Goal: Task Accomplishment & Management: Complete application form

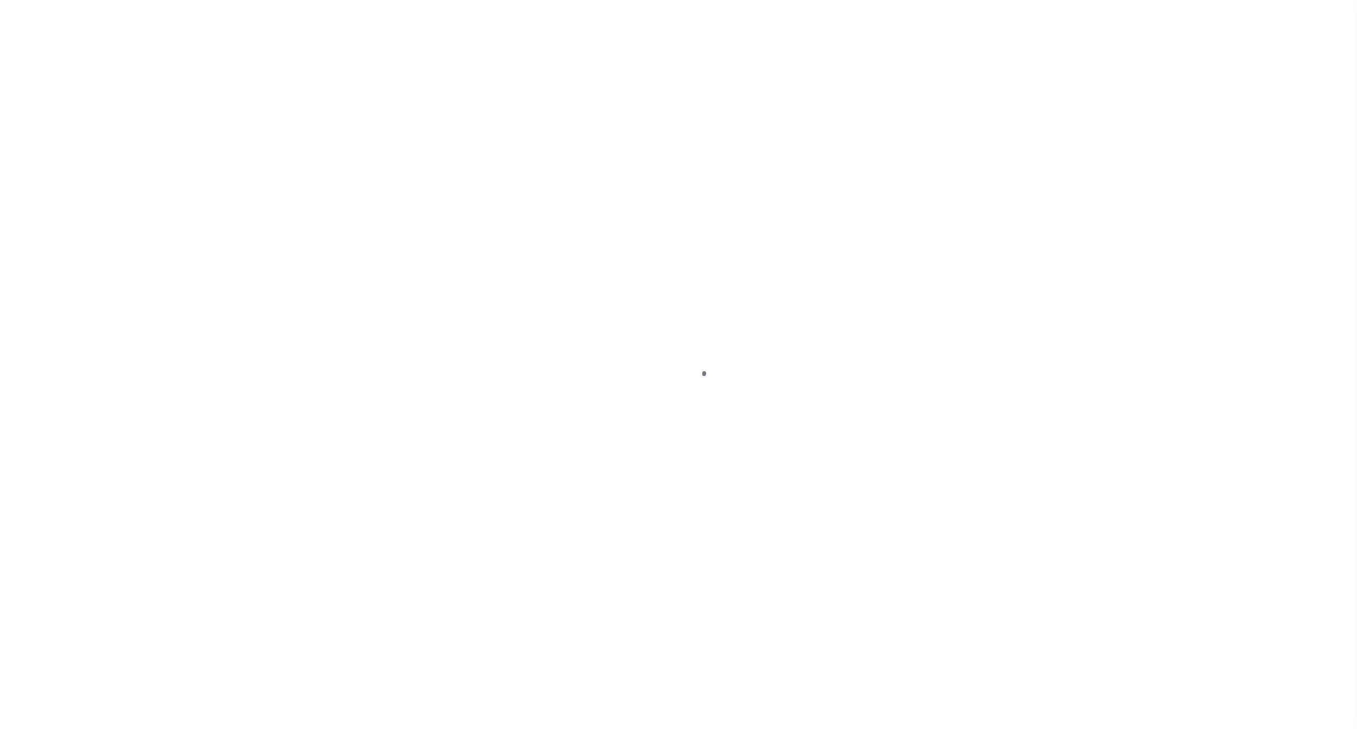
select select
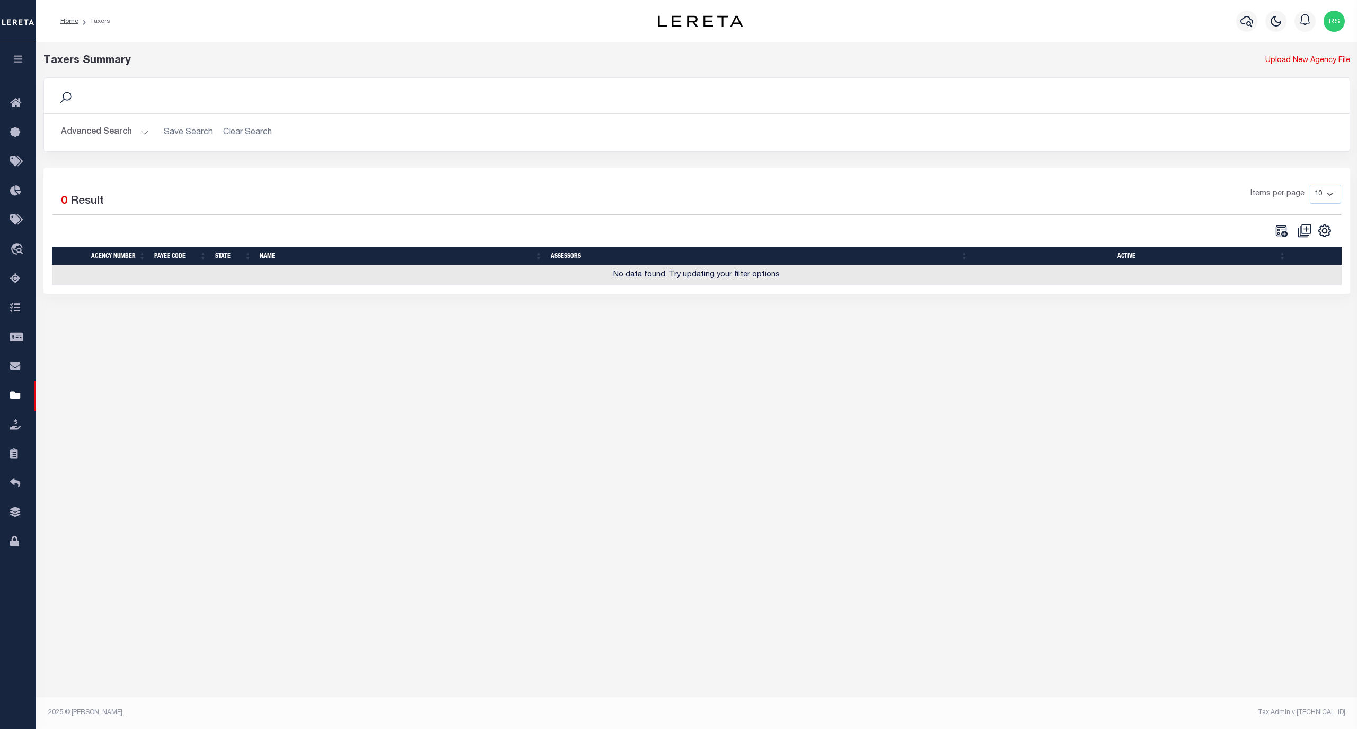
click at [99, 138] on button "Advanced Search" at bounding box center [105, 132] width 88 height 21
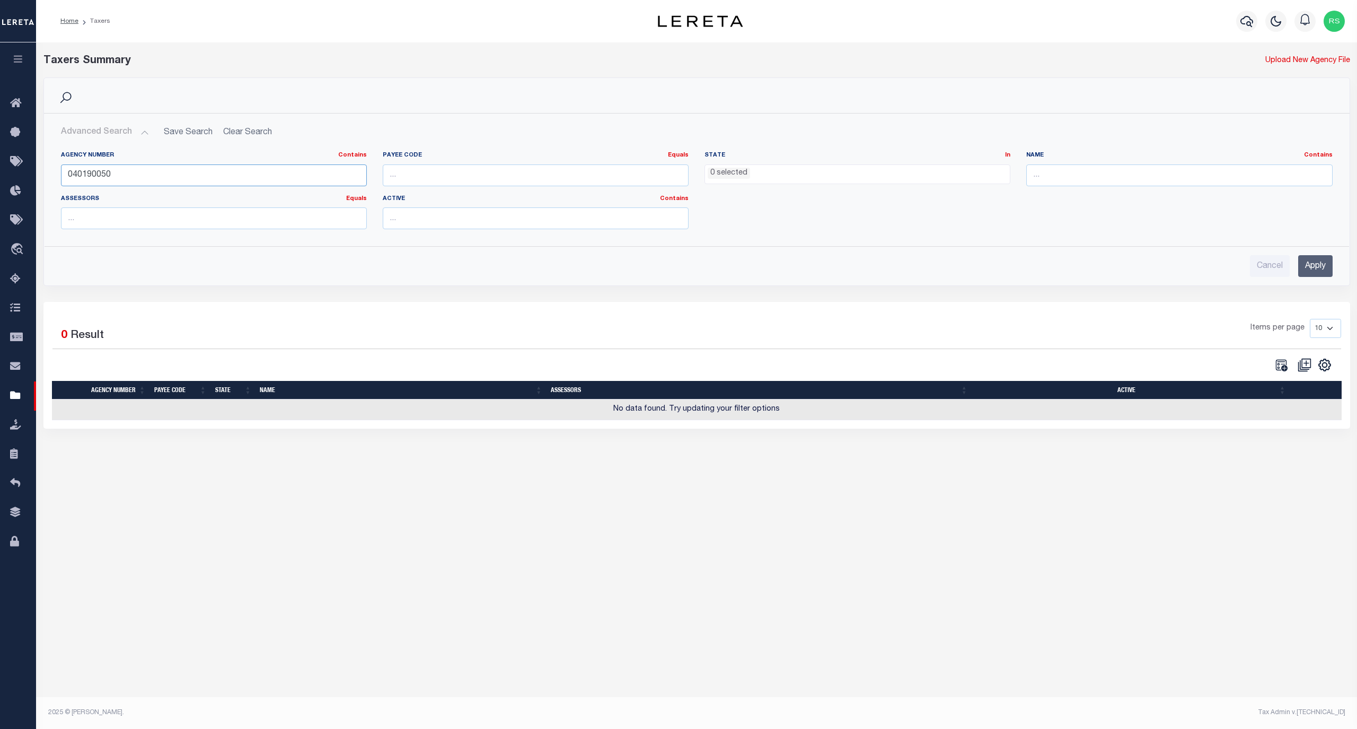
click at [137, 172] on input "040190050" at bounding box center [214, 175] width 306 height 22
paste input "180081801"
type input "180081801"
click at [1317, 264] on input "Apply" at bounding box center [1316, 266] width 34 height 22
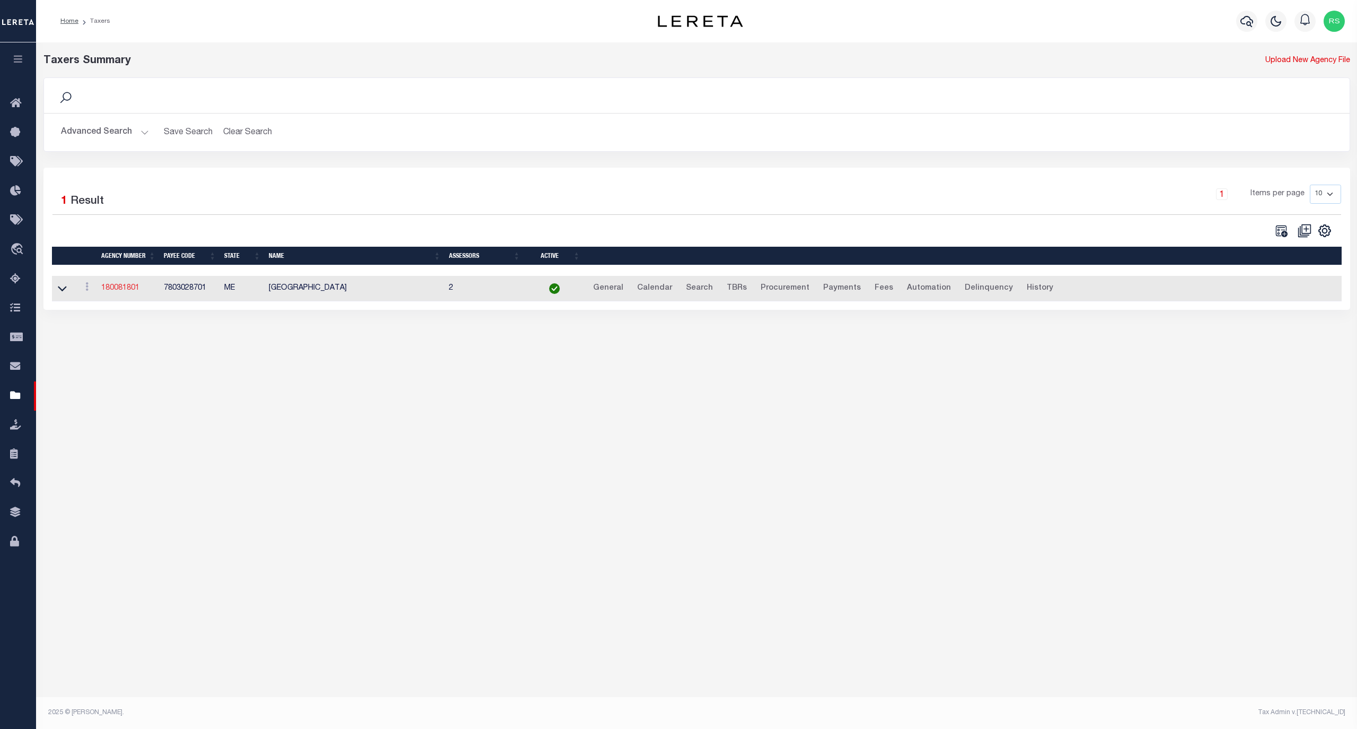
click at [118, 288] on link "180081801" at bounding box center [120, 287] width 38 height 7
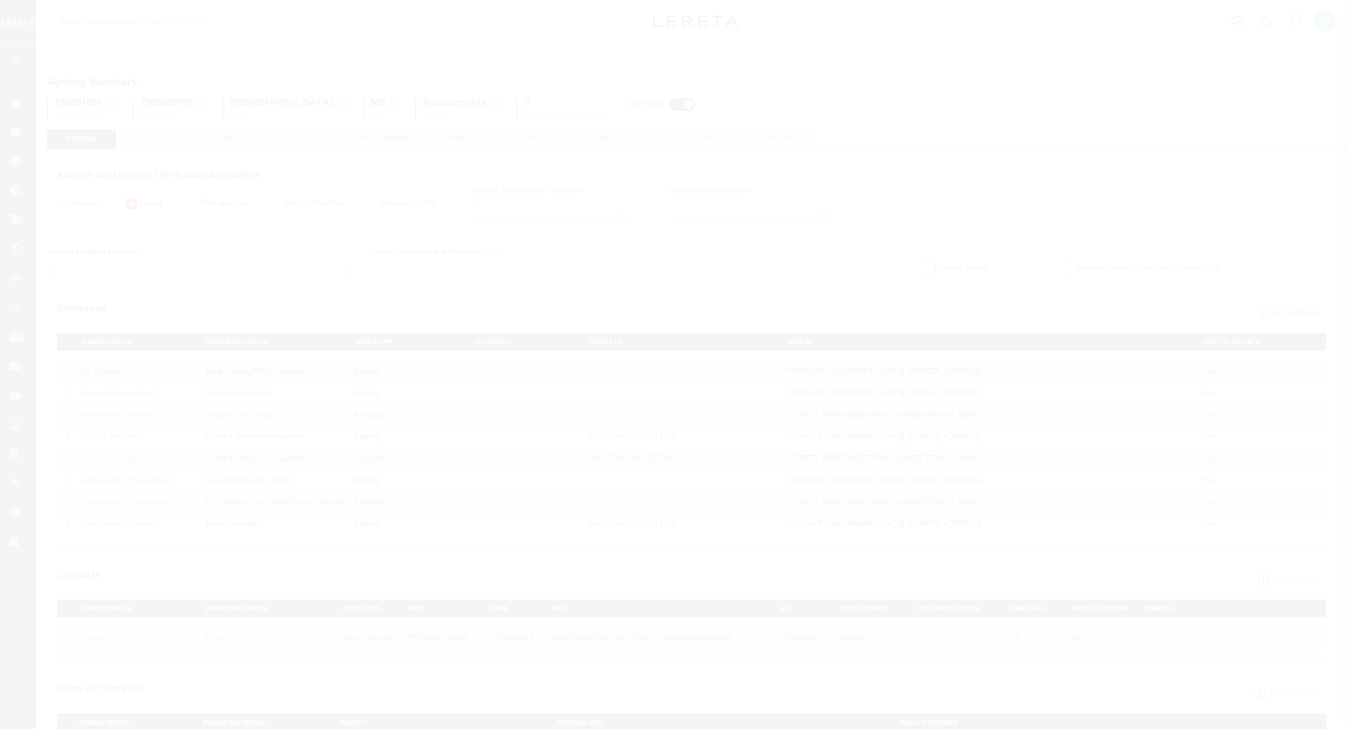
select select
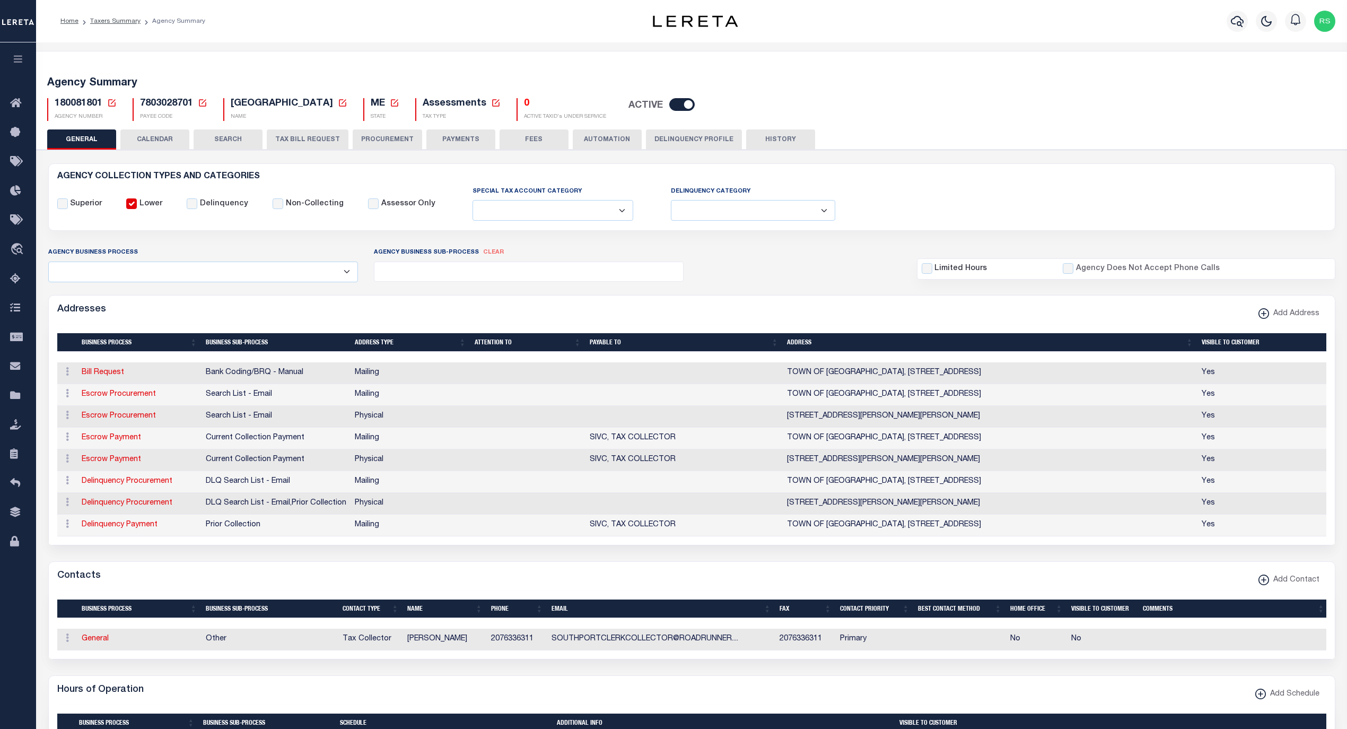
click at [347, 104] on icon at bounding box center [343, 103] width 10 height 10
drag, startPoint x: 232, startPoint y: 102, endPoint x: 361, endPoint y: 102, distance: 128.9
click at [347, 102] on h5 "SQUIRREL ISLAND VILLAGE New Agency Name Cancel Save" at bounding box center [289, 104] width 117 height 12
copy span "SQUIRREL ISLAND VILLAGE"
click at [347, 103] on icon at bounding box center [343, 103] width 10 height 10
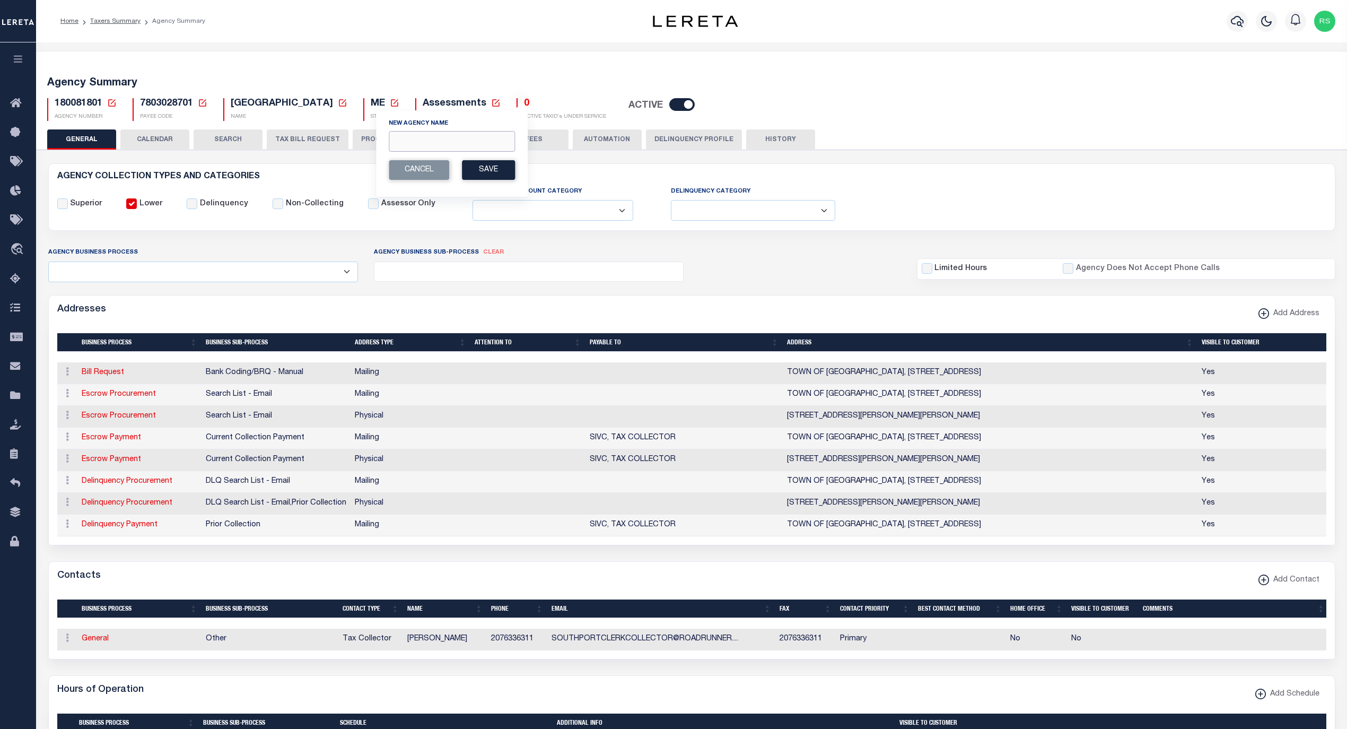
click at [420, 145] on input "New Agency Name" at bounding box center [452, 141] width 126 height 21
paste input "SQUIRREL ISLAND VILLAGE"
type input "SQUIRREL ISLAND VILLAGE SPECIAL ASSESSMENT"
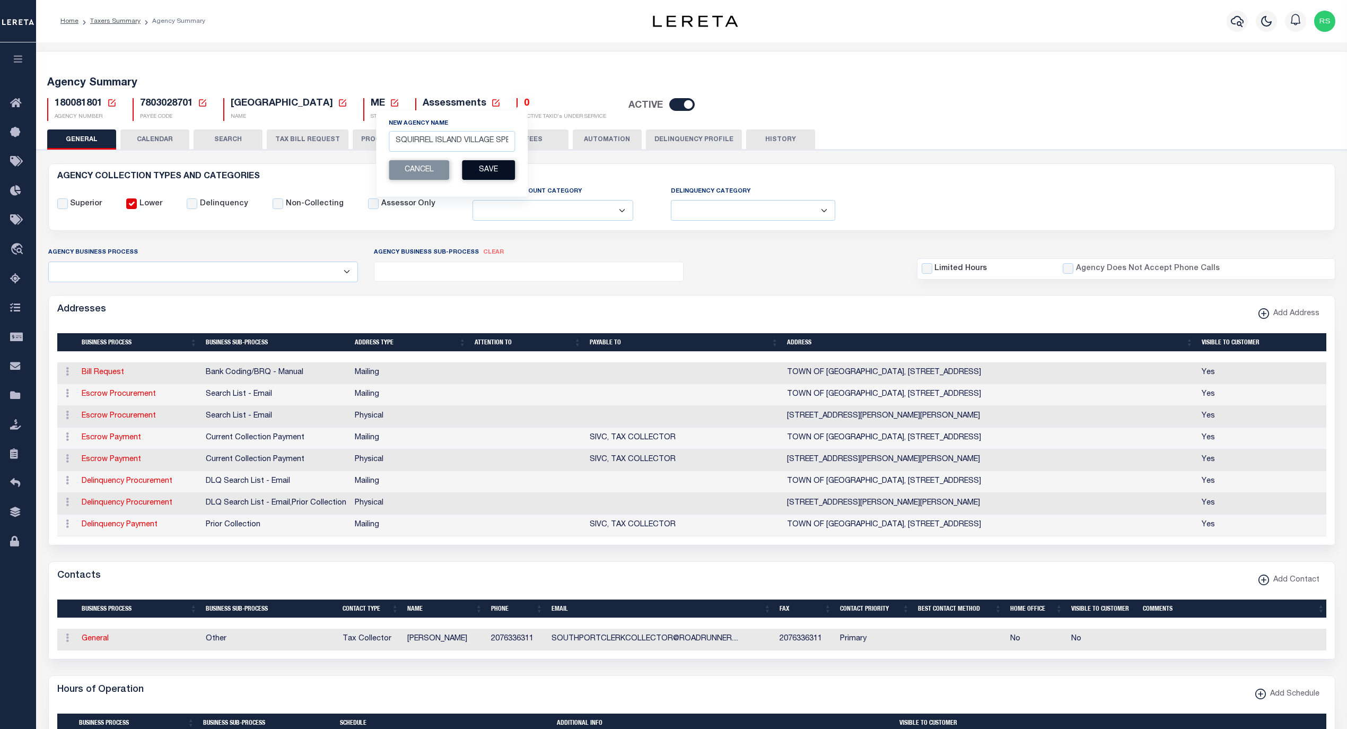
click at [498, 172] on button "Save" at bounding box center [488, 170] width 53 height 20
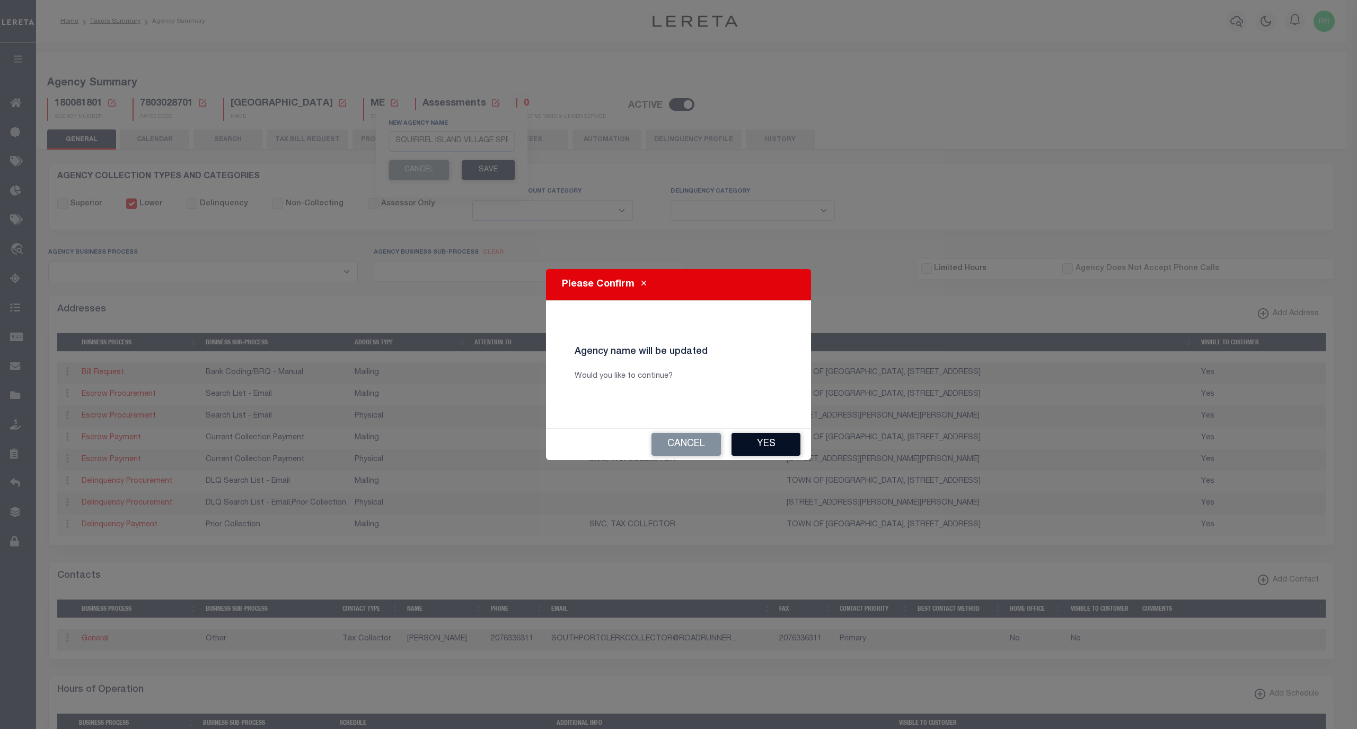
click at [765, 443] on button "Yes" at bounding box center [766, 444] width 69 height 23
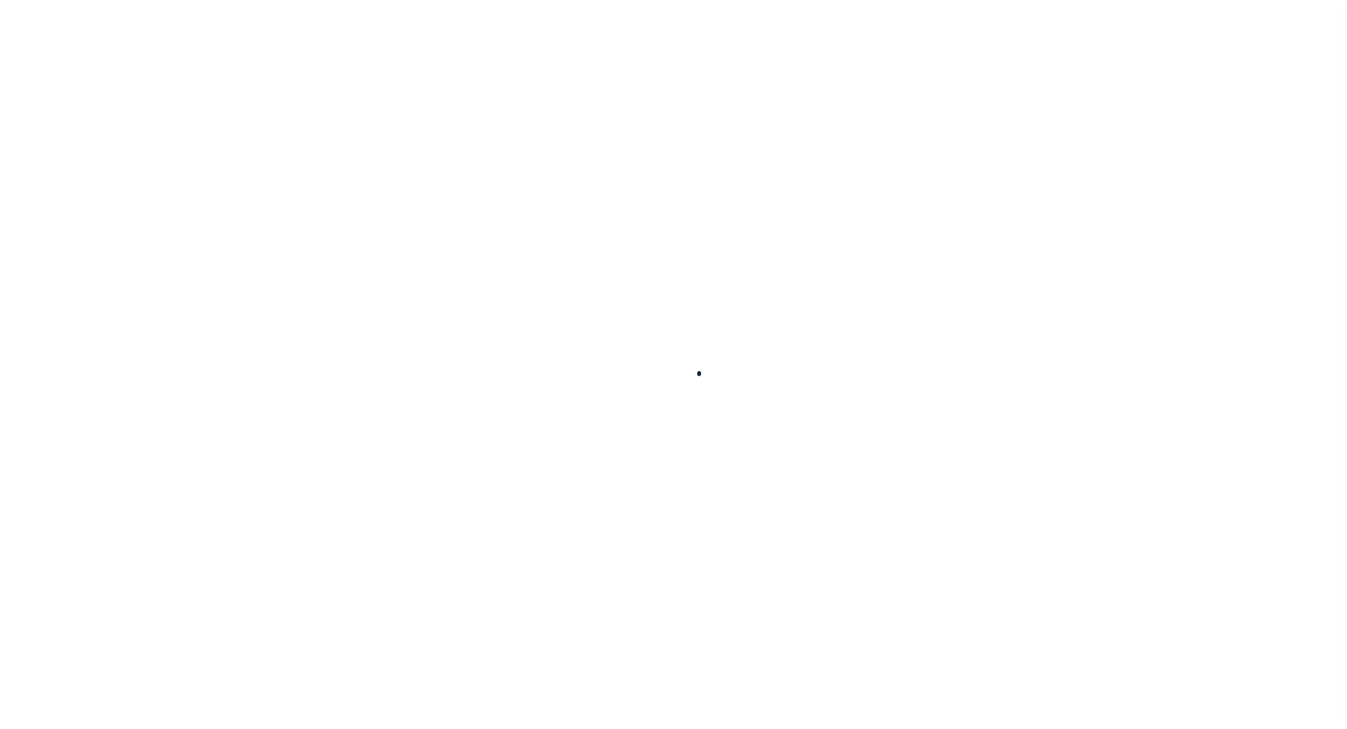
select select
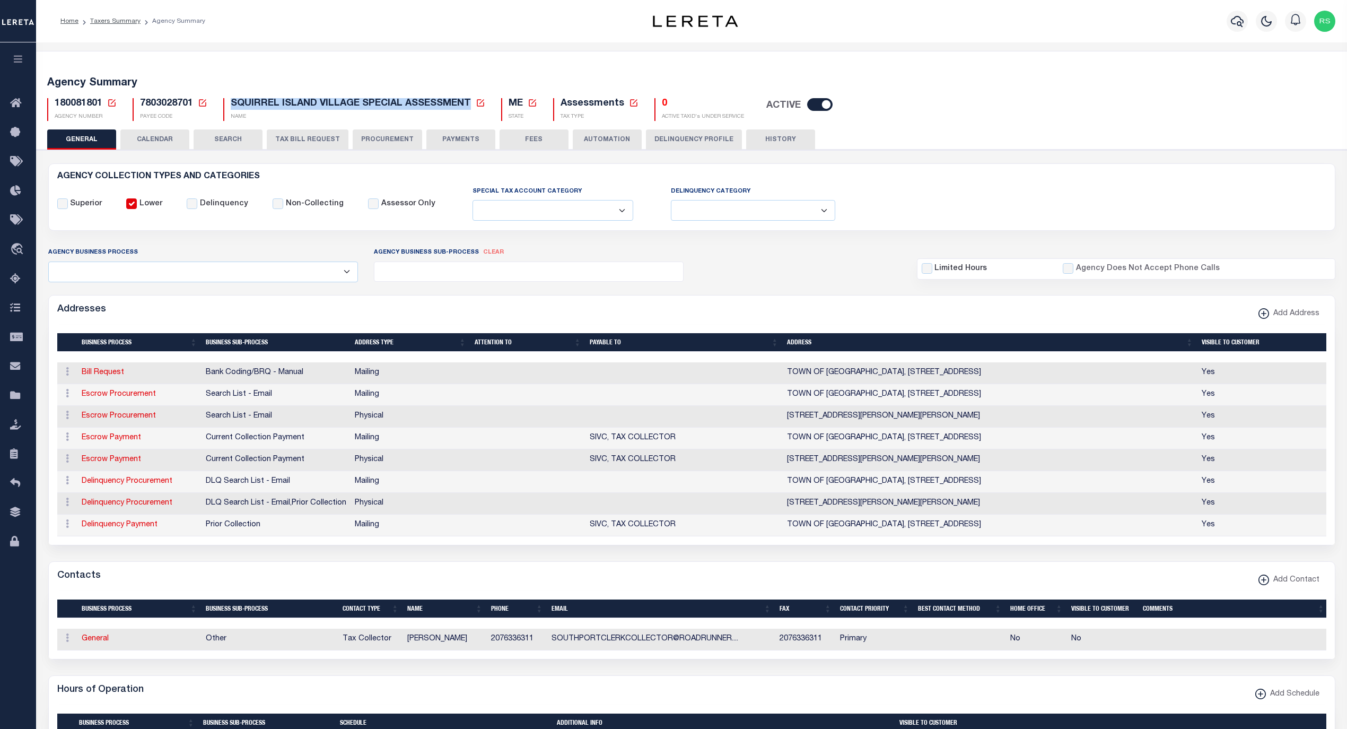
drag, startPoint x: 229, startPoint y: 104, endPoint x: 471, endPoint y: 103, distance: 242.3
click at [471, 103] on h5 "SQUIRREL ISLAND VILLAGE SPECIAL ASSESSMENT New Agency Name Cancel Save" at bounding box center [358, 104] width 255 height 12
copy span "SQUIRREL ISLAND VILLAGE SPECIAL ASSESSMENT"
click at [962, 68] on div "Agency Summary 180081801 Agency Number Edit Cancel Ok New Agency Number Cancel …" at bounding box center [691, 96] width 1314 height 65
click at [481, 104] on icon at bounding box center [481, 103] width 10 height 10
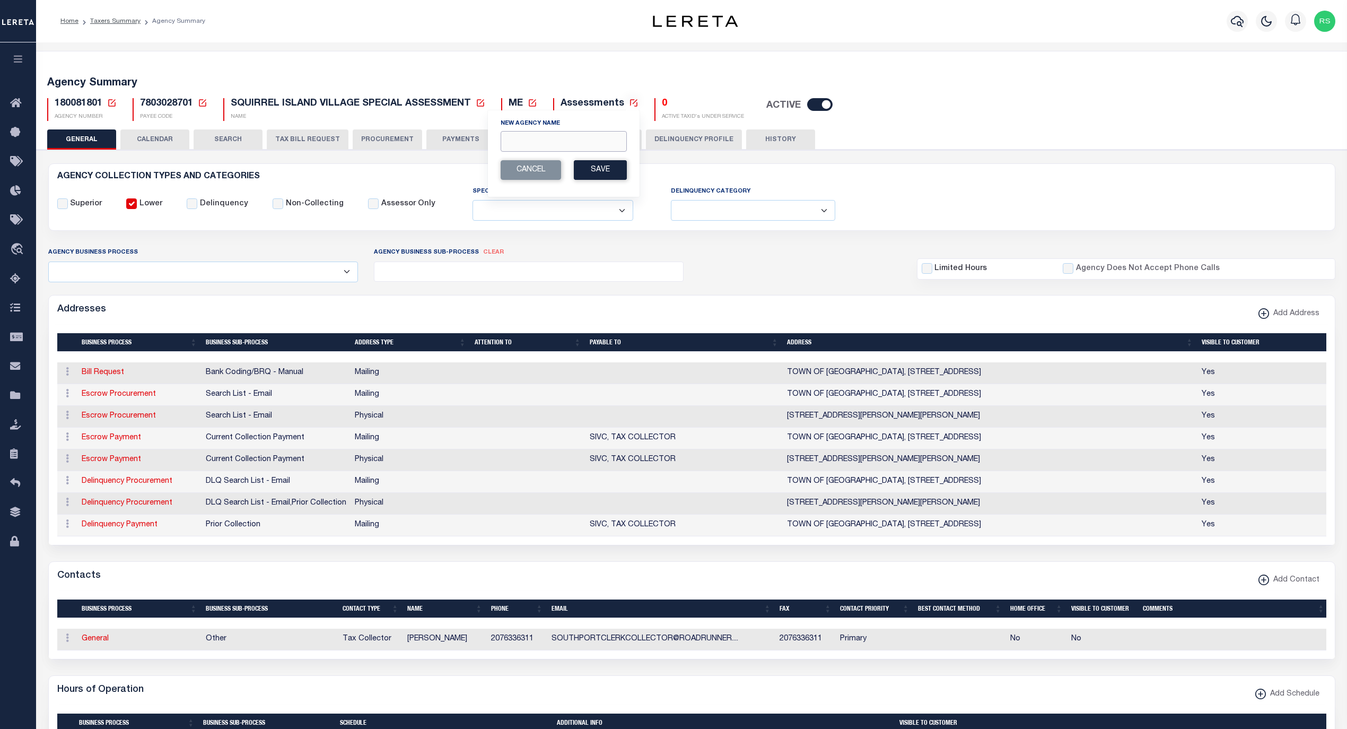
click at [527, 151] on input "New Agency Name" at bounding box center [564, 141] width 126 height 21
paste input "SQUIRREL ISLAND VILLAGE SP ASSMNT"
type input "SQUIRREL ISLAND VILLAGE SP ASSMNT"
click at [599, 172] on button "Save" at bounding box center [600, 170] width 53 height 20
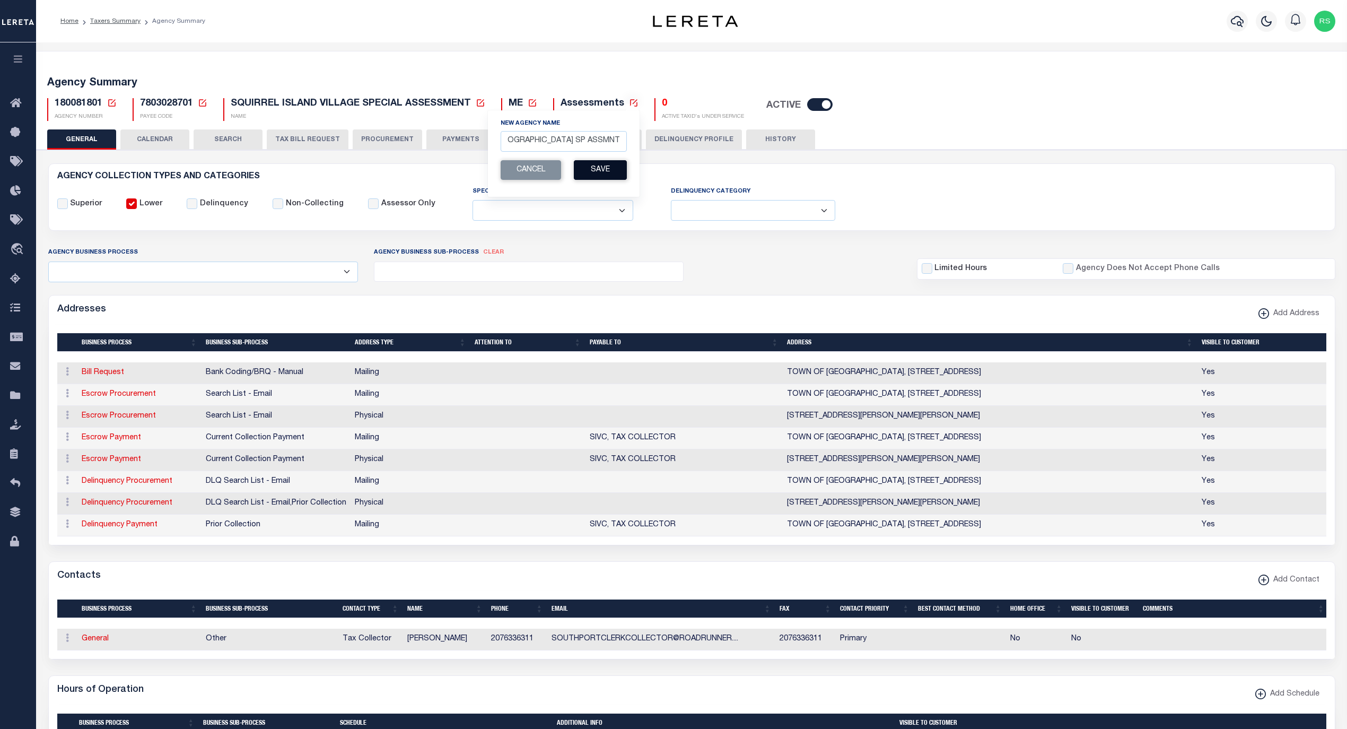
scroll to position [0, 0]
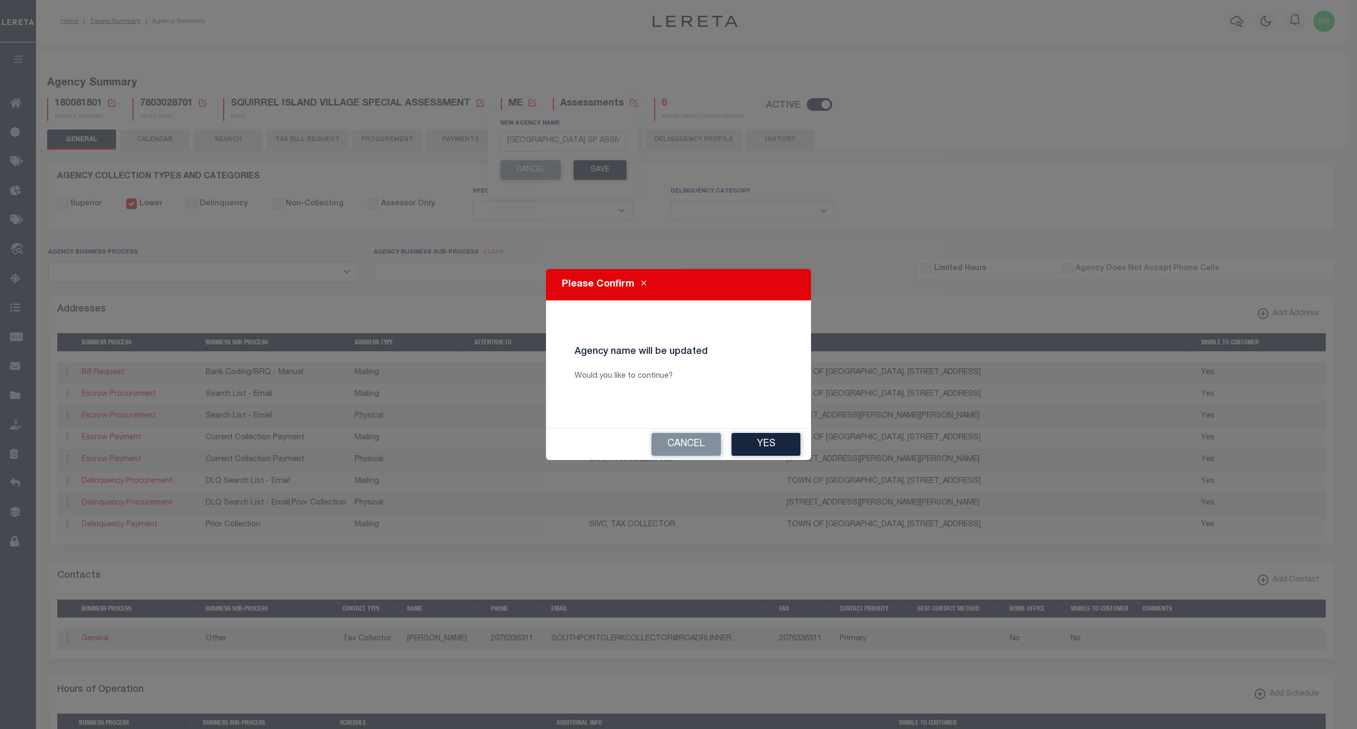
click at [764, 439] on button "Yes" at bounding box center [766, 444] width 69 height 23
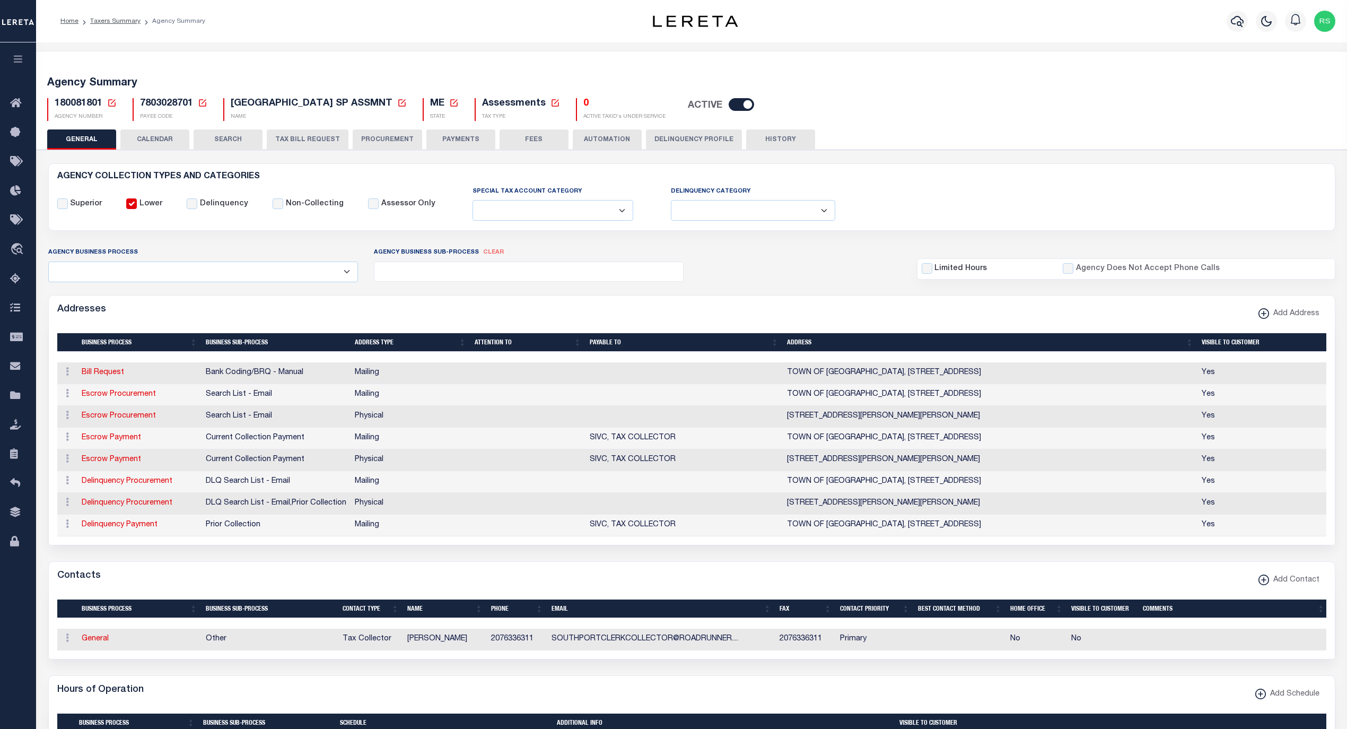
select select
click at [60, 399] on span "Taxing Entity" at bounding box center [71, 395] width 79 height 29
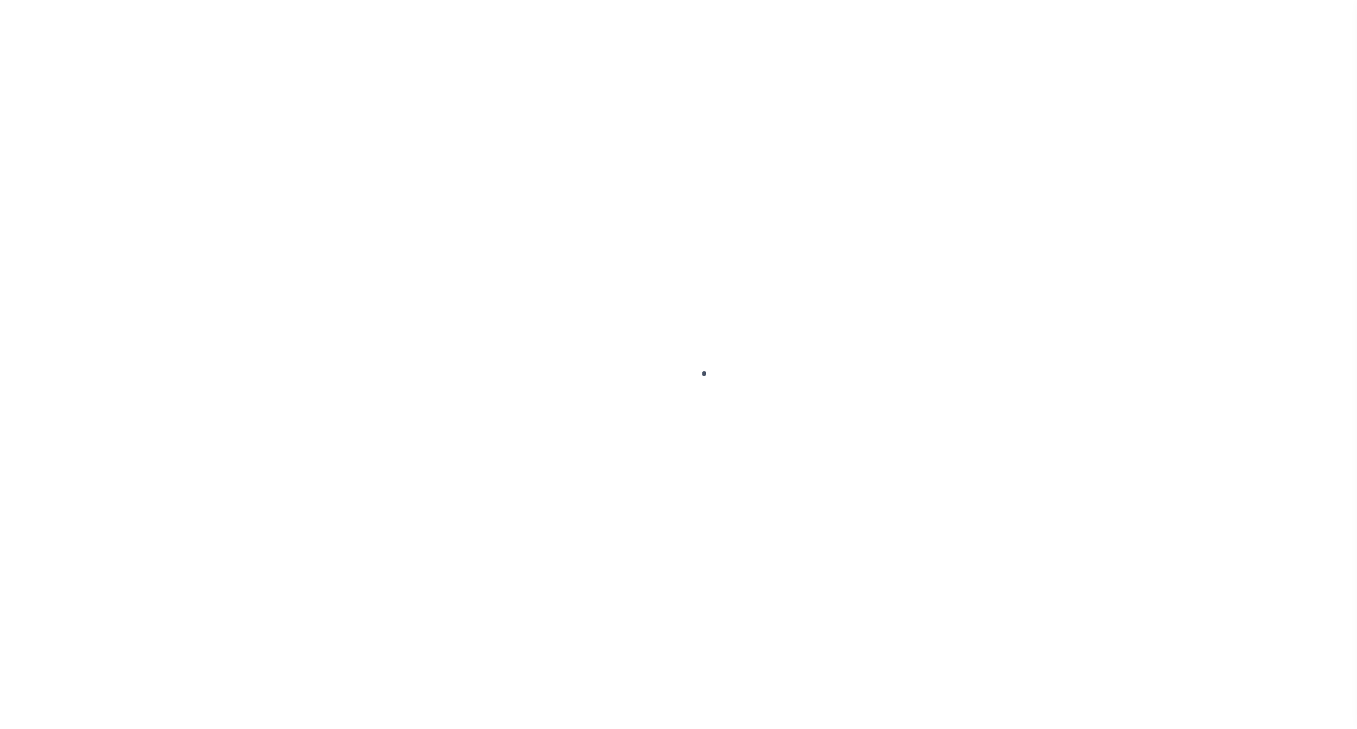
select select
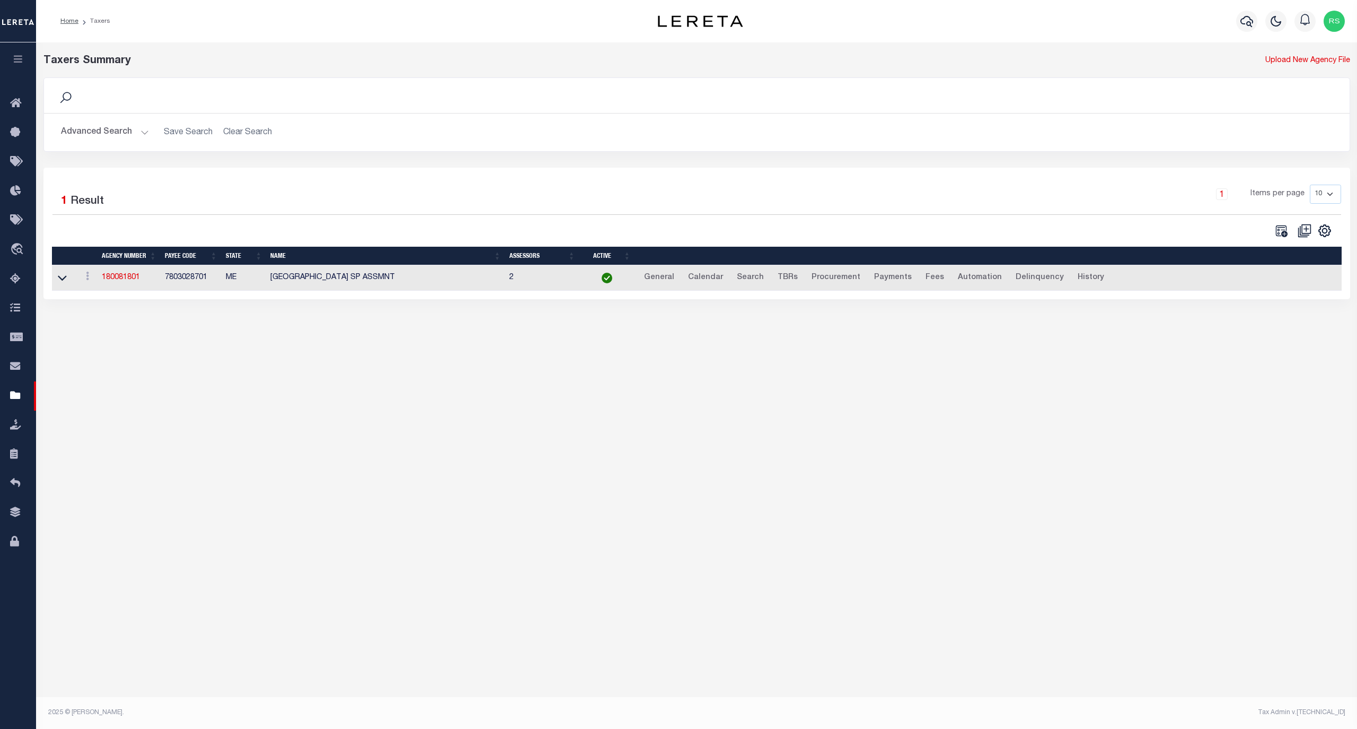
click at [100, 136] on button "Advanced Search" at bounding box center [105, 132] width 88 height 21
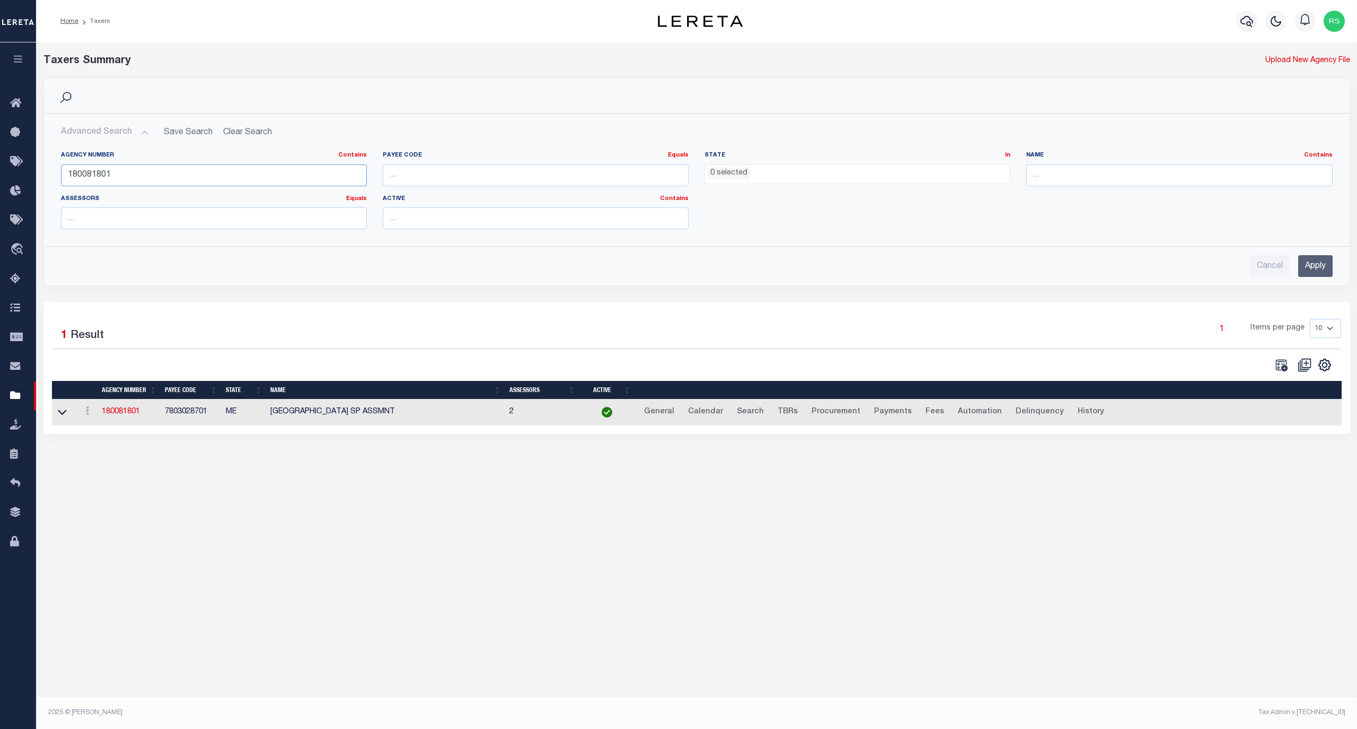
click at [103, 179] on input "180081801" at bounding box center [214, 175] width 306 height 22
paste input "300200000"
type input "300200000"
click at [1313, 268] on input "Apply" at bounding box center [1316, 266] width 34 height 22
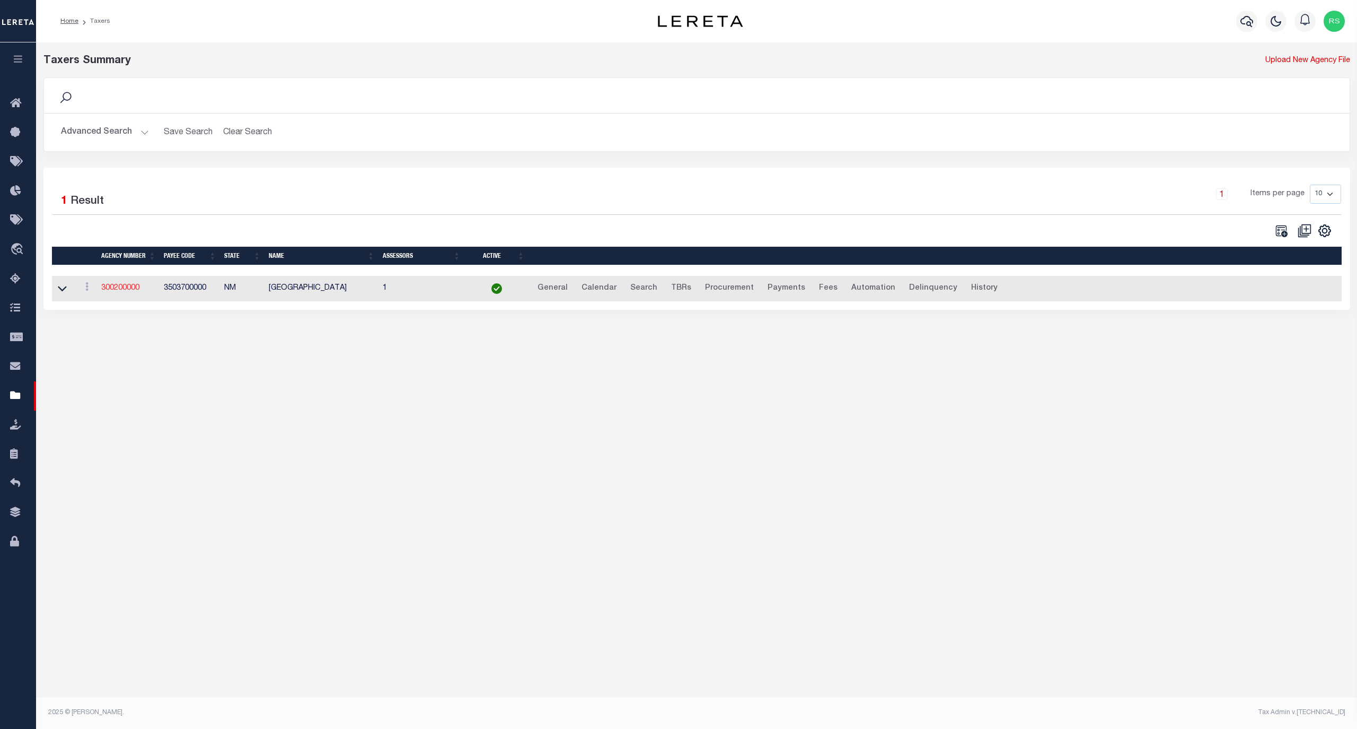
click at [128, 290] on link "300200000" at bounding box center [120, 287] width 38 height 7
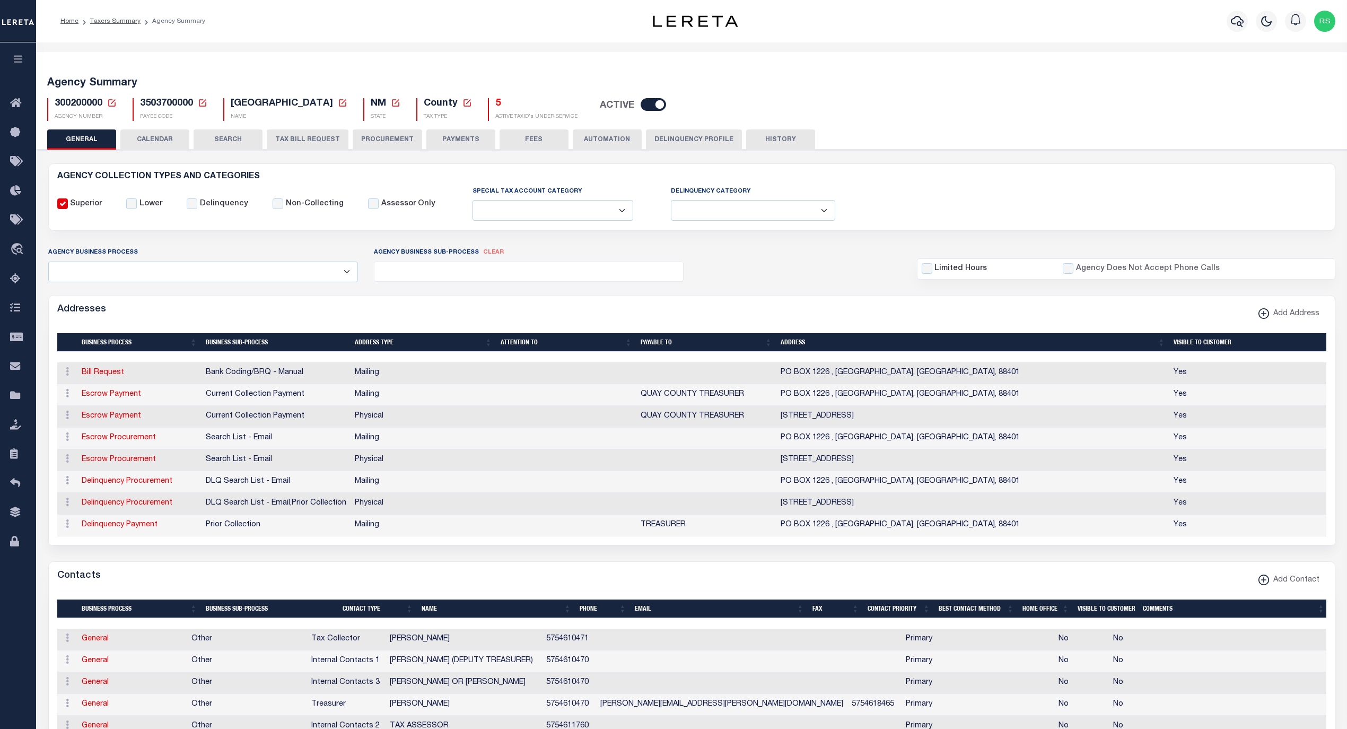
select select
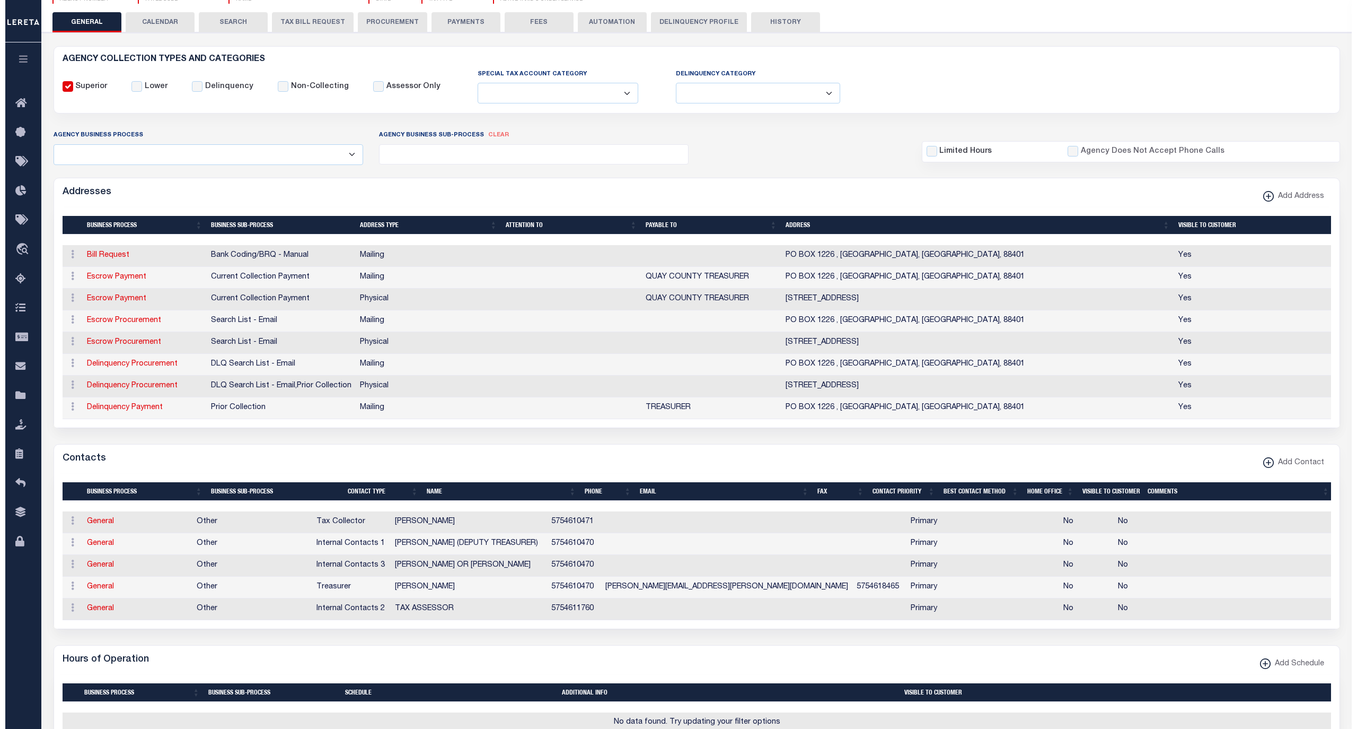
scroll to position [118, 0]
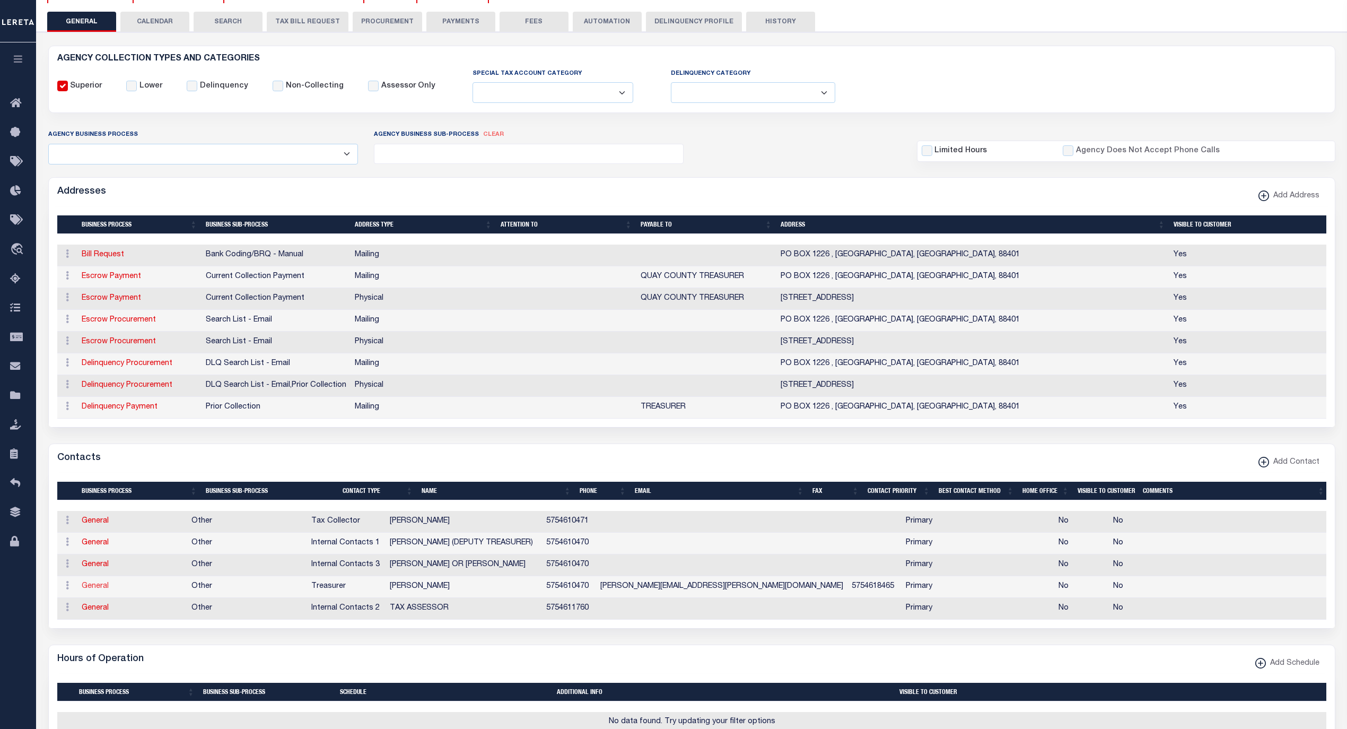
click at [88, 590] on link "General" at bounding box center [95, 585] width 27 height 7
checkbox input "false"
select select
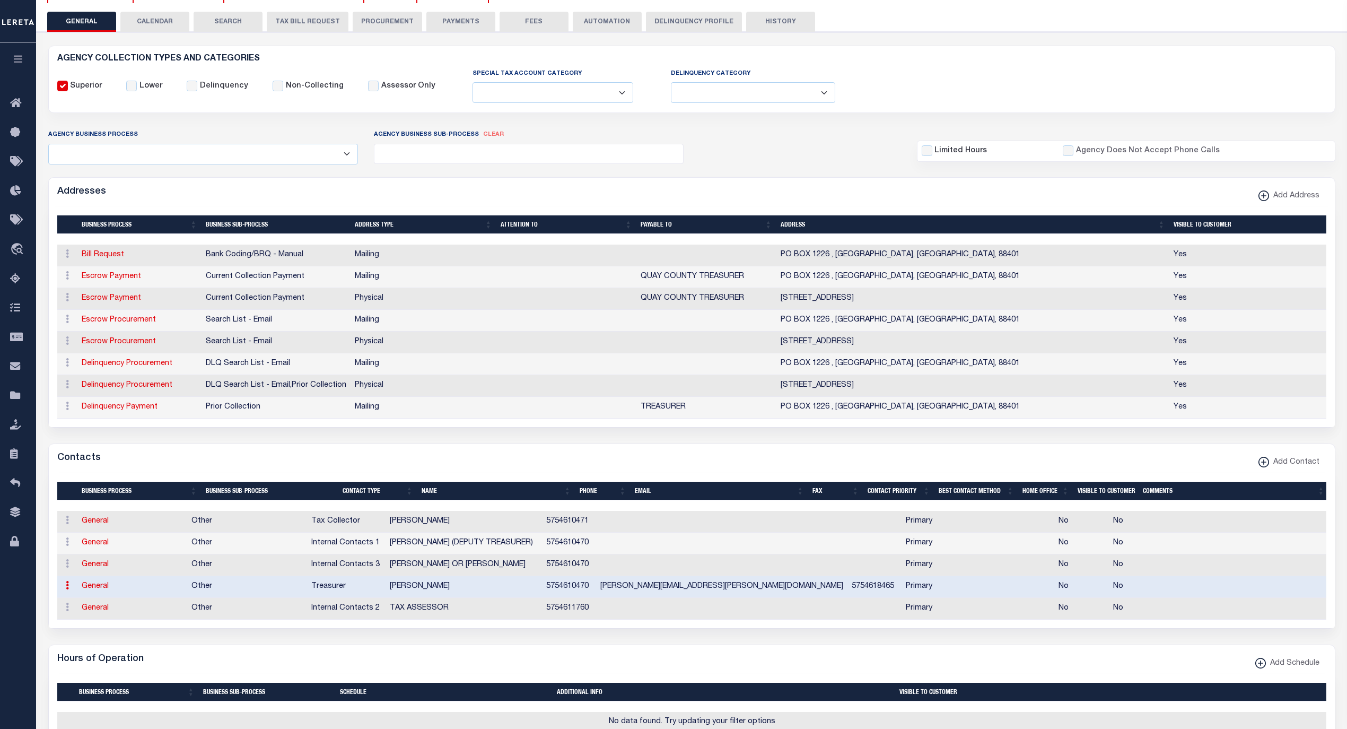
select select "3"
select select "1"
type input "PATSY"
type input "GRESHAM"
type input "5754610470"
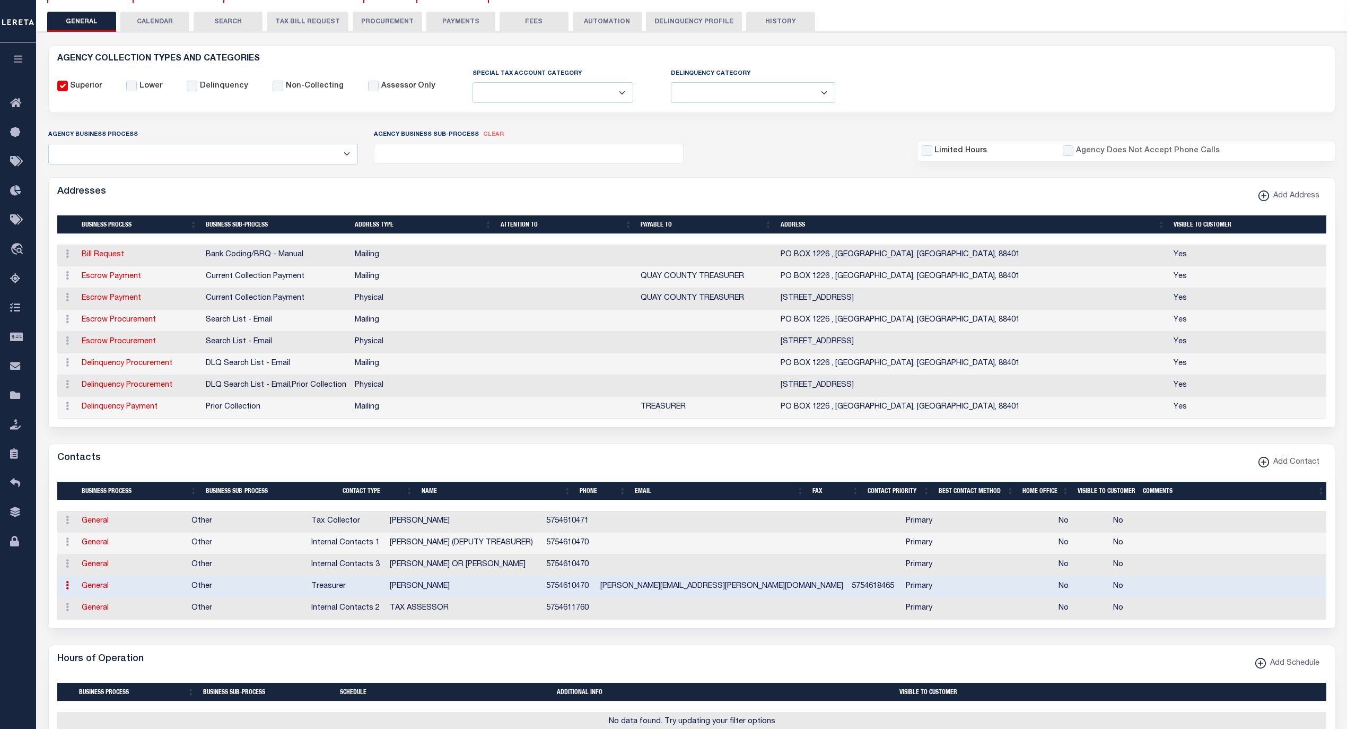
type input "5754618465"
type input "PATSY.GRESHAM@QUAYCOUNTY-NM.GOV"
select select "6"
select select "39"
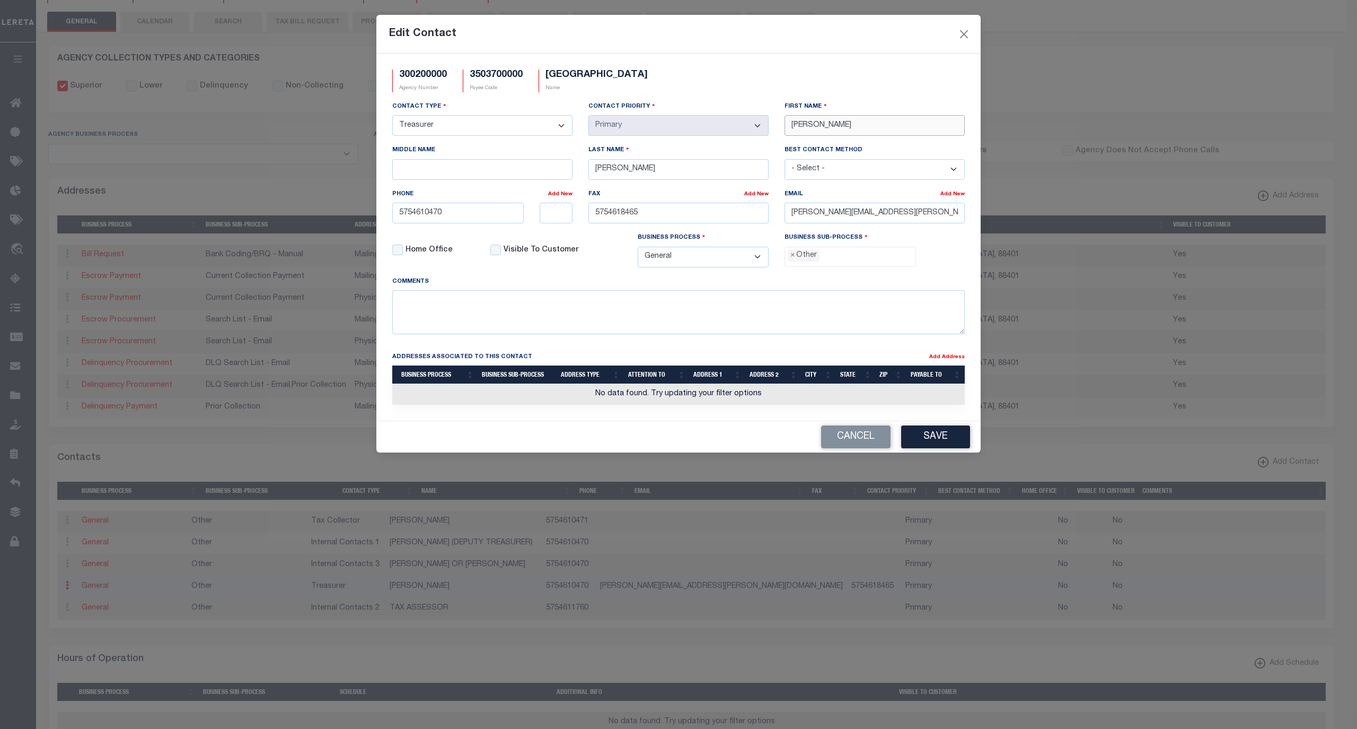
click at [817, 126] on input "PATSY" at bounding box center [875, 125] width 180 height 21
paste input "THERESA LAFFERT"
type input "THERESA LAFFERTY"
click at [636, 171] on input "GRESHAM" at bounding box center [679, 169] width 180 height 21
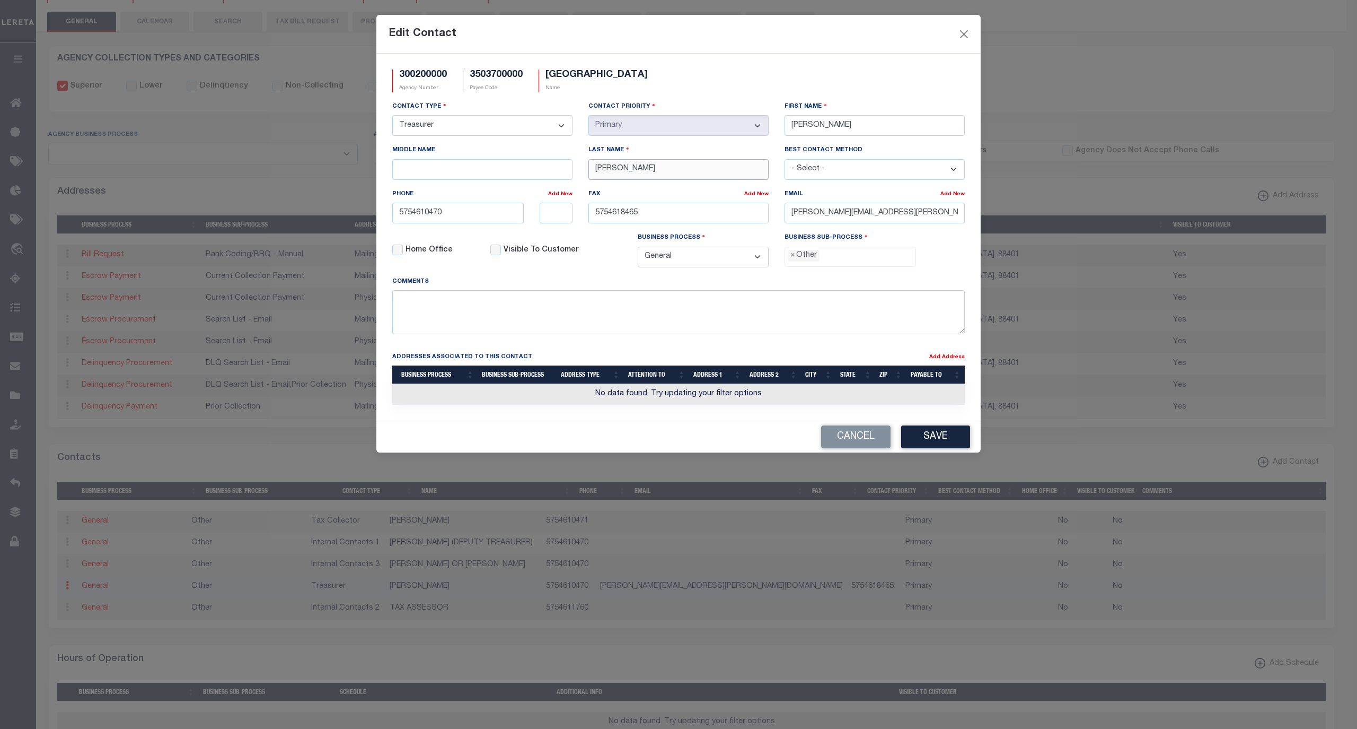
click at [636, 171] on input "GRESHAM" at bounding box center [679, 169] width 180 height 21
paste input "THERESA LAFFERTY"
click at [658, 176] on input "THERESA LAFFERTY" at bounding box center [679, 169] width 180 height 21
click at [609, 174] on input "THERESA LAFFERTY" at bounding box center [679, 169] width 180 height 21
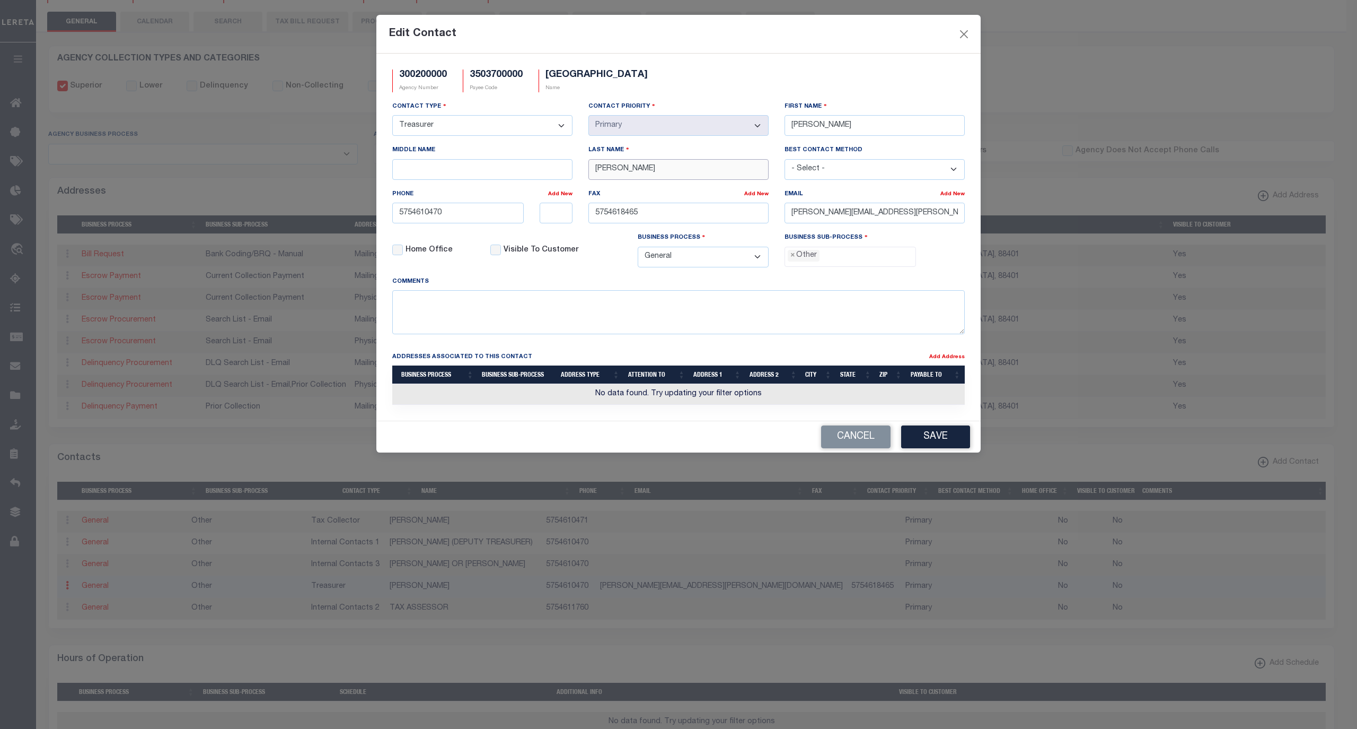
click at [609, 174] on input "THERESA LAFFERTY" at bounding box center [679, 169] width 180 height 21
type input "LAFFERTY"
click at [838, 126] on input "THERESA LAFFERTY" at bounding box center [875, 125] width 180 height 21
type input "THERESA"
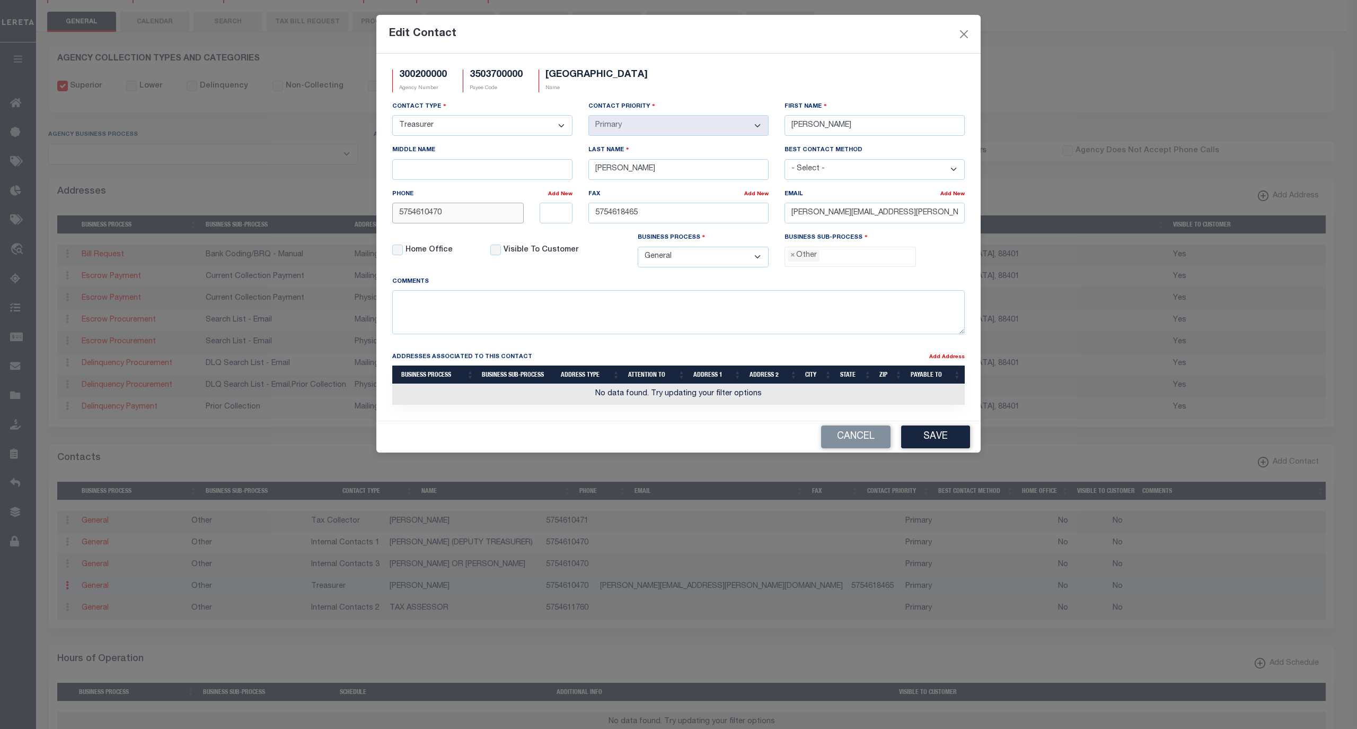
drag, startPoint x: 452, startPoint y: 217, endPoint x: 383, endPoint y: 220, distance: 69.5
click at [383, 220] on div "300200000 Agency Number 3503700000 Payee Code QUAY COUNTY Name - Select -" at bounding box center [678, 237] width 604 height 367
paste input "-461-"
type input "575-461-0470"
drag, startPoint x: 662, startPoint y: 215, endPoint x: 568, endPoint y: 215, distance: 93.9
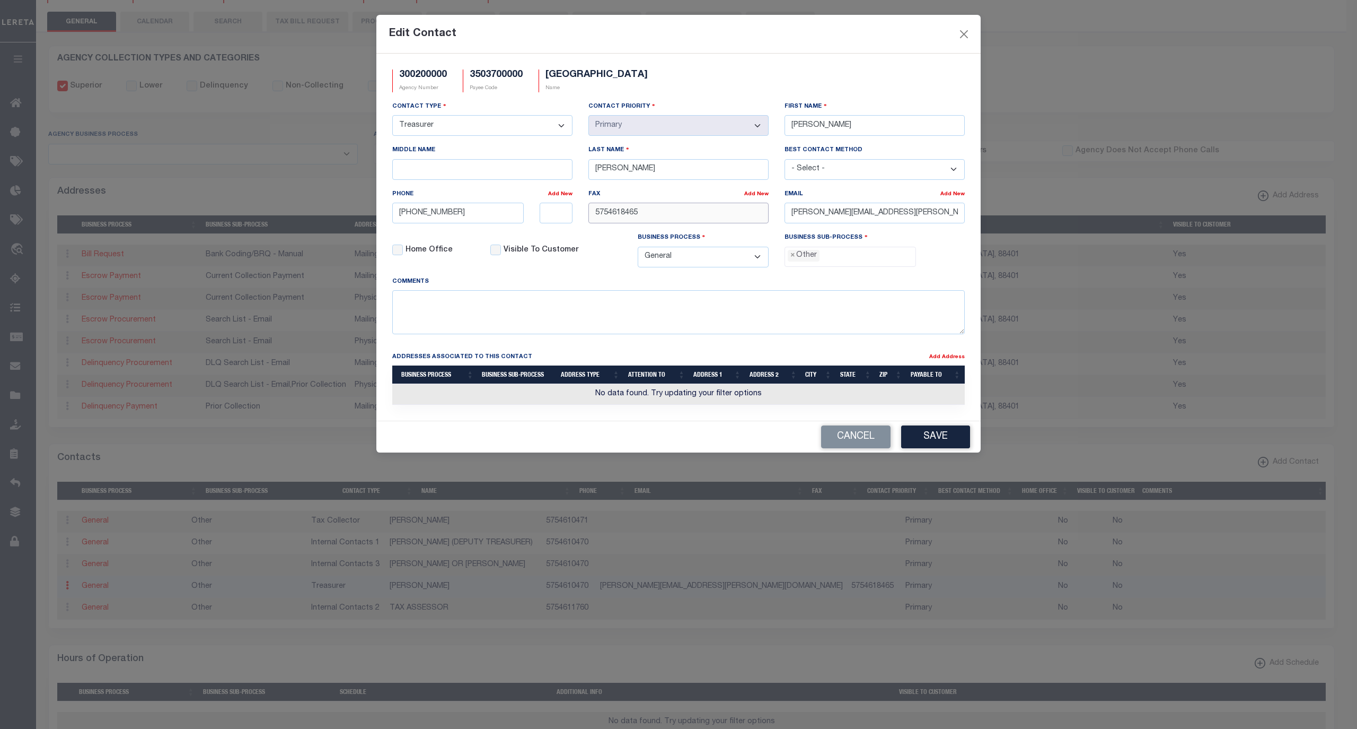
click at [565, 219] on div "Contact Type - Select - Assessor Clerk Internal Contacts 1 Internal Contacts 2 …" at bounding box center [678, 188] width 589 height 175
paste input "-461-"
type input "575-461-8465"
click at [794, 261] on span "×" at bounding box center [793, 256] width 5 height 12
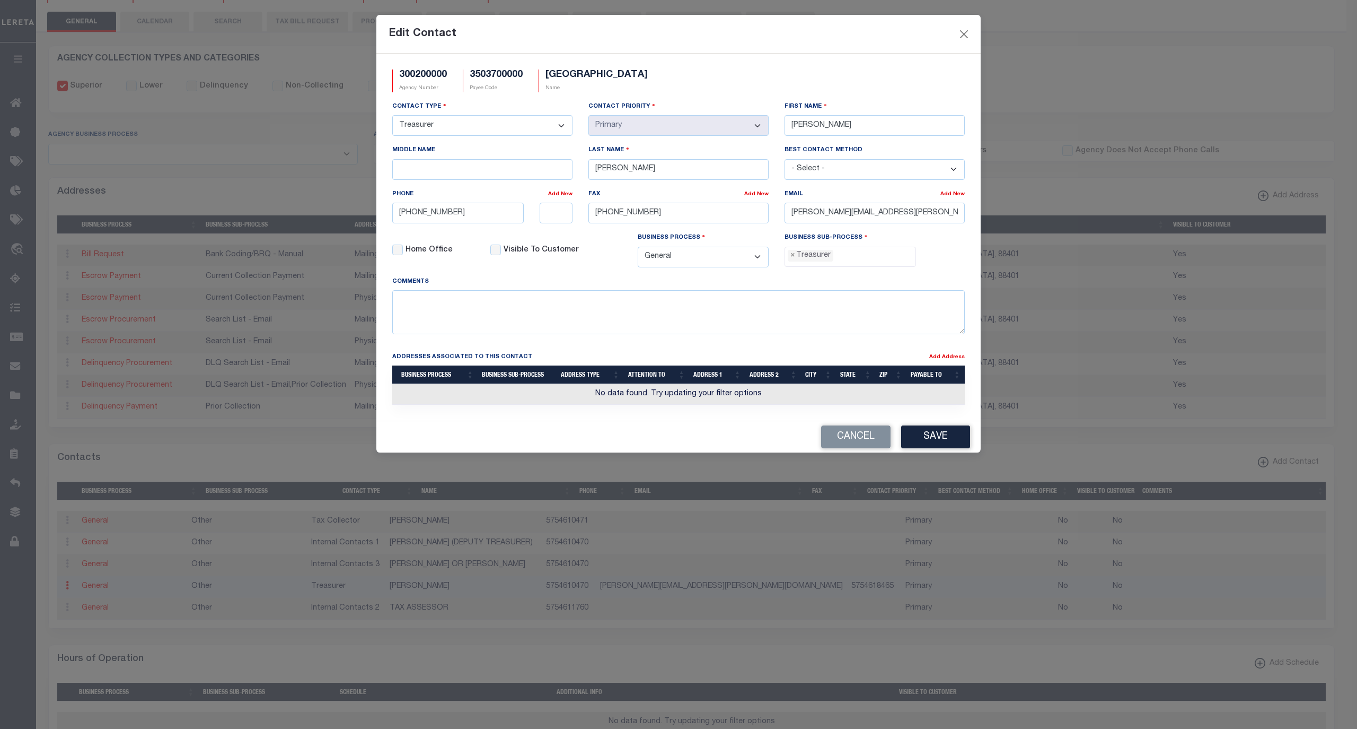
select select "32"
drag, startPoint x: 953, startPoint y: 220, endPoint x: 758, endPoint y: 216, distance: 195.2
click at [758, 216] on div "Contact Type - Select - Assessor Clerk Internal Contacts 1 Internal Contacts 2 …" at bounding box center [678, 188] width 589 height 175
paste input "THERESA.LAFFERTY"
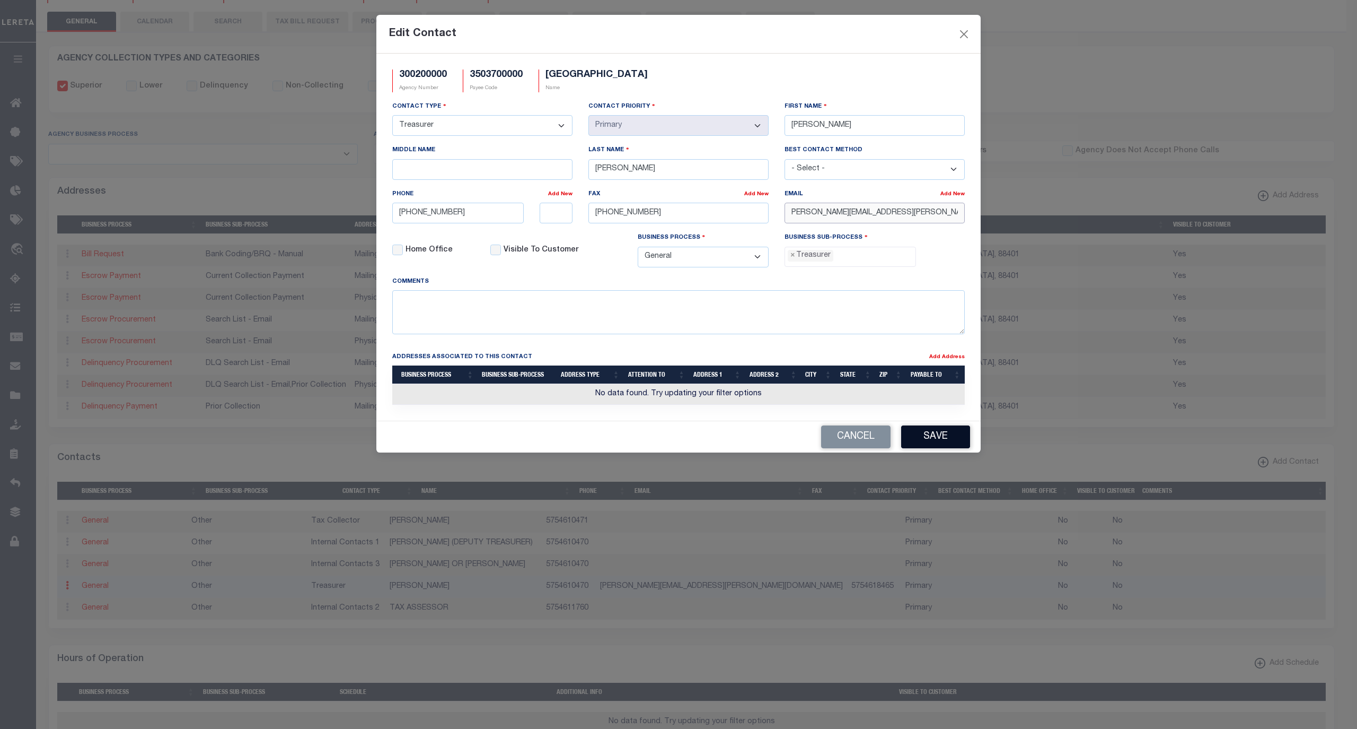
type input "THERESA.LAFFERTY@QUAYCOUNTY-NM.GOV"
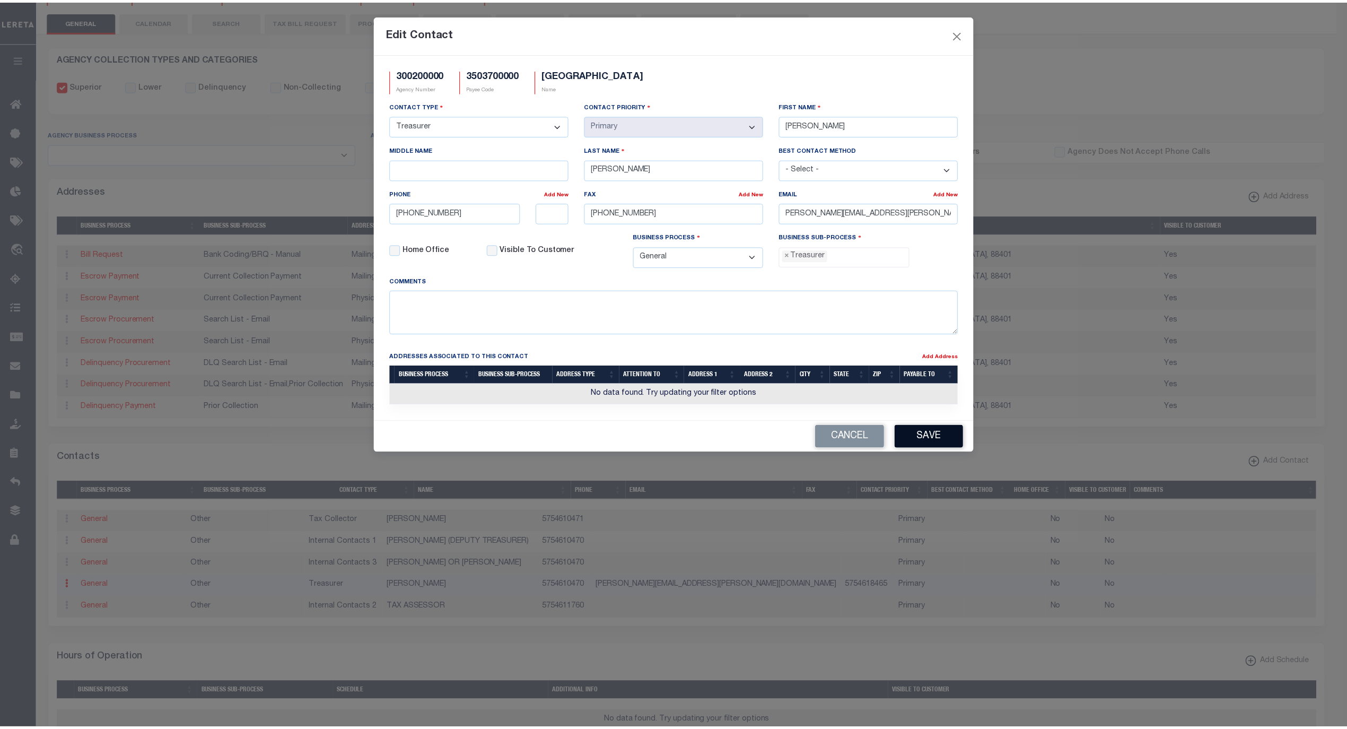
scroll to position [0, 0]
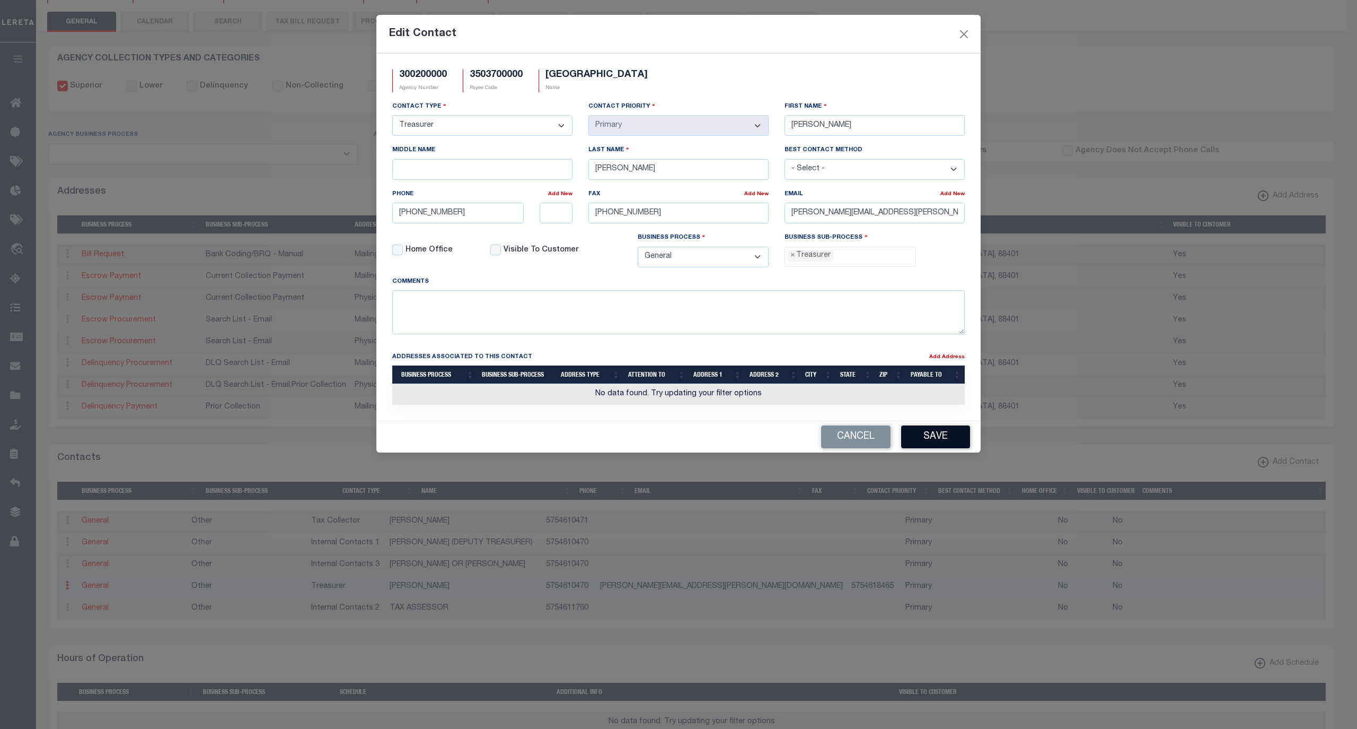
click at [934, 444] on button "Save" at bounding box center [935, 436] width 69 height 23
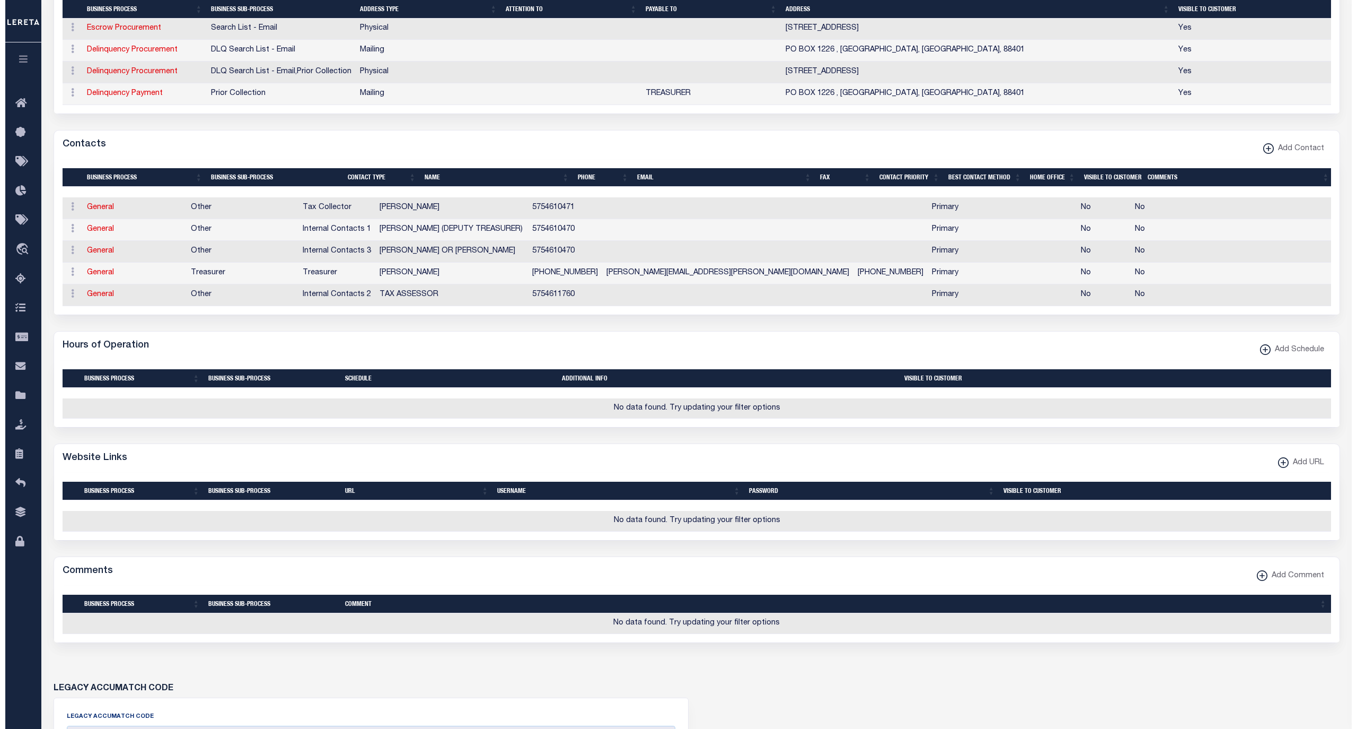
scroll to position [448, 0]
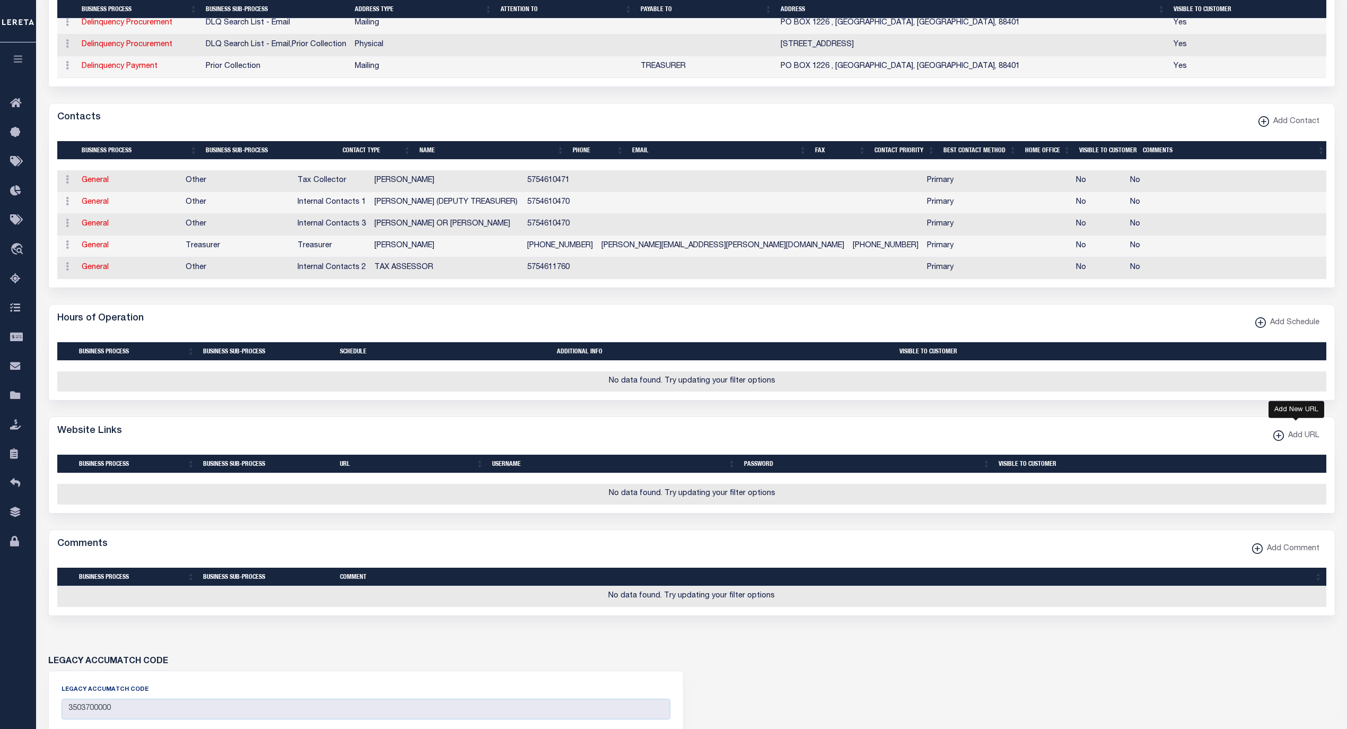
click at [1284, 442] on span "Add URL" at bounding box center [1302, 436] width 36 height 12
select select
checkbox input "true"
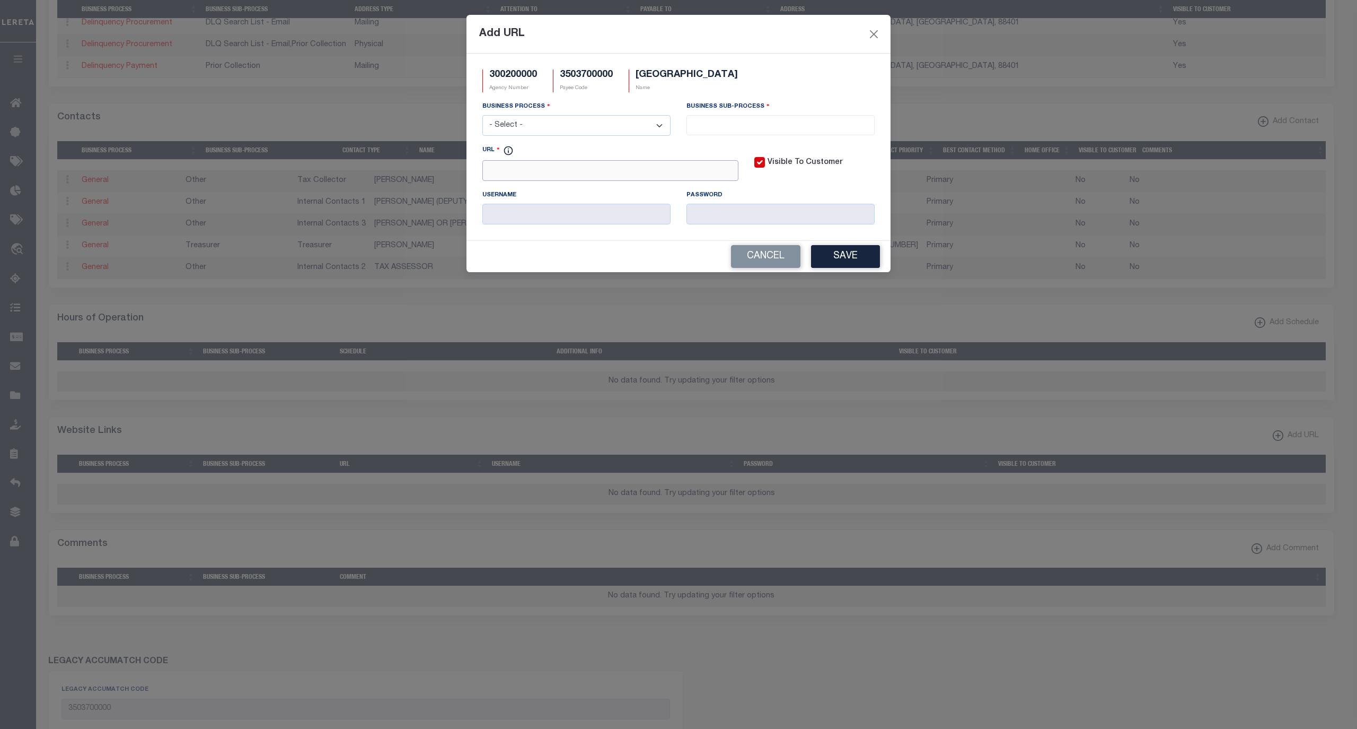
click at [552, 170] on input "URL" at bounding box center [611, 170] width 256 height 21
paste input "https://qctpayments.quaycounty-nm.gov/treasurer/web/login.jsp"
type input "https://qctpayments.quaycounty-nm.gov/treasurer/web/login.jsp"
click at [547, 126] on select "- Select - All Automation Bill Request Delinquency Payment Delinquency Procurem…" at bounding box center [577, 125] width 188 height 21
select select "2"
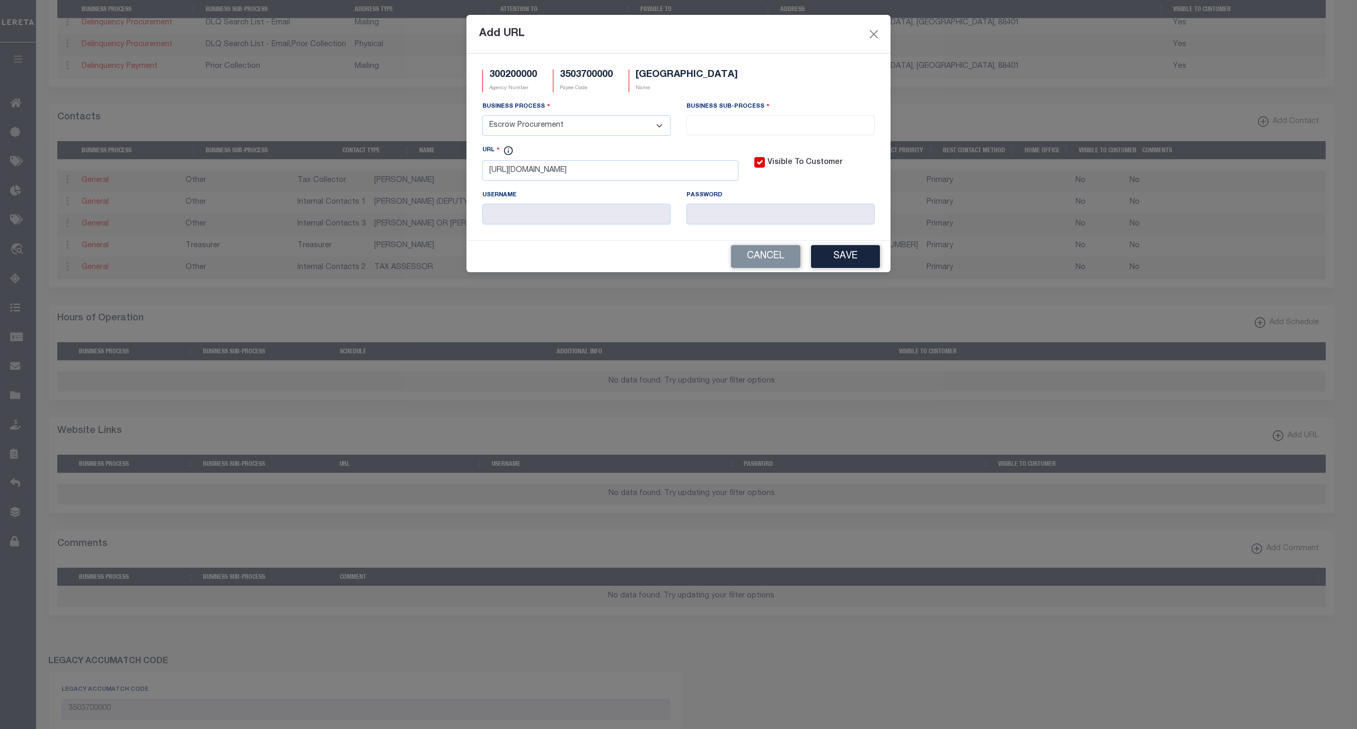
click at [483, 117] on select "- Select - All Automation Bill Request Delinquency Payment Delinquency Procurem…" at bounding box center [577, 125] width 188 height 21
click at [711, 124] on input "search" at bounding box center [780, 124] width 181 height 12
select select "4"
click at [632, 126] on select "- Select - All Automation Bill Request Delinquency Payment Delinquency Procurem…" at bounding box center [577, 125] width 188 height 21
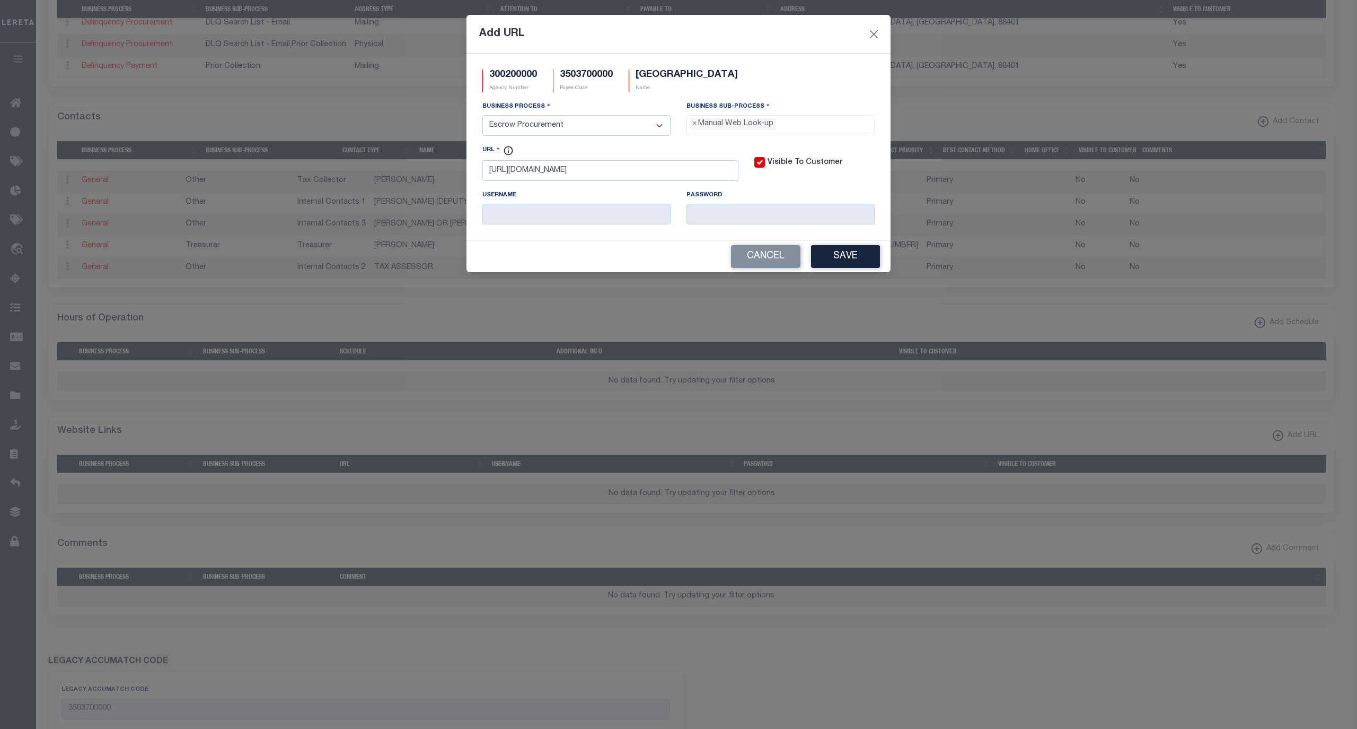
click at [665, 102] on div "Business Process - Select - All Automation Bill Request Delinquency Payment Del…" at bounding box center [577, 118] width 188 height 35
click at [830, 259] on button "Save" at bounding box center [845, 256] width 69 height 23
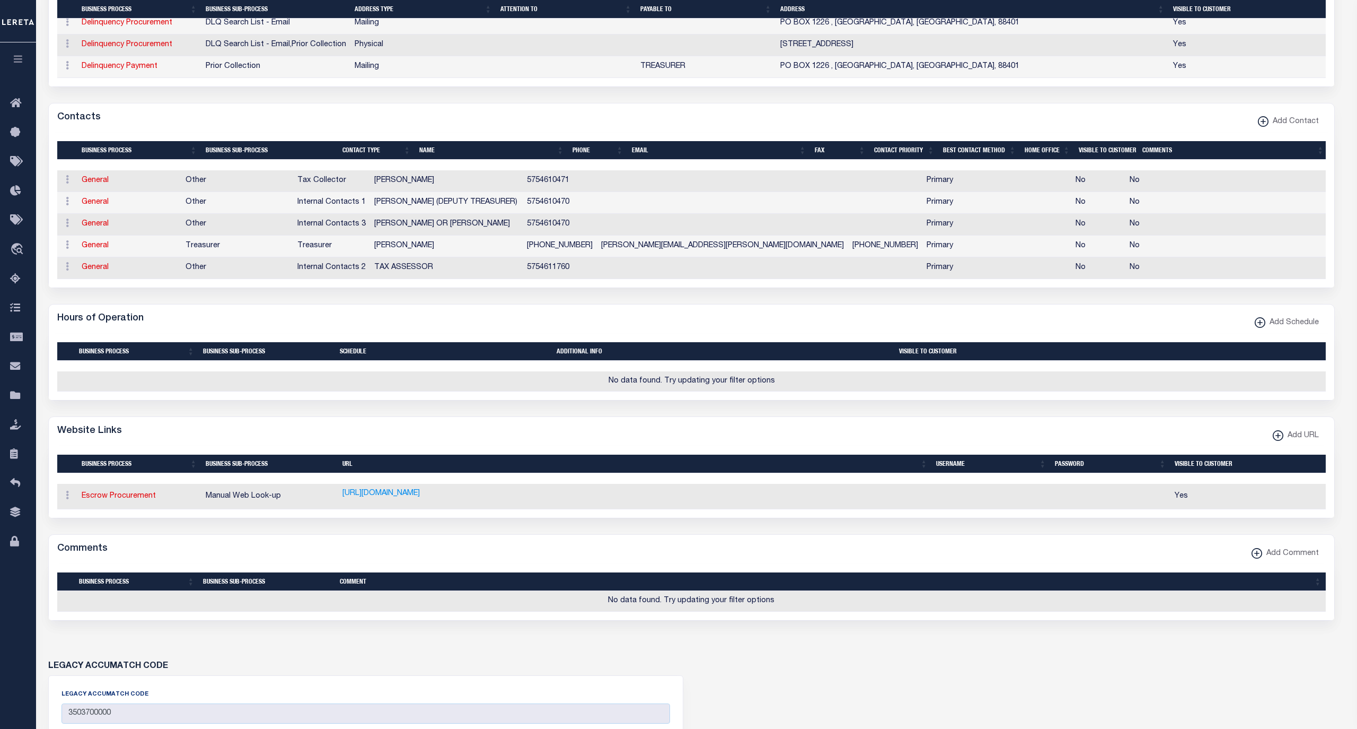
select select
click at [1273, 441] on xmlns\ "button" at bounding box center [1278, 435] width 11 height 11
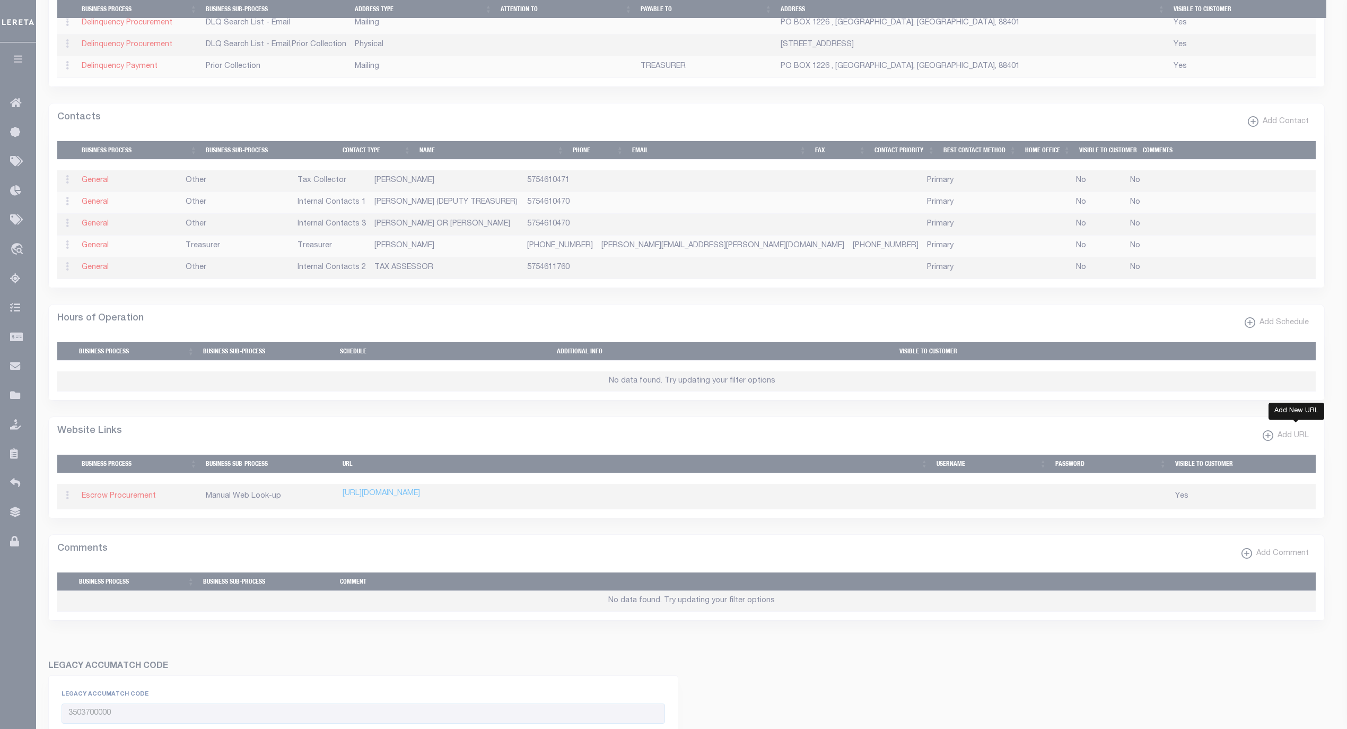
select select
checkbox input "true"
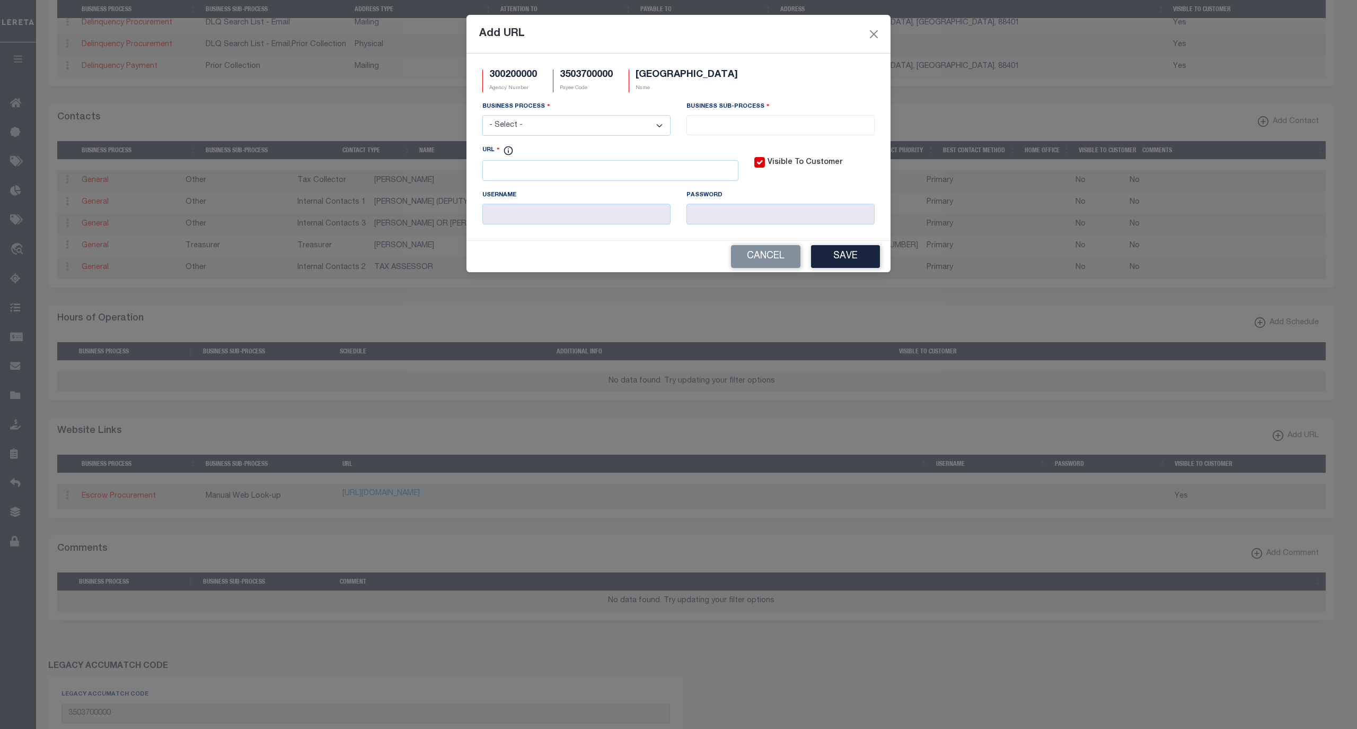
scroll to position [0, 0]
click at [576, 177] on input "URL" at bounding box center [611, 170] width 256 height 21
paste input "https://www.quaycounty-nm.gov/"
type input "https://www.quaycounty-nm.gov/"
click at [579, 132] on select "- Select - All Automation Bill Request Delinquency Payment Delinquency Procurem…" at bounding box center [577, 125] width 188 height 21
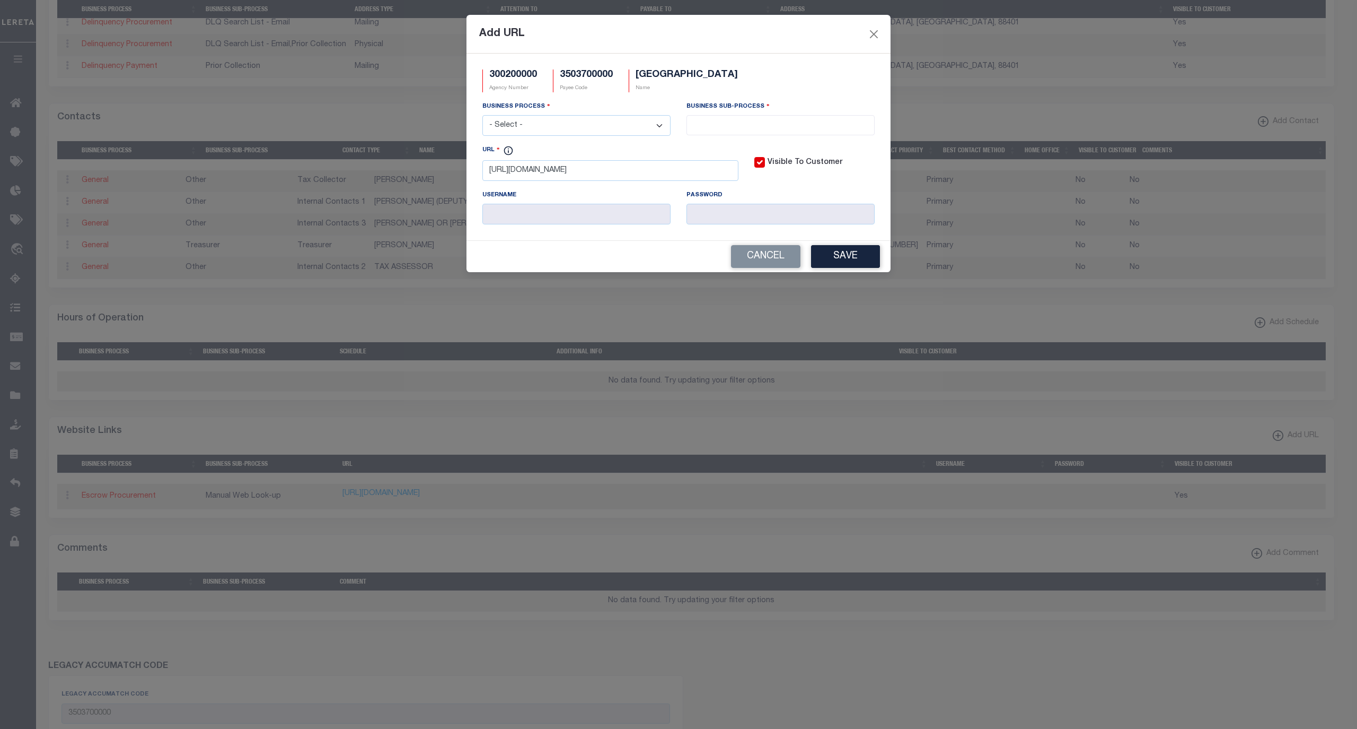
select select "6"
click at [483, 117] on select "- Select - All Automation Bill Request Delinquency Payment Delinquency Procurem…" at bounding box center [577, 125] width 188 height 21
click at [743, 123] on input "search" at bounding box center [780, 124] width 181 height 12
select select "31"
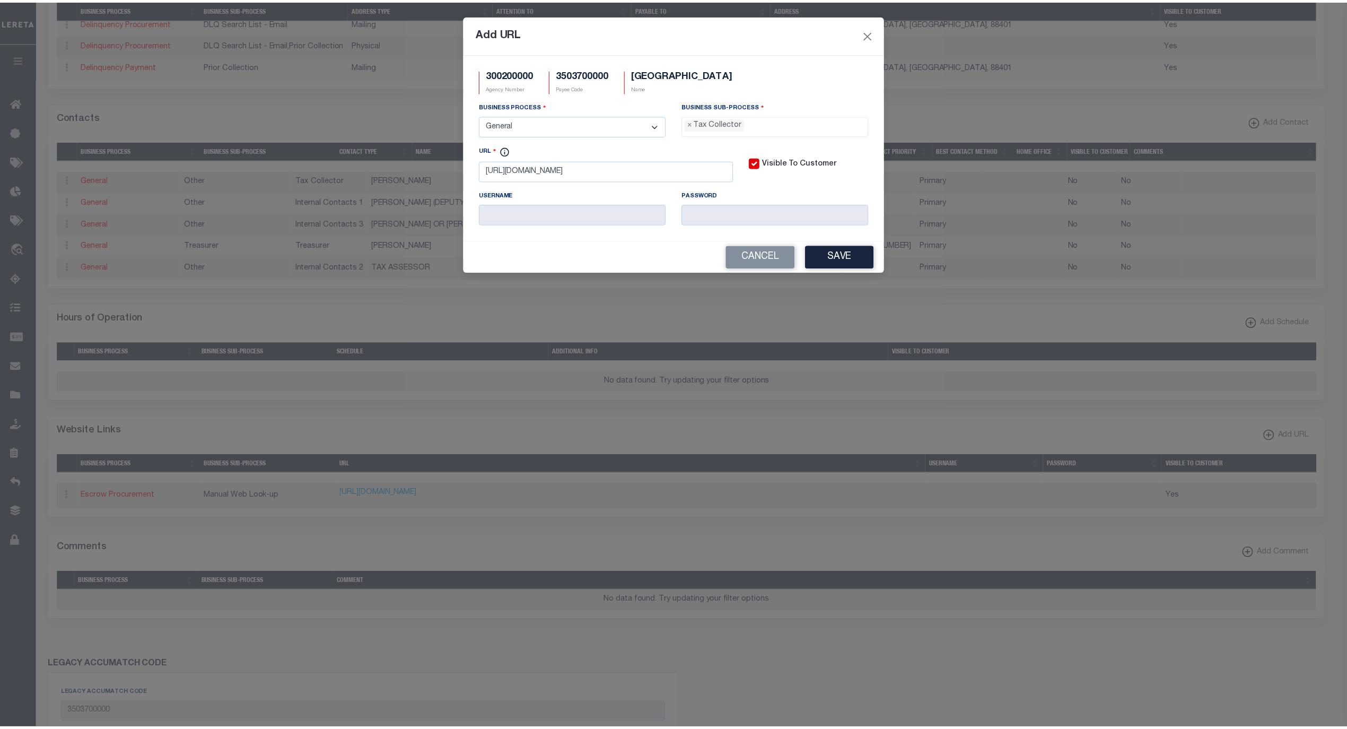
scroll to position [28, 0]
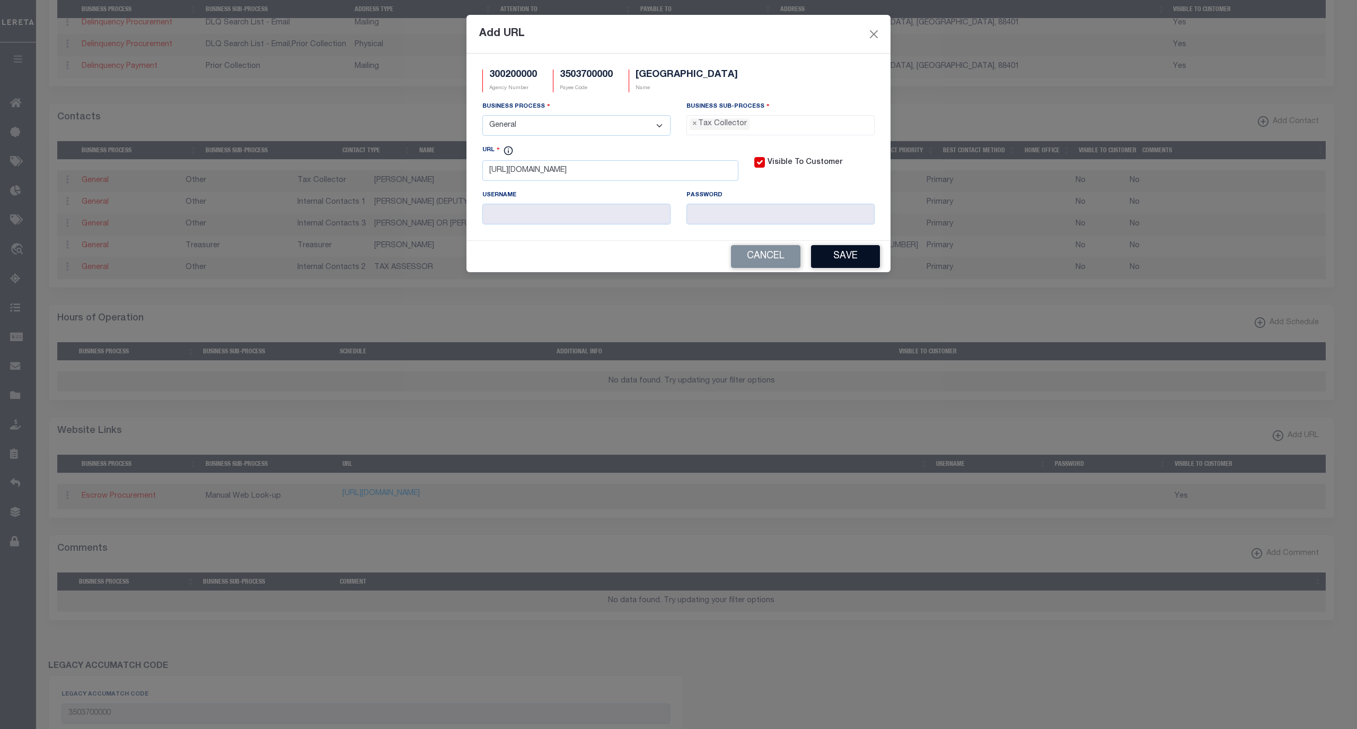
click at [848, 266] on button "Save" at bounding box center [845, 256] width 69 height 23
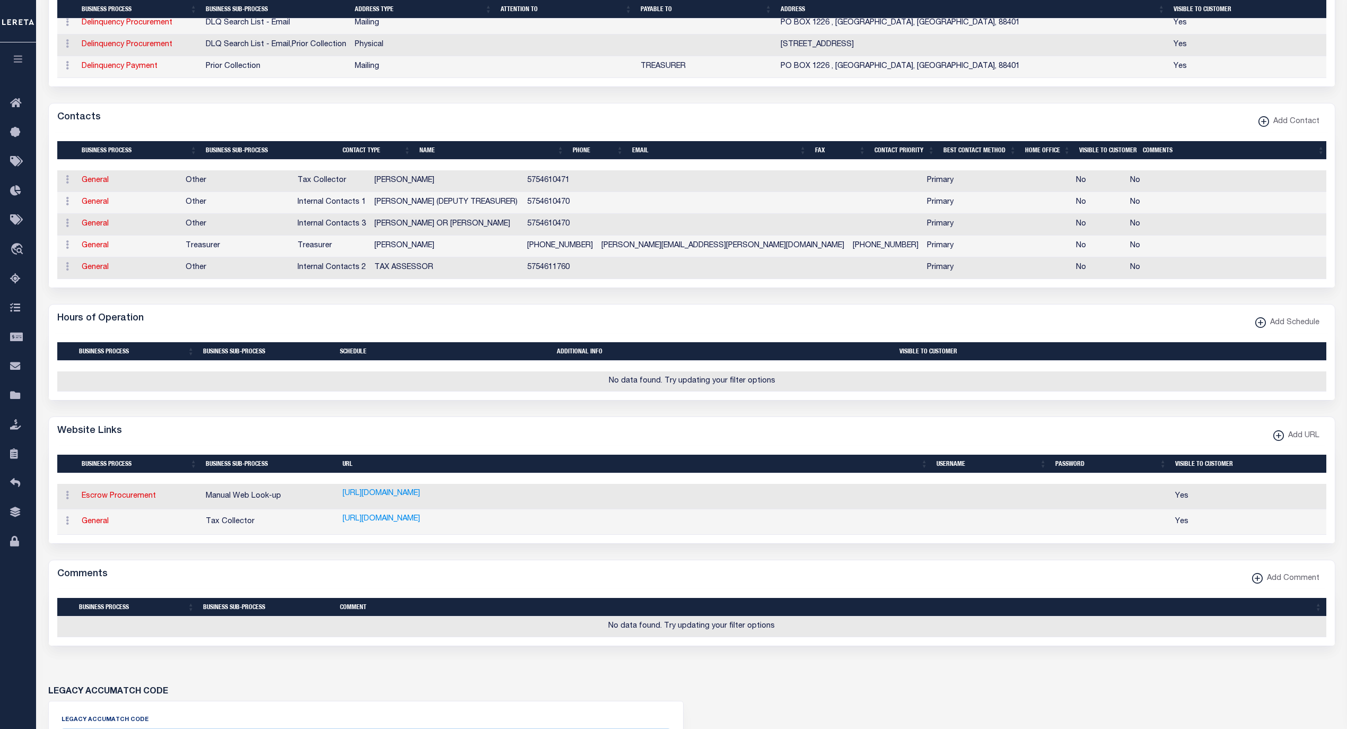
click at [560, 589] on div "Comments Add Comment" at bounding box center [692, 574] width 1286 height 29
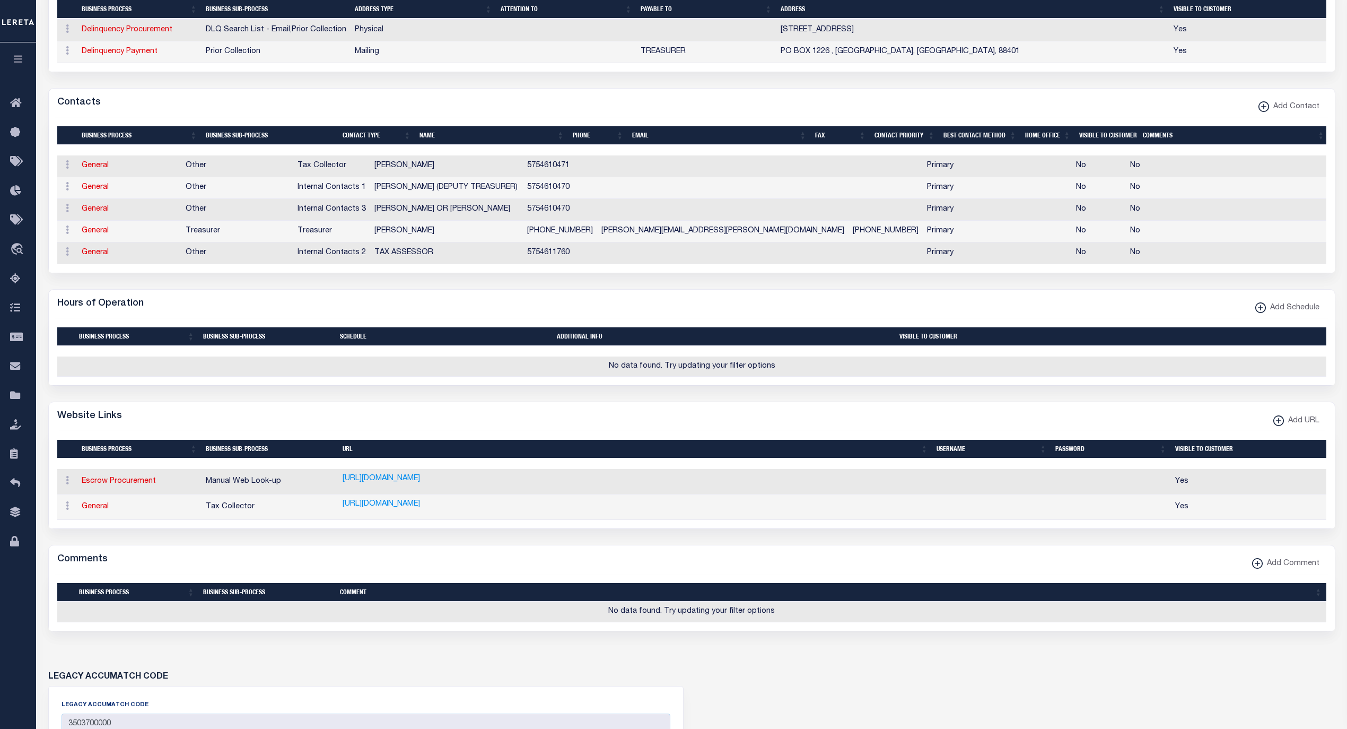
scroll to position [495, 0]
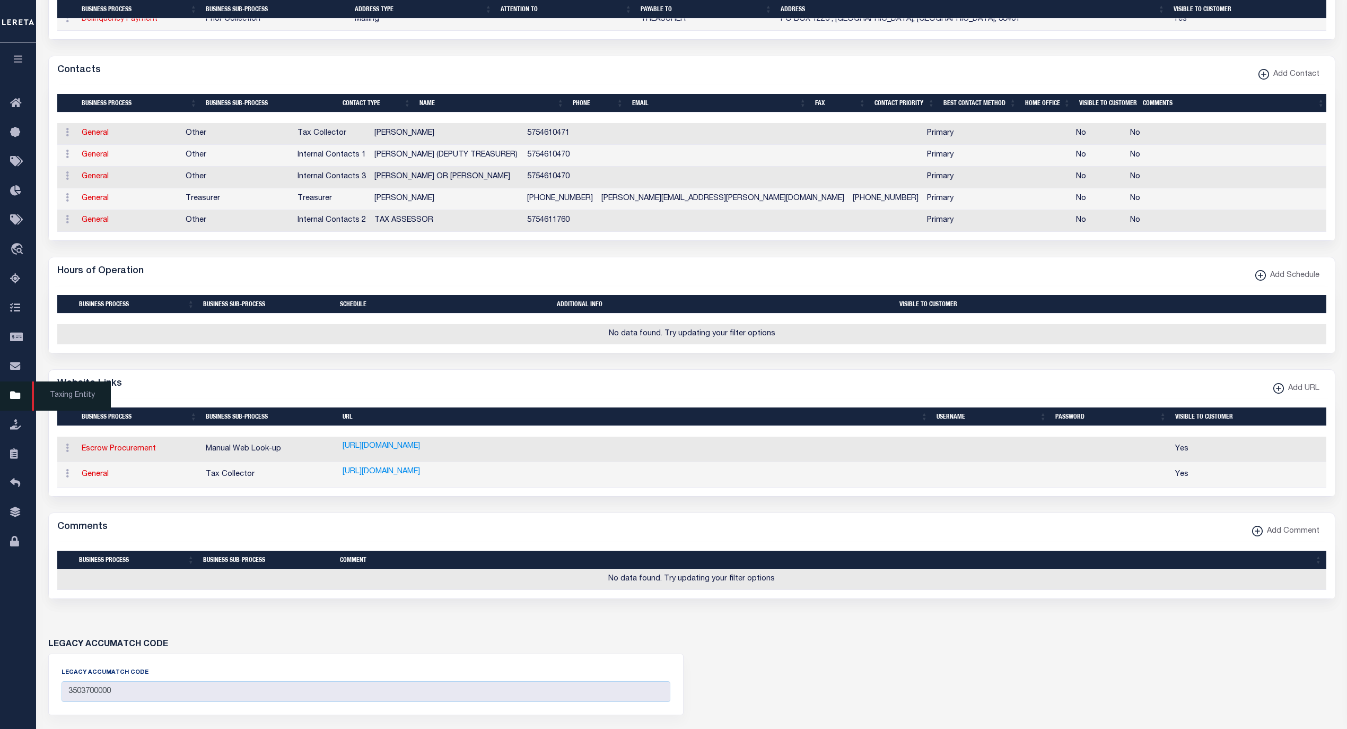
click at [77, 393] on span "Taxing Entity" at bounding box center [71, 395] width 79 height 29
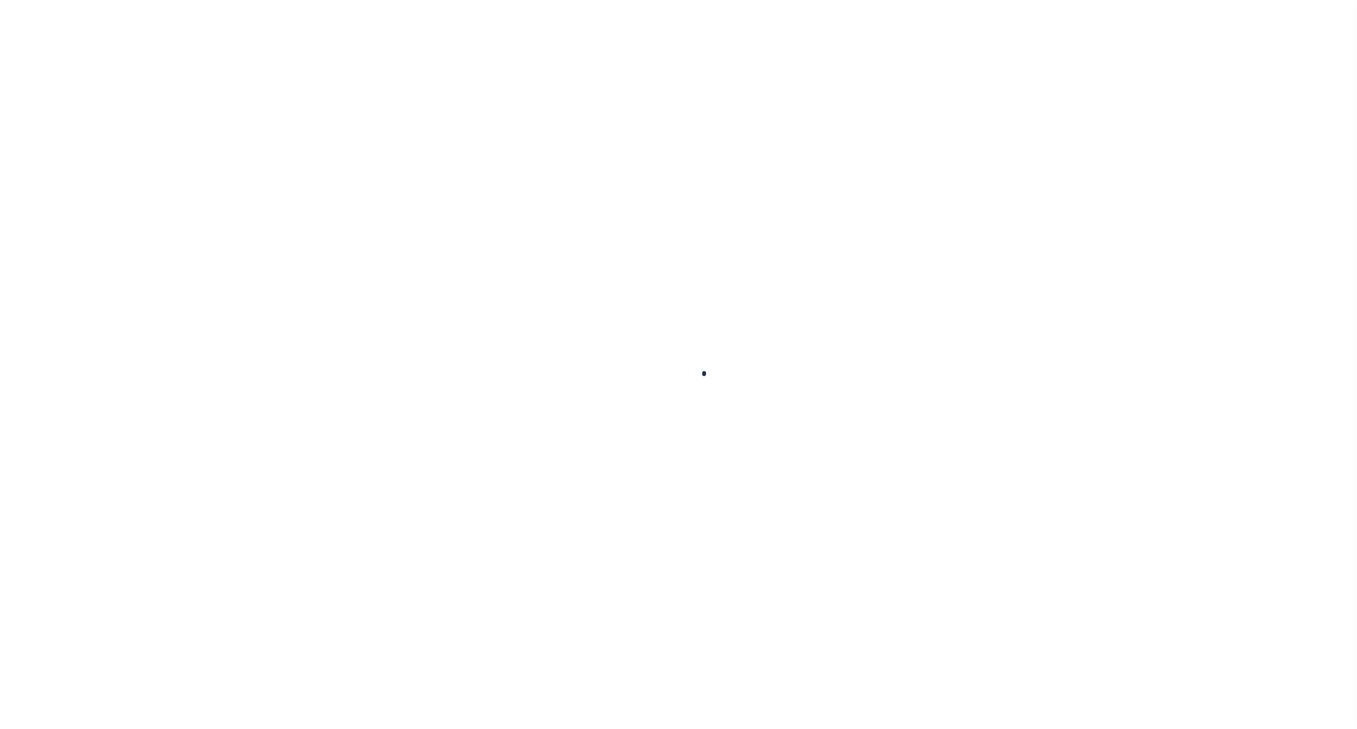
select select
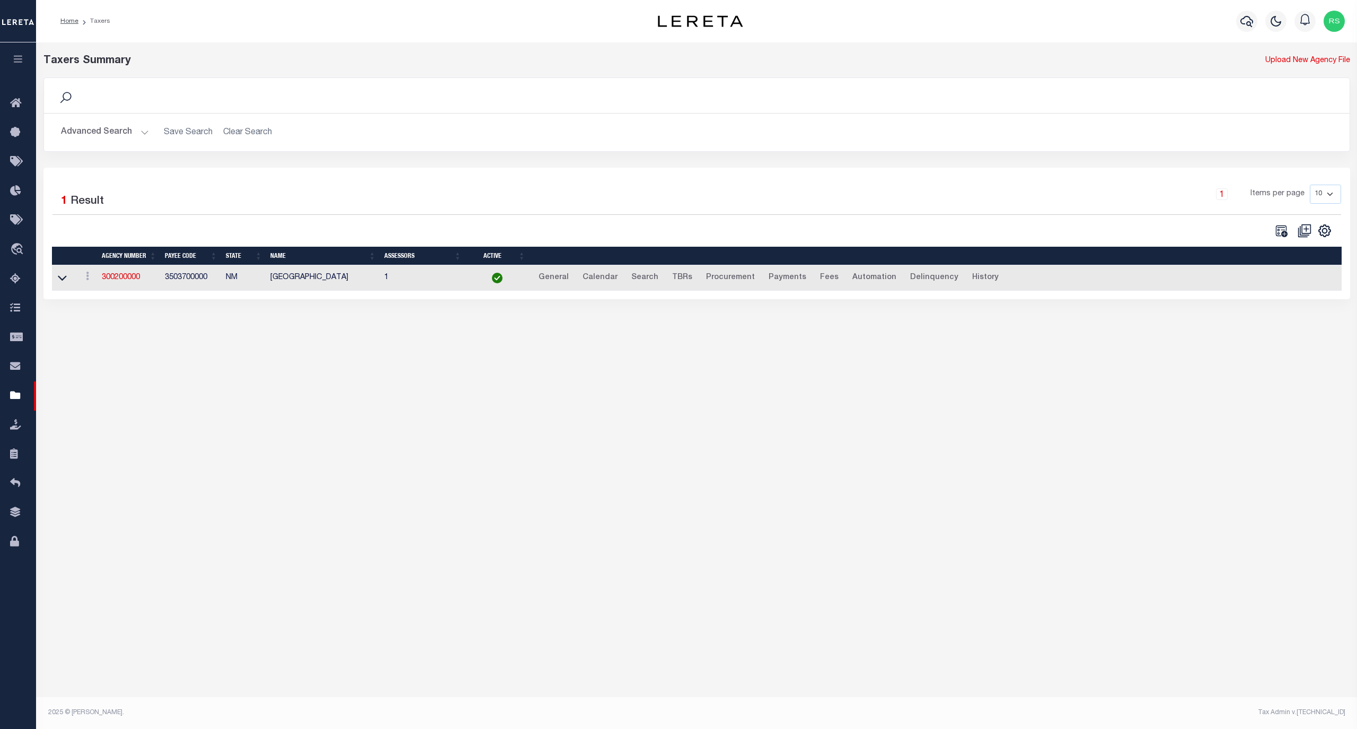
click at [94, 132] on button "Advanced Search" at bounding box center [105, 132] width 88 height 21
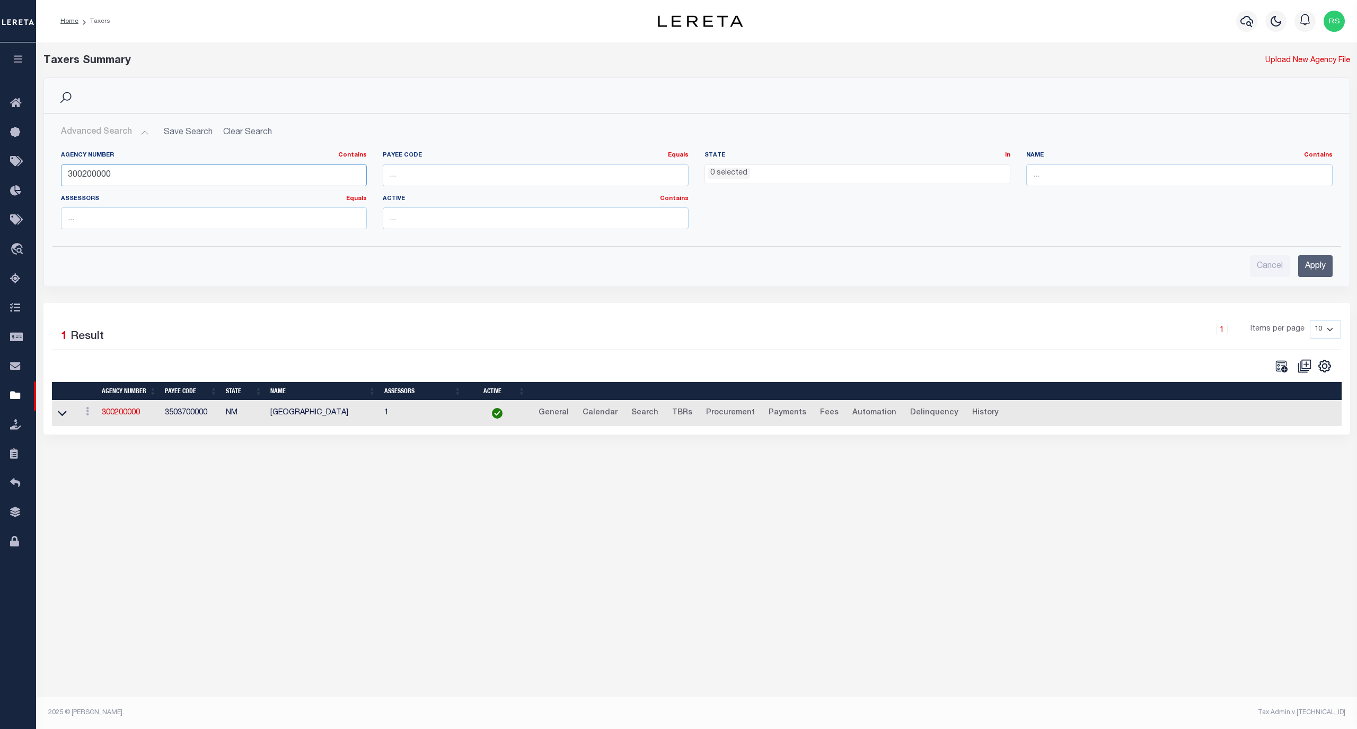
click at [104, 172] on input "300200000" at bounding box center [214, 175] width 306 height 22
click at [104, 171] on input "300200000" at bounding box center [214, 175] width 306 height 22
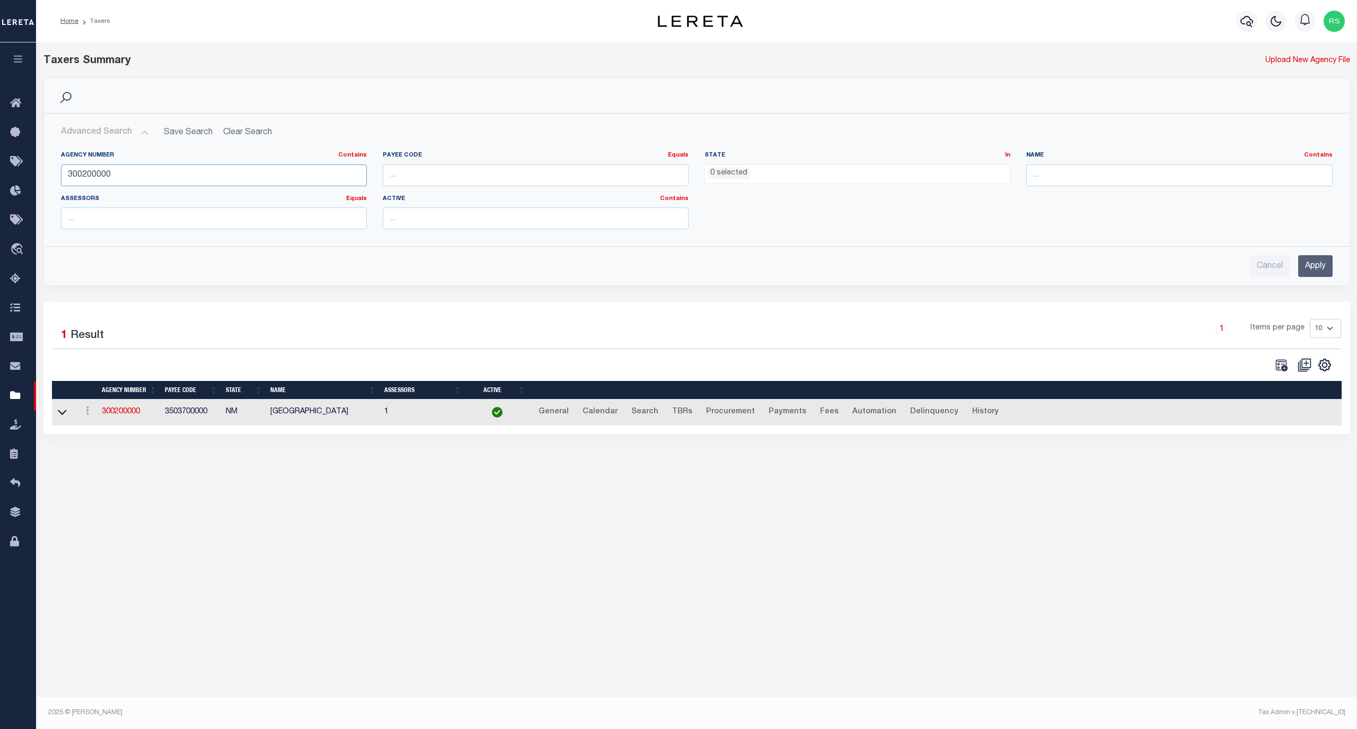
paste input "8888"
type input "300208888"
click at [1313, 264] on input "Apply" at bounding box center [1316, 266] width 34 height 22
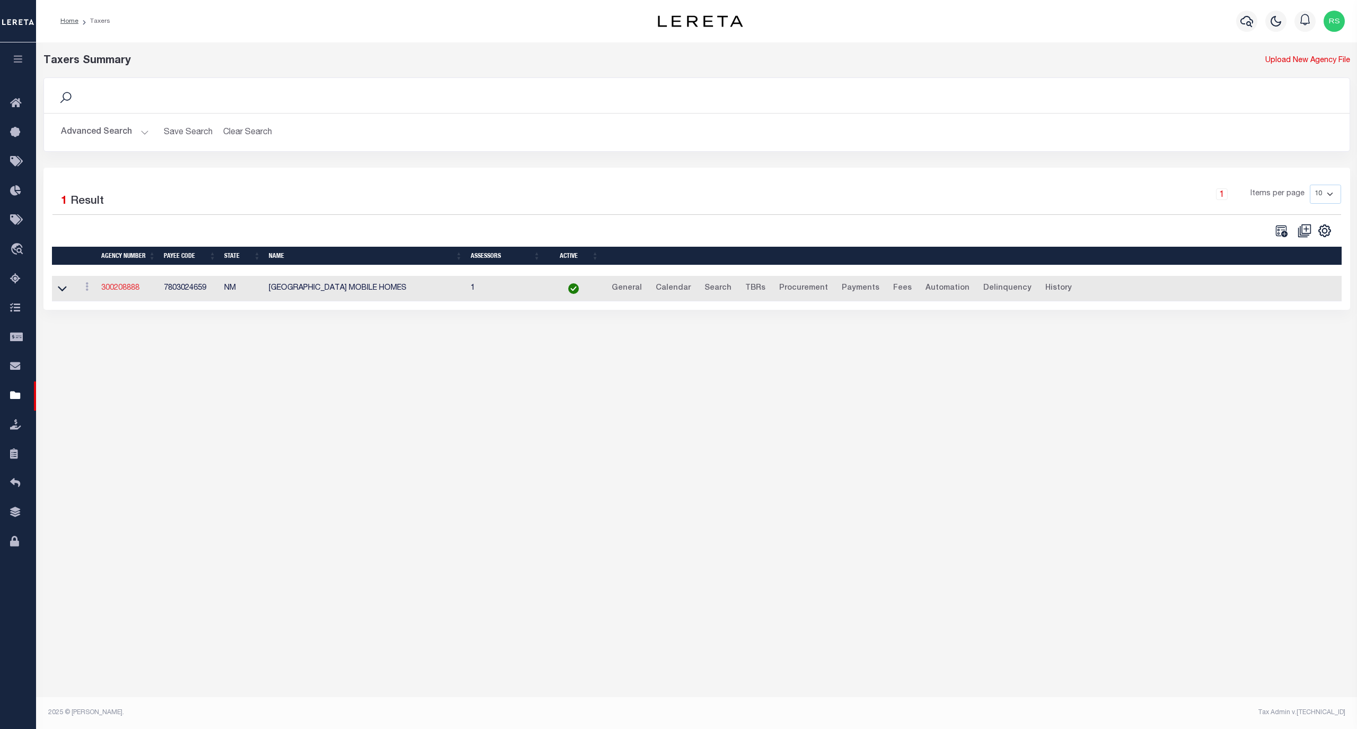
click at [130, 292] on link "300208888" at bounding box center [120, 287] width 38 height 7
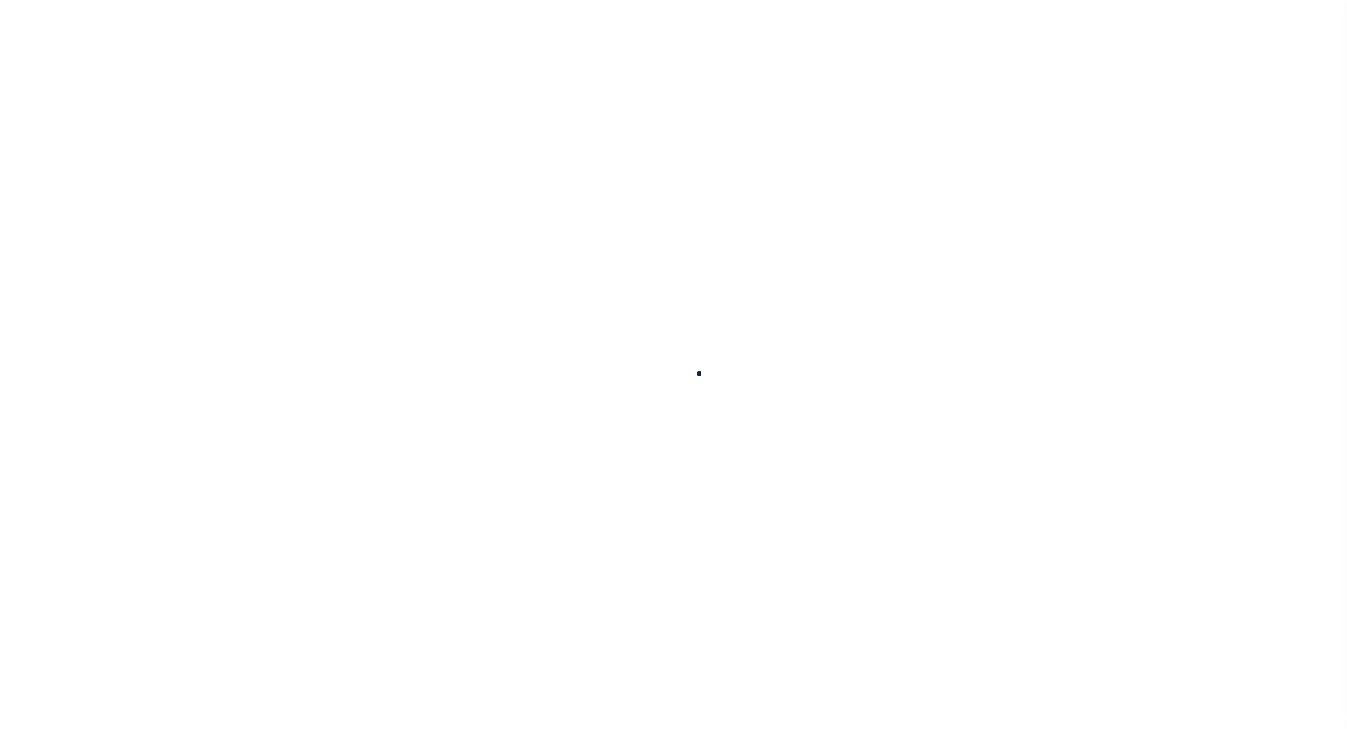
select select
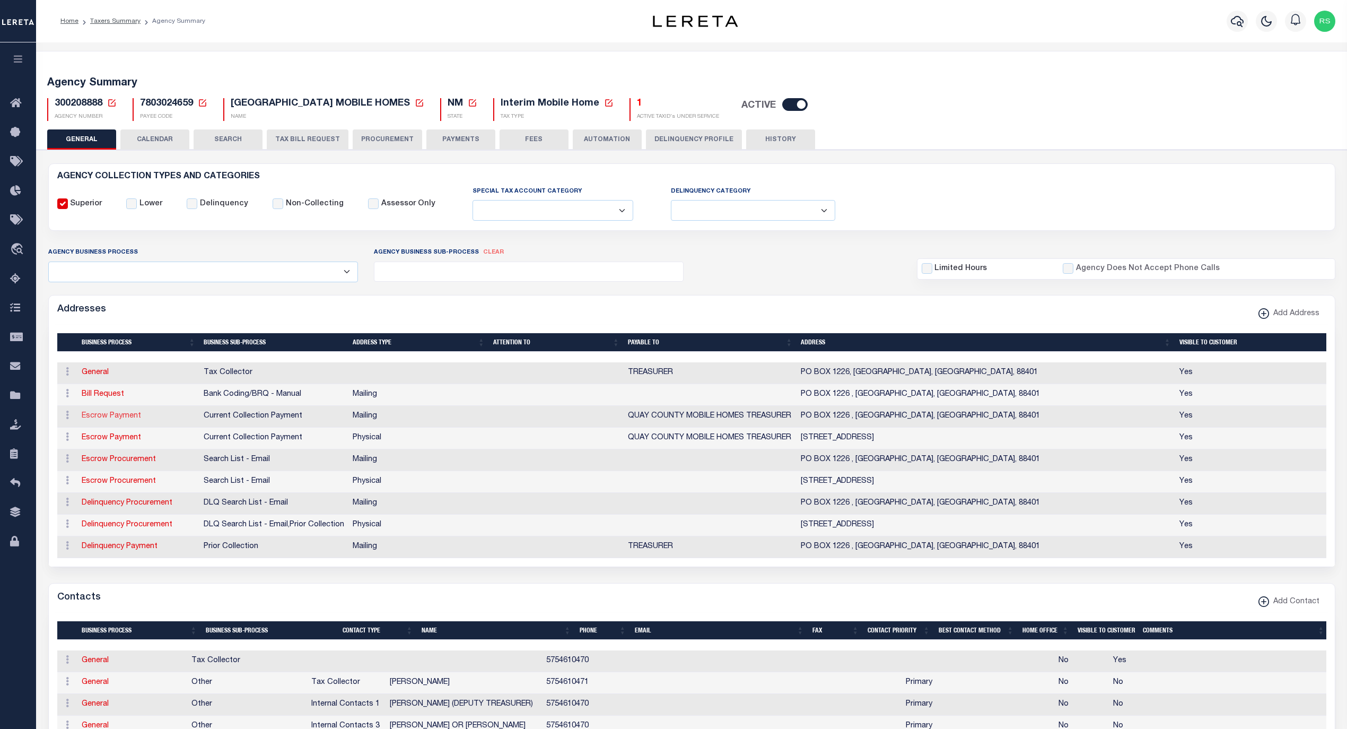
click at [120, 419] on link "Escrow Payment" at bounding box center [111, 415] width 59 height 7
select select "1"
checkbox input "false"
select select
type input "PO BOX 1226"
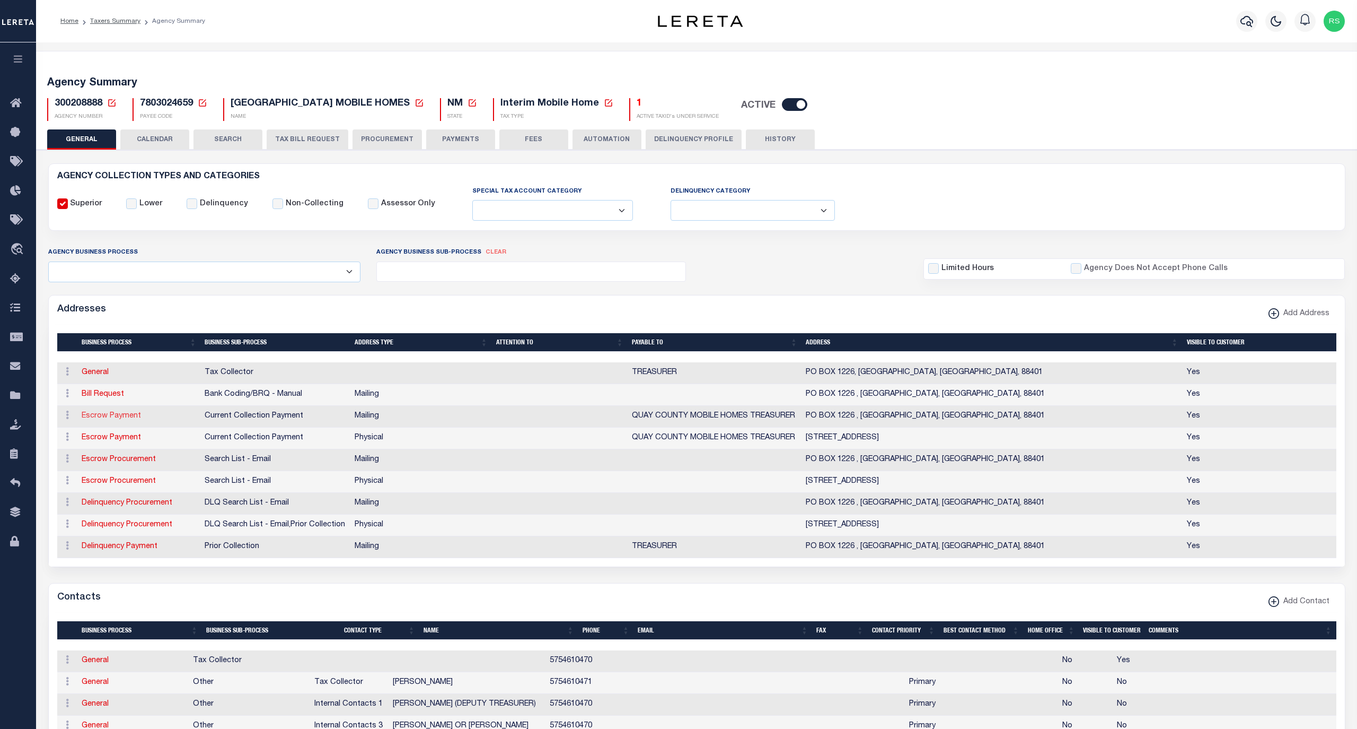
type input "TUCUMCARI"
select select "NM"
type input "88401"
checkbox input "true"
type input "QUAY COUNTY MOBILE HOMES TREASURER"
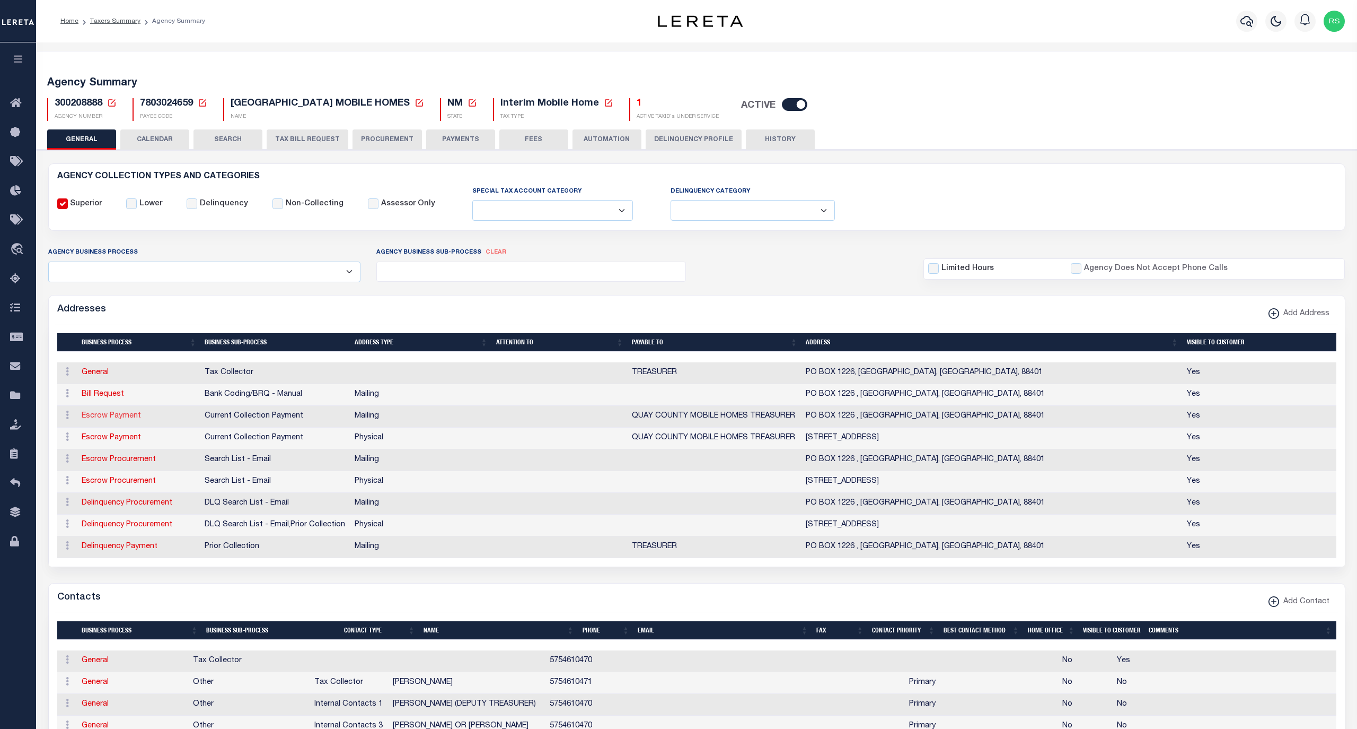
select select "3"
select select "11"
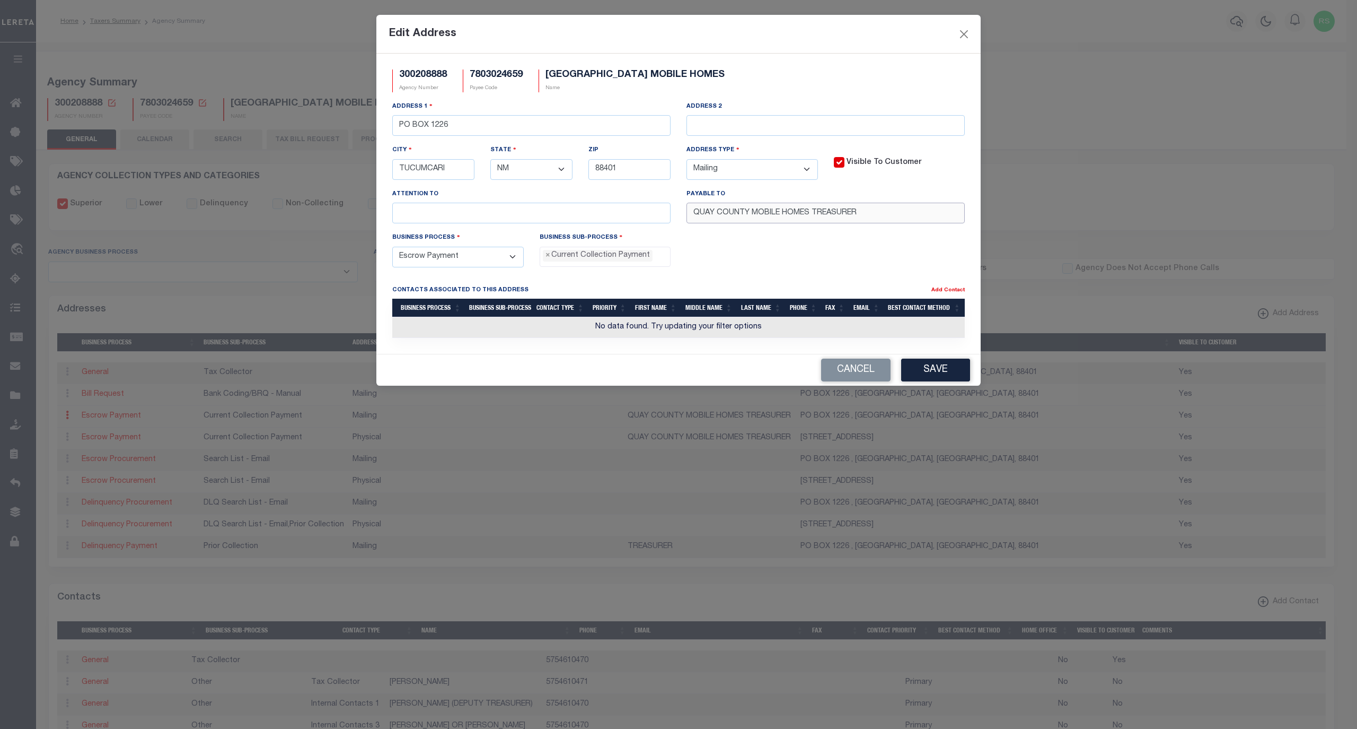
click at [750, 218] on input "QUAY COUNTY MOBILE HOMES TREASURER" at bounding box center [826, 213] width 278 height 21
type input "QUAY COUNTY TREASURER"
click at [925, 370] on button "Save" at bounding box center [935, 369] width 69 height 23
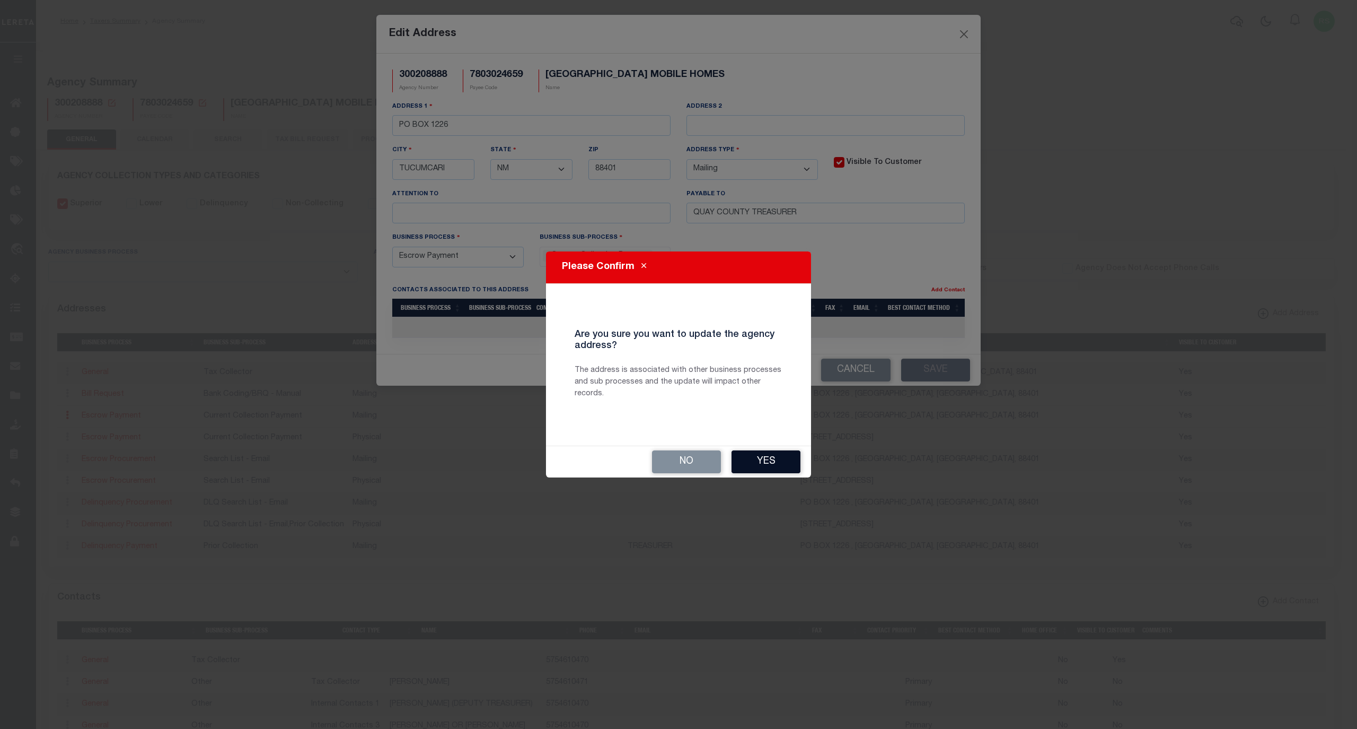
click at [785, 453] on button "Yes" at bounding box center [766, 461] width 69 height 23
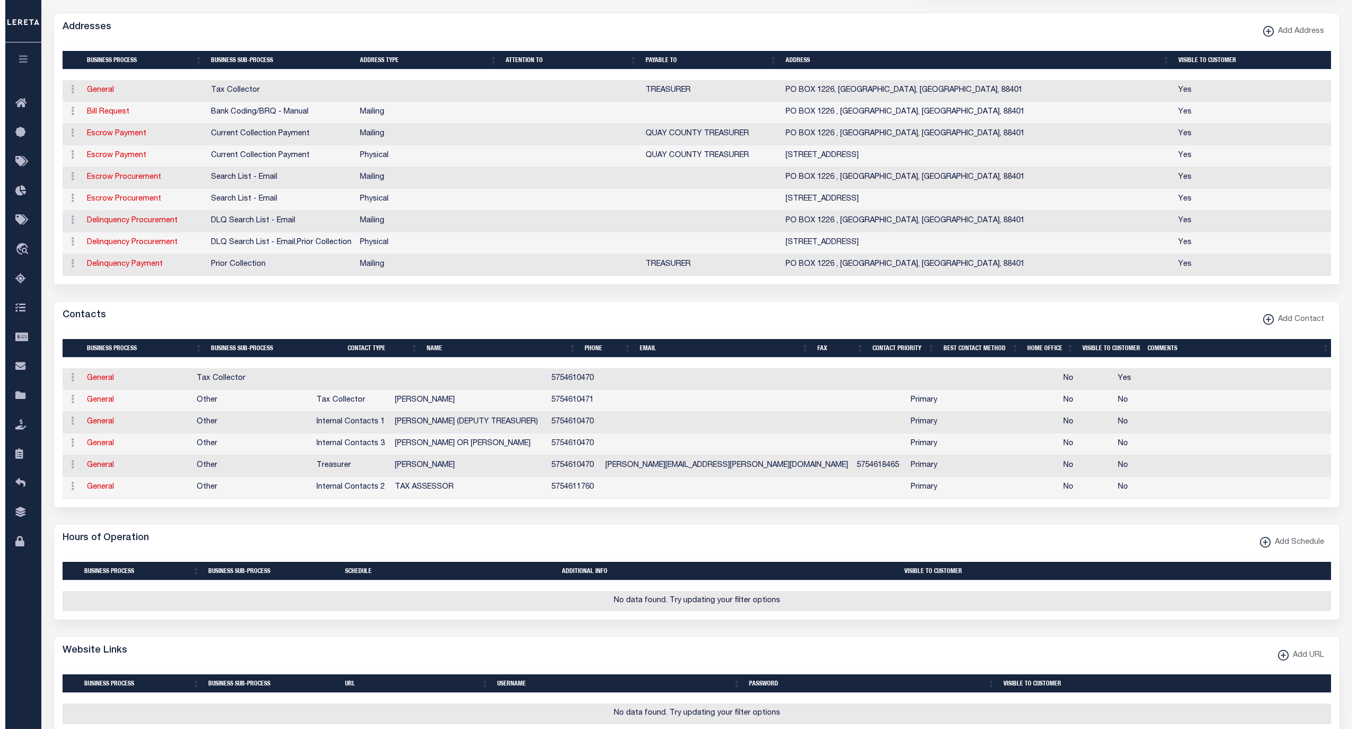
scroll to position [330, 0]
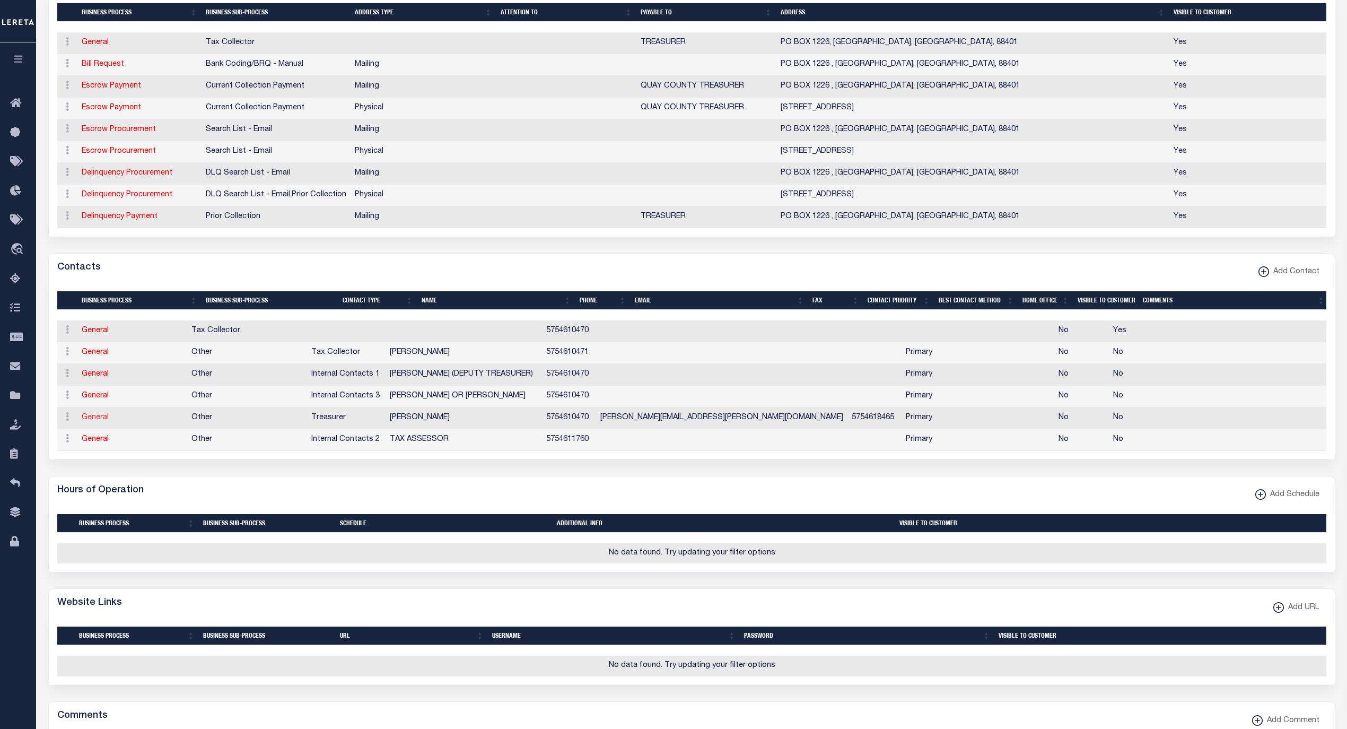
click at [100, 421] on link "General" at bounding box center [95, 417] width 27 height 7
checkbox input "false"
select select
select select "3"
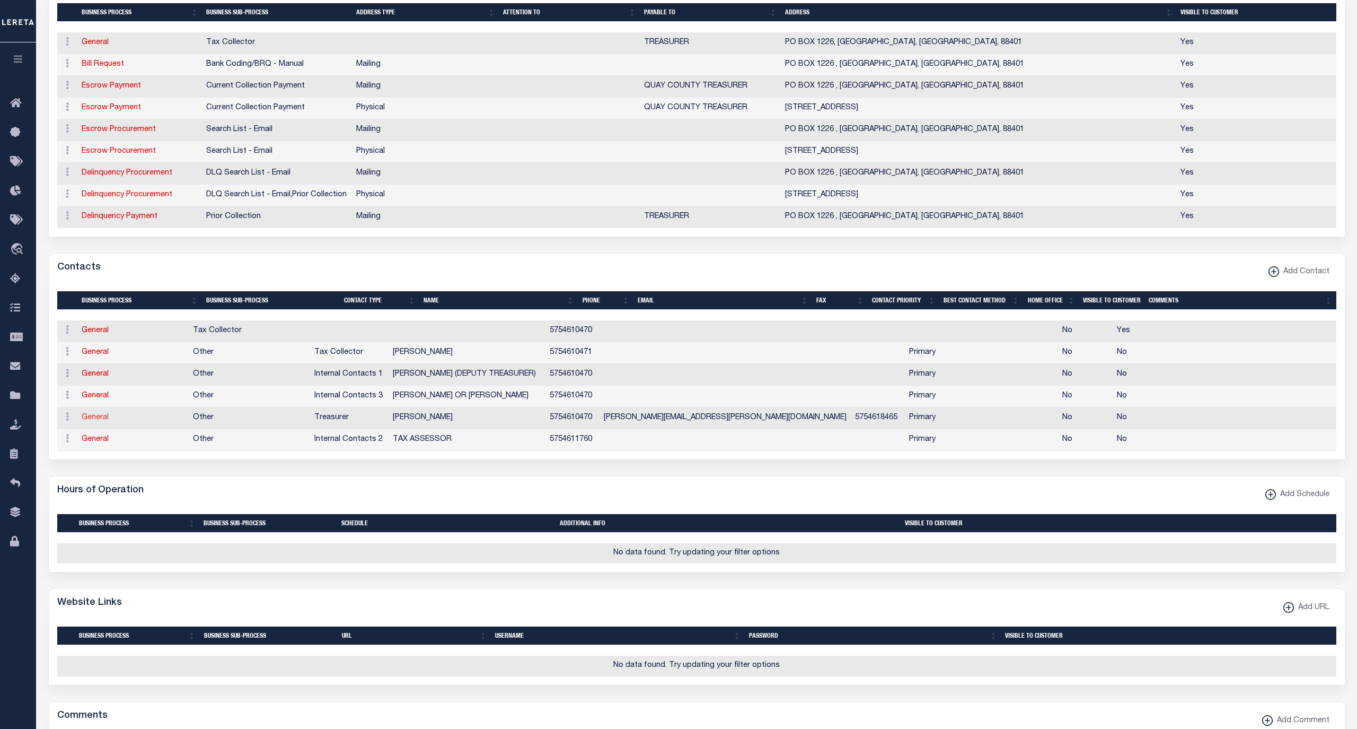
select select "1"
type input "PATSY"
type input "GRESHAM"
type input "5754610470"
type input "5754618465"
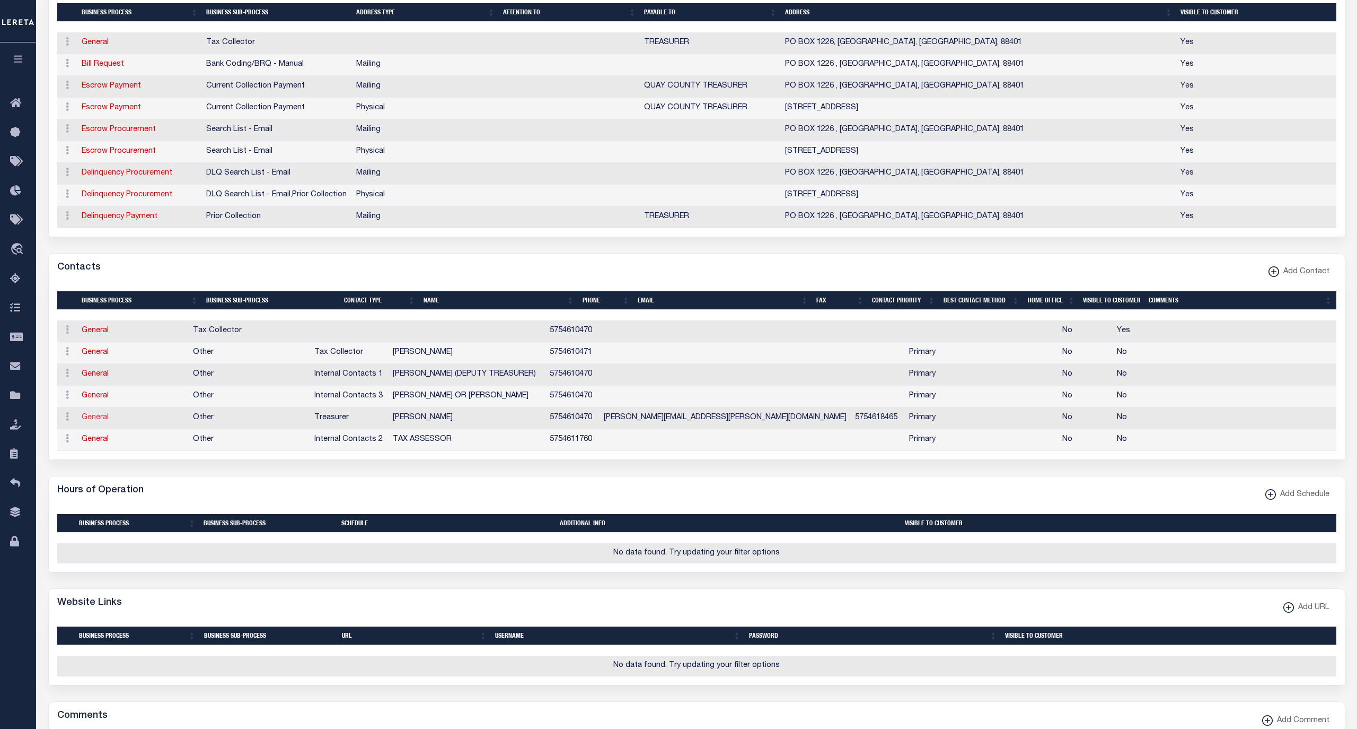
type input "PATSY.GRESHAM@QUAYCOUNTY-NM.GOV"
select select "6"
select select "39"
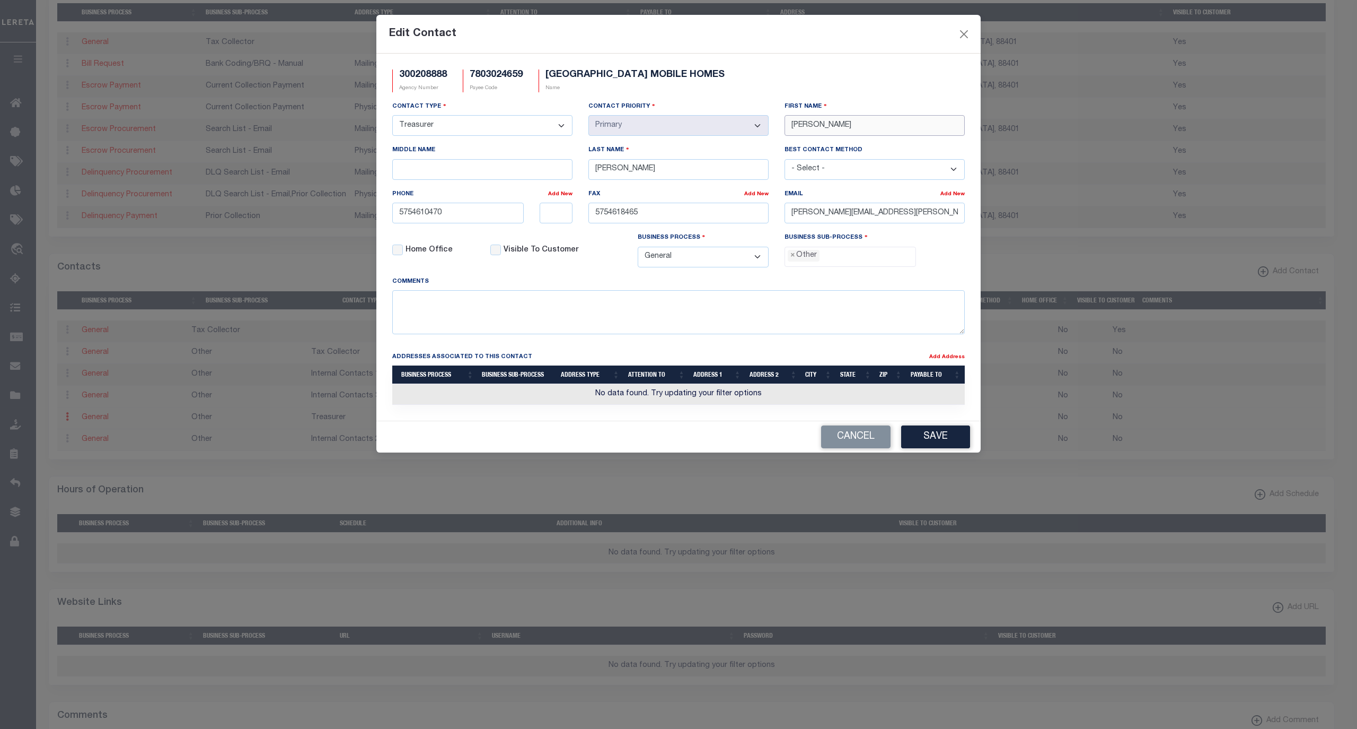
click at [817, 126] on input "PATSY" at bounding box center [875, 125] width 180 height 21
paste input "THERESA LAFFERT"
type input "THERESA LAFFERTY"
click at [626, 174] on input "GRESHAM" at bounding box center [679, 169] width 180 height 21
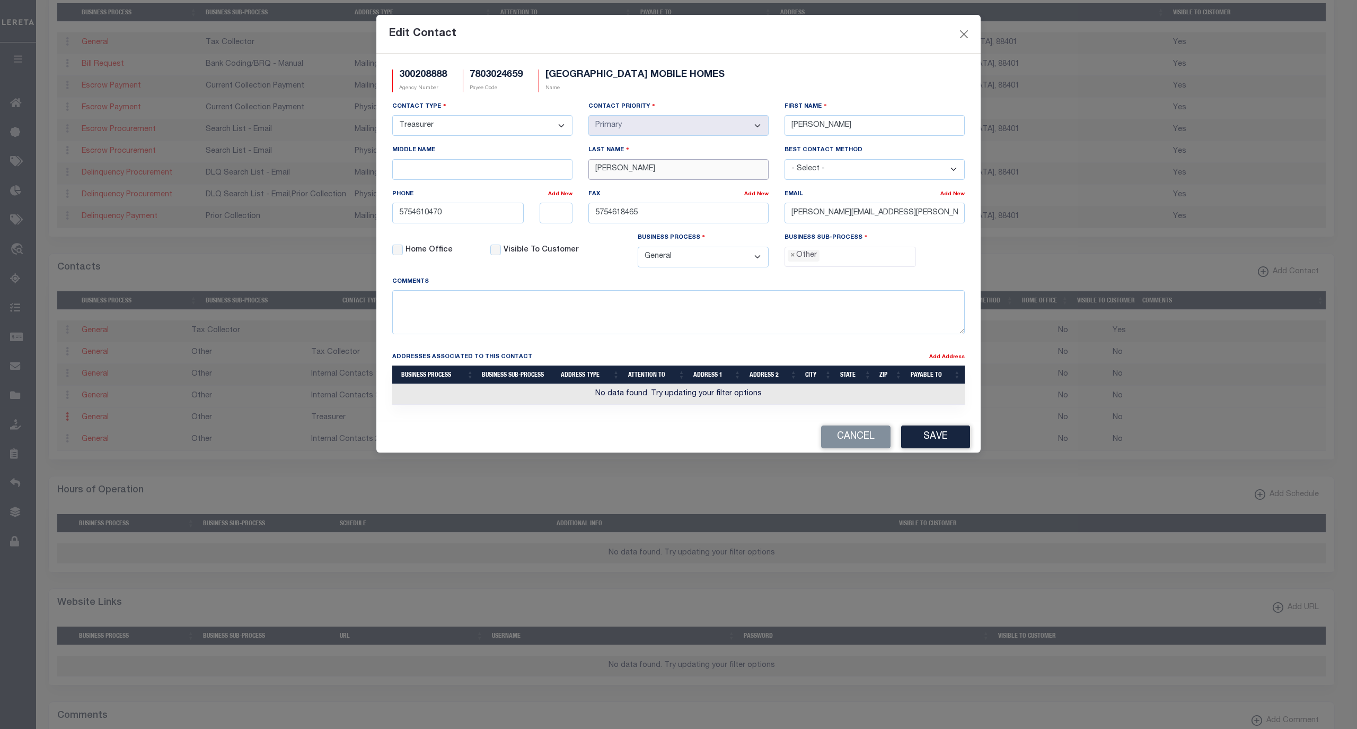
click at [626, 174] on input "GRESHAM" at bounding box center [679, 169] width 180 height 21
paste input "THERESA LAFFERTY"
click at [609, 174] on input "THERESA LAFFERTY" at bounding box center [679, 169] width 180 height 21
type input "LAFFERTY"
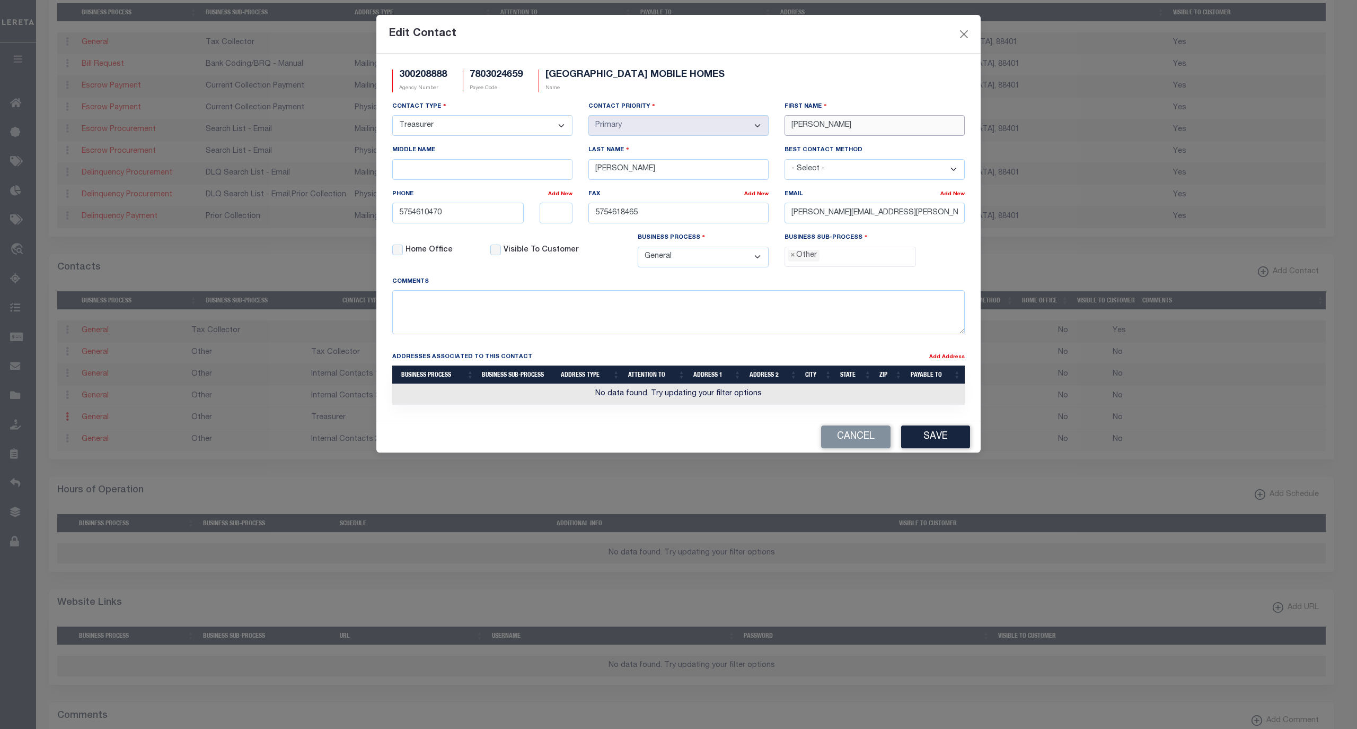
click at [848, 128] on input "THERESA LAFFERTY" at bounding box center [875, 125] width 180 height 21
type input "THERESA"
click at [947, 217] on input "PATSY.GRESHAM@QUAYCOUNTY-NM.GOV" at bounding box center [875, 213] width 180 height 21
drag, startPoint x: 950, startPoint y: 217, endPoint x: 590, endPoint y: 191, distance: 361.0
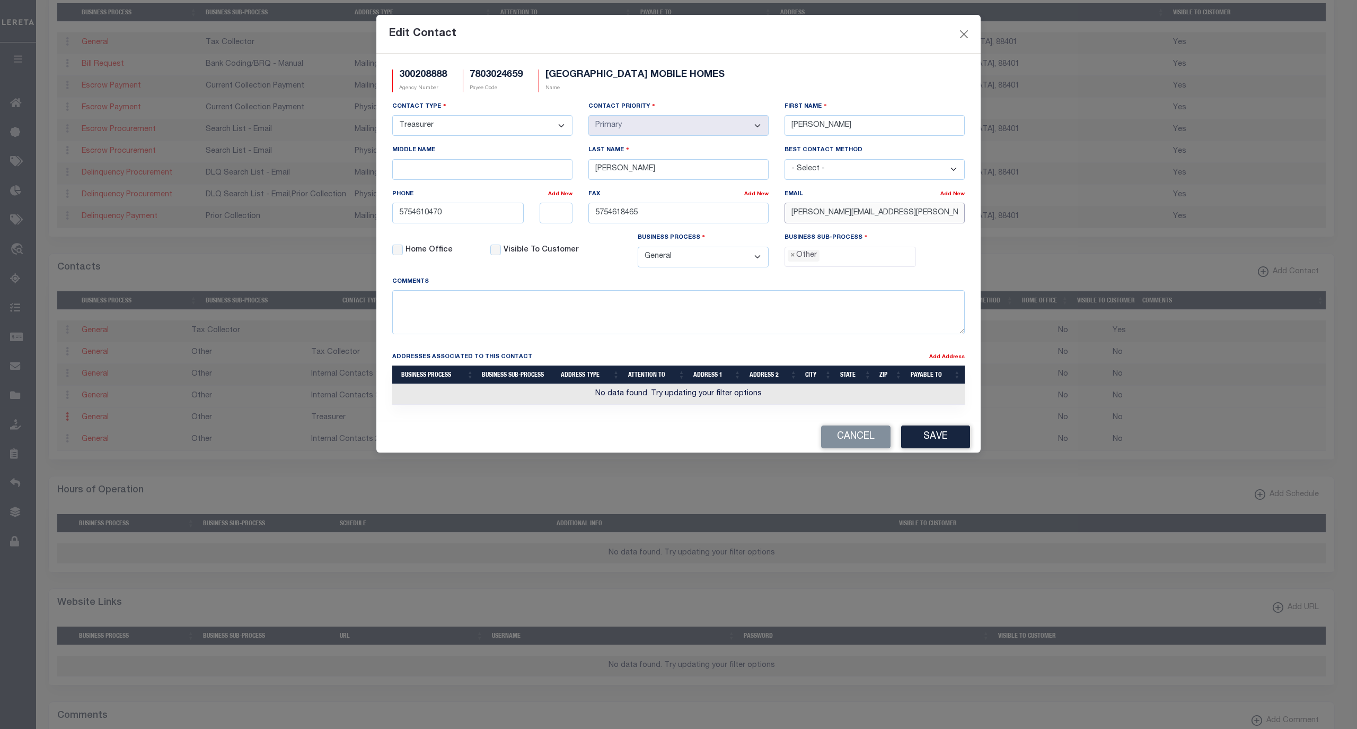
click at [590, 205] on div "Contact Type - Select - Assessor Clerk Internal Contacts 1 Internal Contacts 2 …" at bounding box center [678, 188] width 589 height 175
paste input "THERESA.LAFFERTY"
type input "THERESA.LAFFERTY@QUAYCOUNTY-NM.GOV"
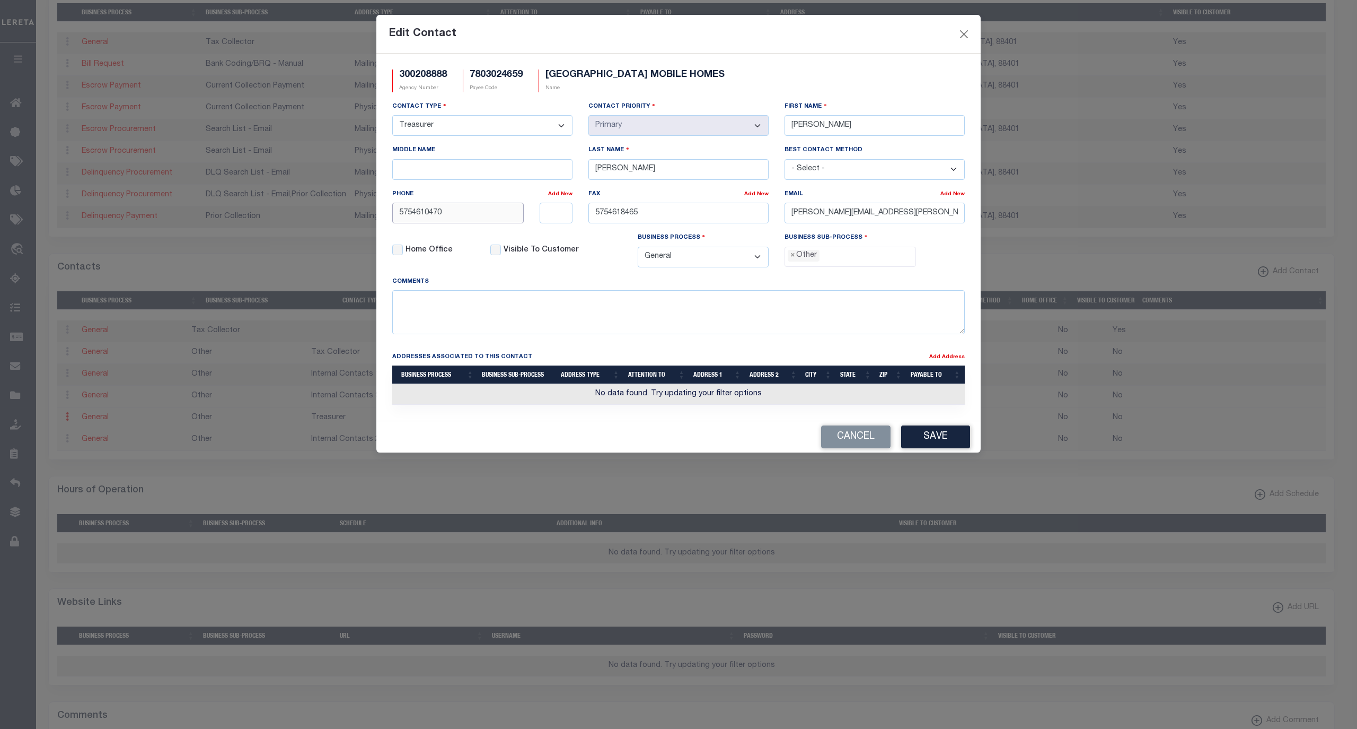
drag, startPoint x: 401, startPoint y: 216, endPoint x: 336, endPoint y: 216, distance: 65.2
click at [336, 216] on div "Edit Contact 300208888 Agency Number 7803024659 Payee Code QUAY COUNTY MOBILE H…" at bounding box center [678, 364] width 1357 height 729
paste input "-461-"
type input "575-461-0470"
drag, startPoint x: 696, startPoint y: 215, endPoint x: 563, endPoint y: 217, distance: 132.6
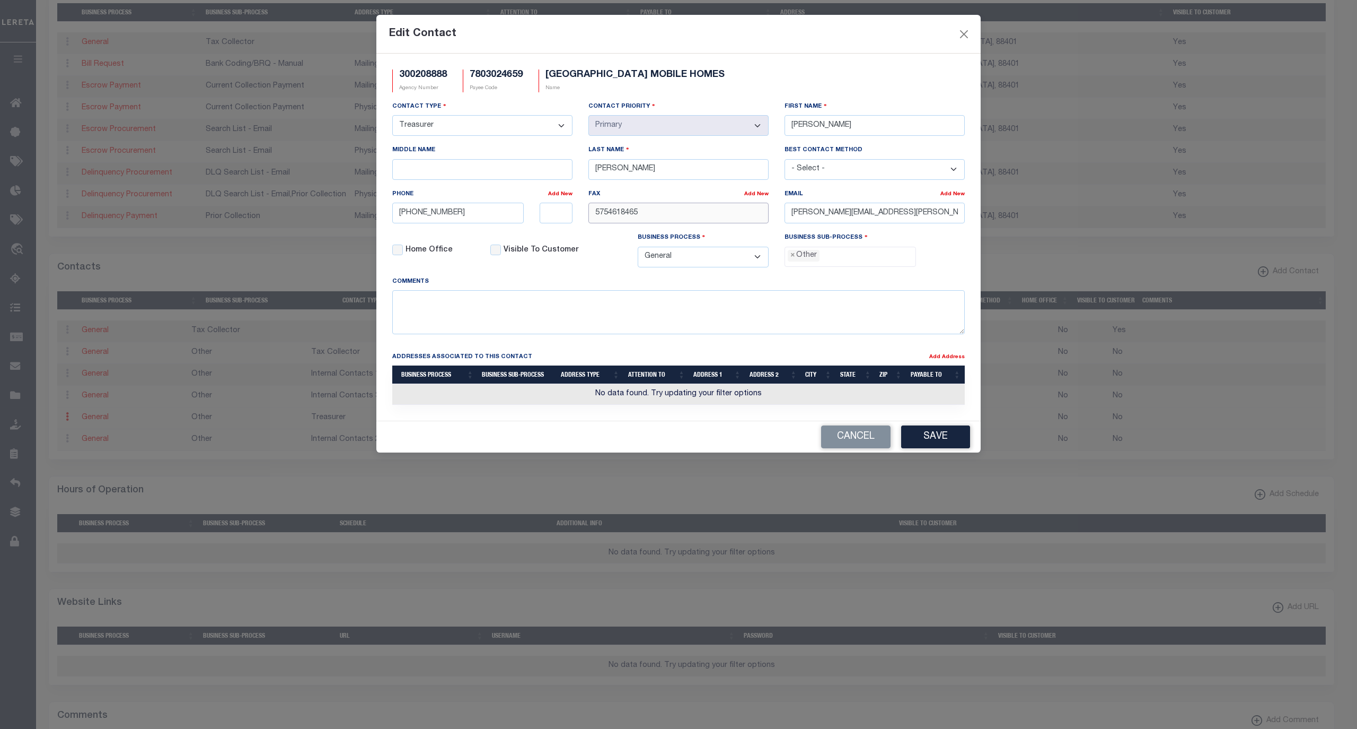
click at [563, 217] on div "Contact Type - Select - Assessor Clerk Internal Contacts 1 Internal Contacts 2 …" at bounding box center [678, 188] width 589 height 175
paste input "-461-"
type input "575-461-8465"
click at [794, 261] on span "×" at bounding box center [793, 256] width 5 height 12
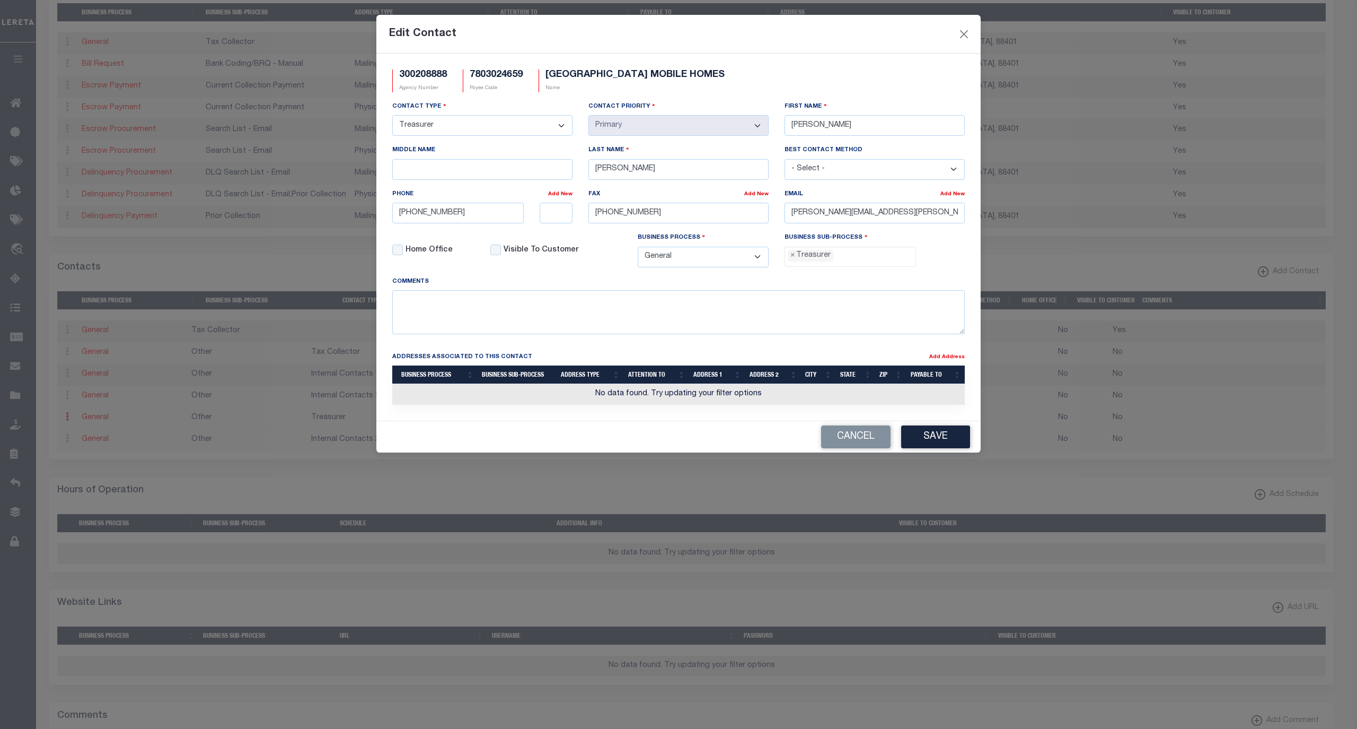
select select "32"
click at [938, 442] on button "Save" at bounding box center [935, 436] width 69 height 23
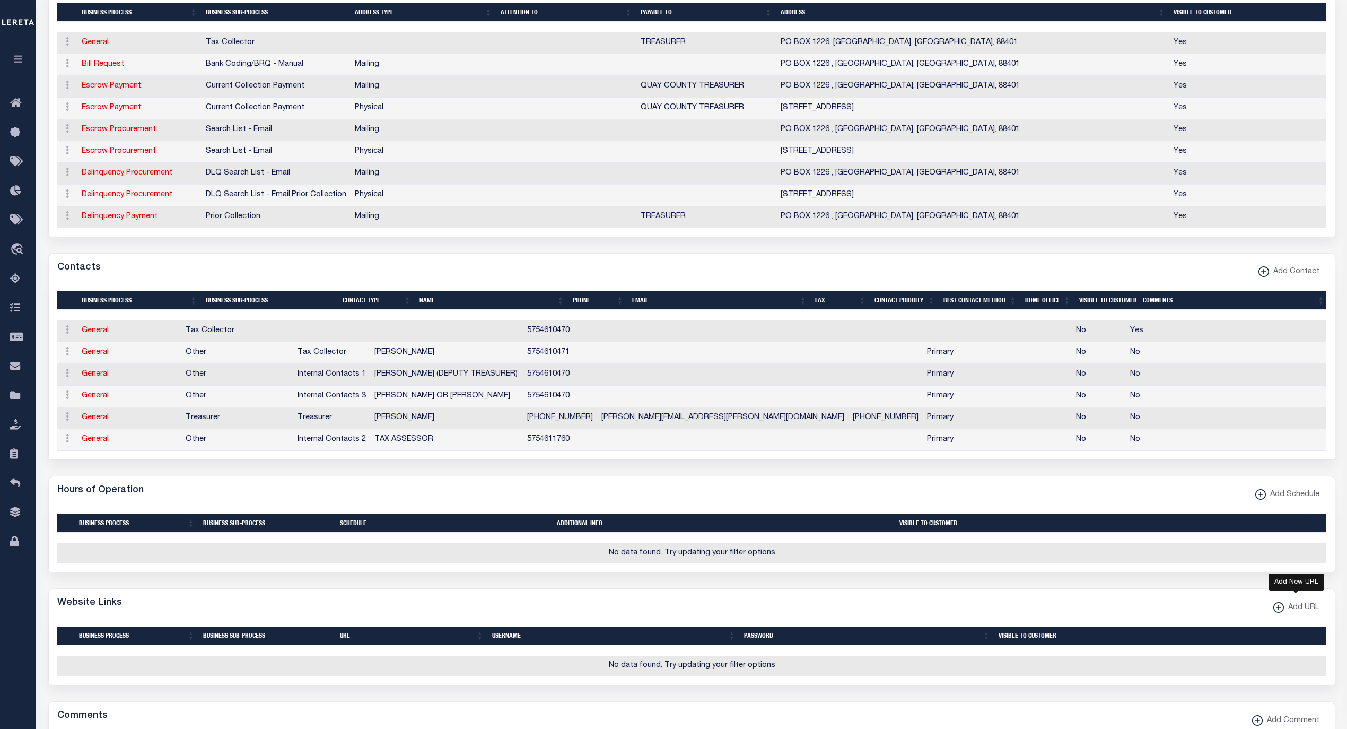
click at [1284, 613] on span "Add URL" at bounding box center [1302, 608] width 36 height 12
select select
checkbox input "true"
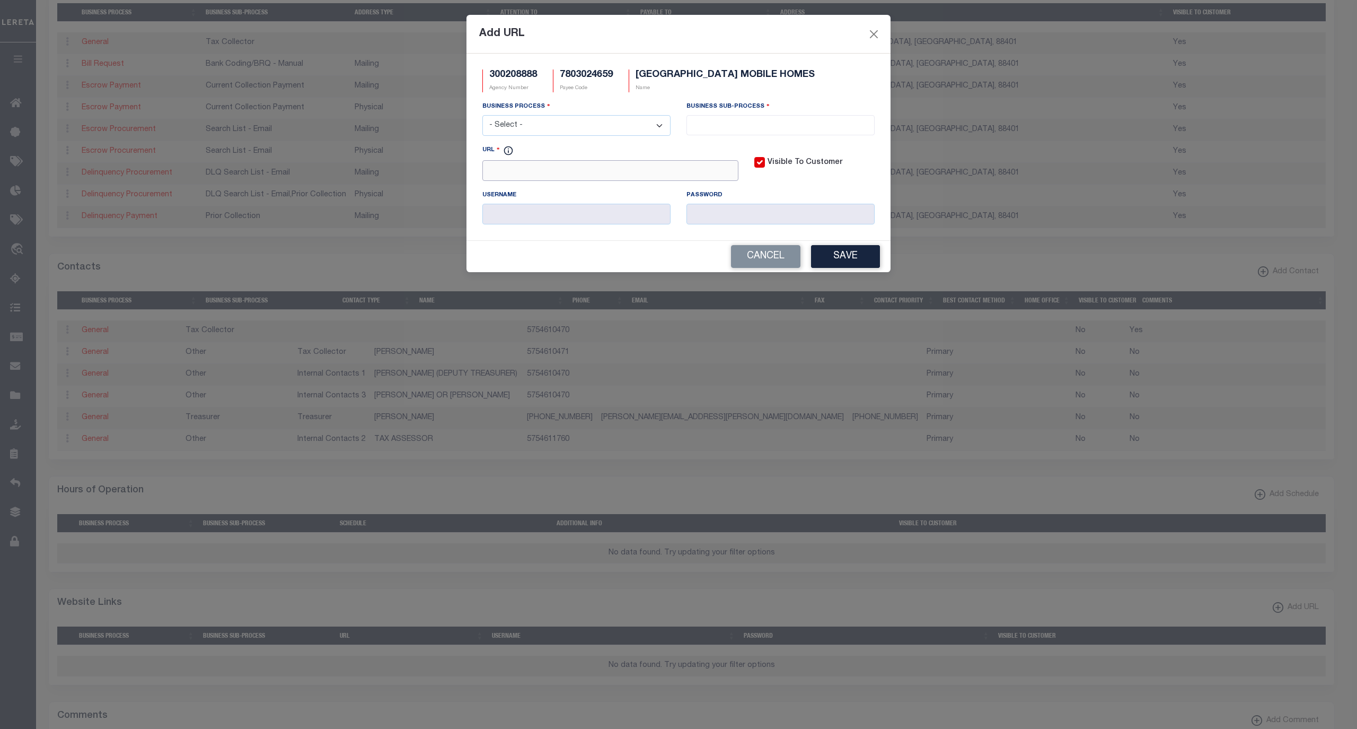
click at [550, 174] on input "URL" at bounding box center [611, 170] width 256 height 21
paste input "https://www.quaycounty-nm.gov/"
type input "https://www.quaycounty-nm.gov/"
click at [560, 132] on select "- Select - All Automation Bill Request Delinquency Payment Delinquency Procurem…" at bounding box center [577, 125] width 188 height 21
select select "6"
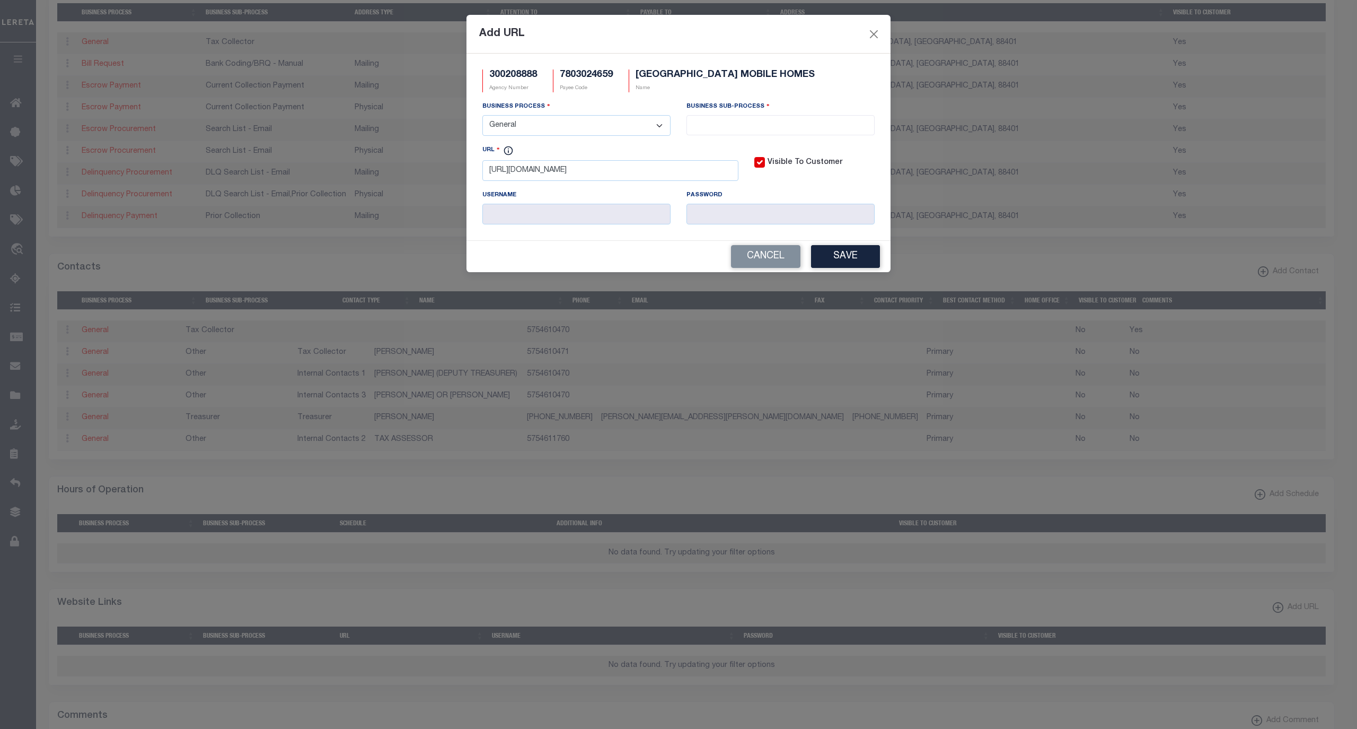
click at [483, 117] on select "- Select - All Automation Bill Request Delinquency Payment Delinquency Procurem…" at bounding box center [577, 125] width 188 height 21
click at [715, 132] on span at bounding box center [781, 125] width 188 height 20
select select "31"
click at [836, 261] on button "Save" at bounding box center [845, 256] width 69 height 23
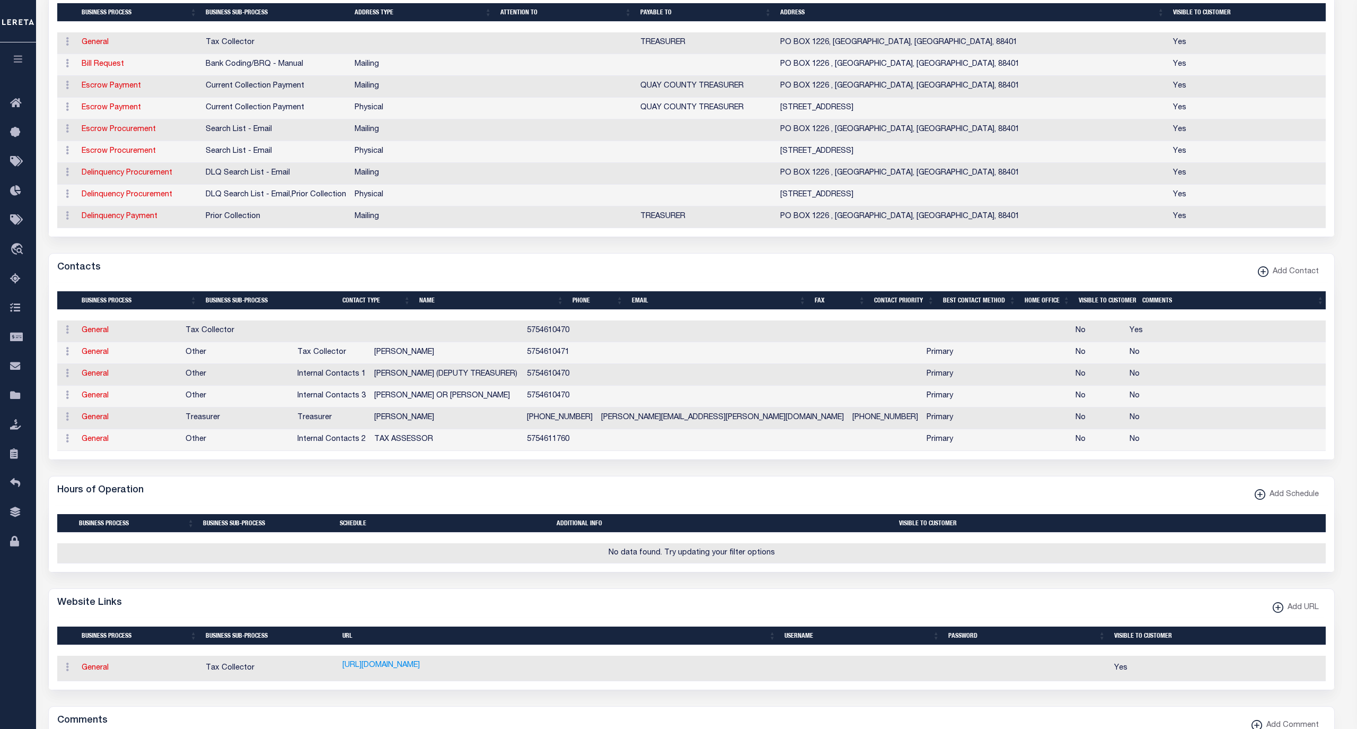
select select
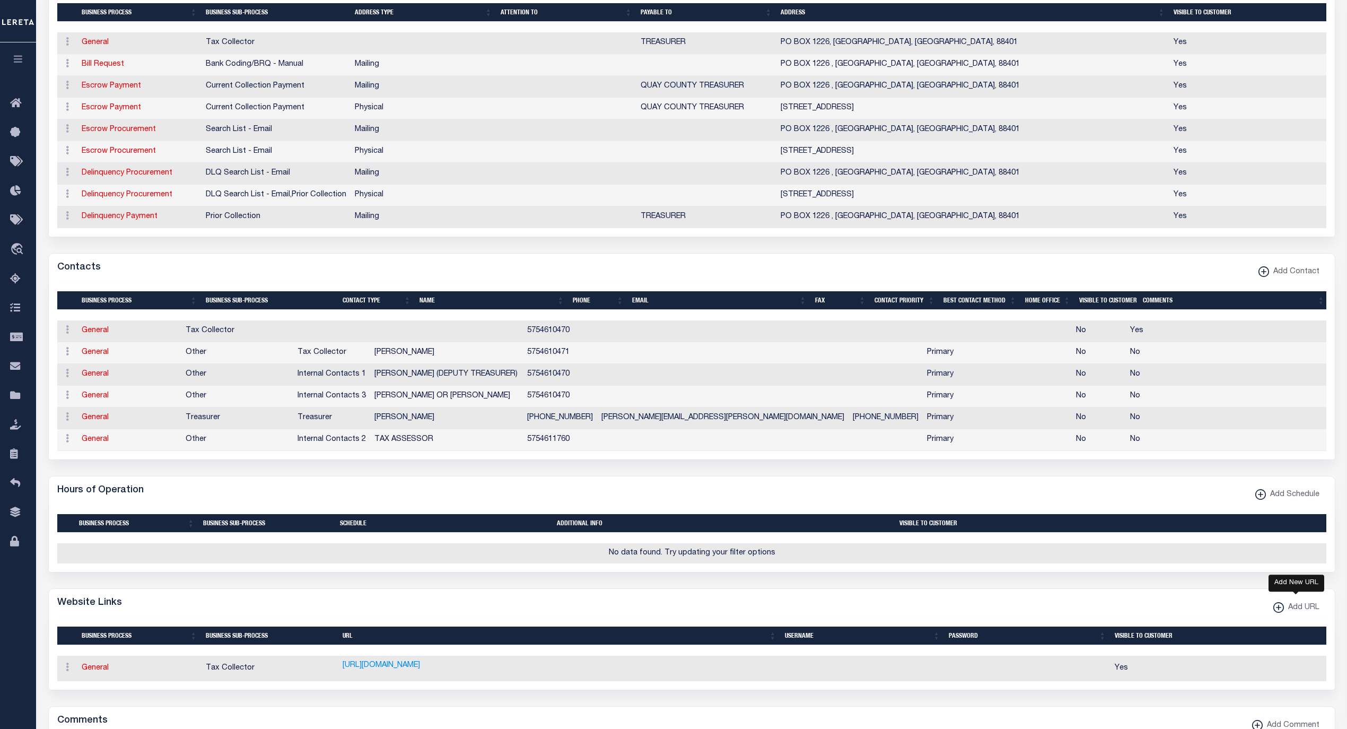
click at [1277, 612] on xmlns\ "button" at bounding box center [1278, 607] width 11 height 11
select select
checkbox input "true"
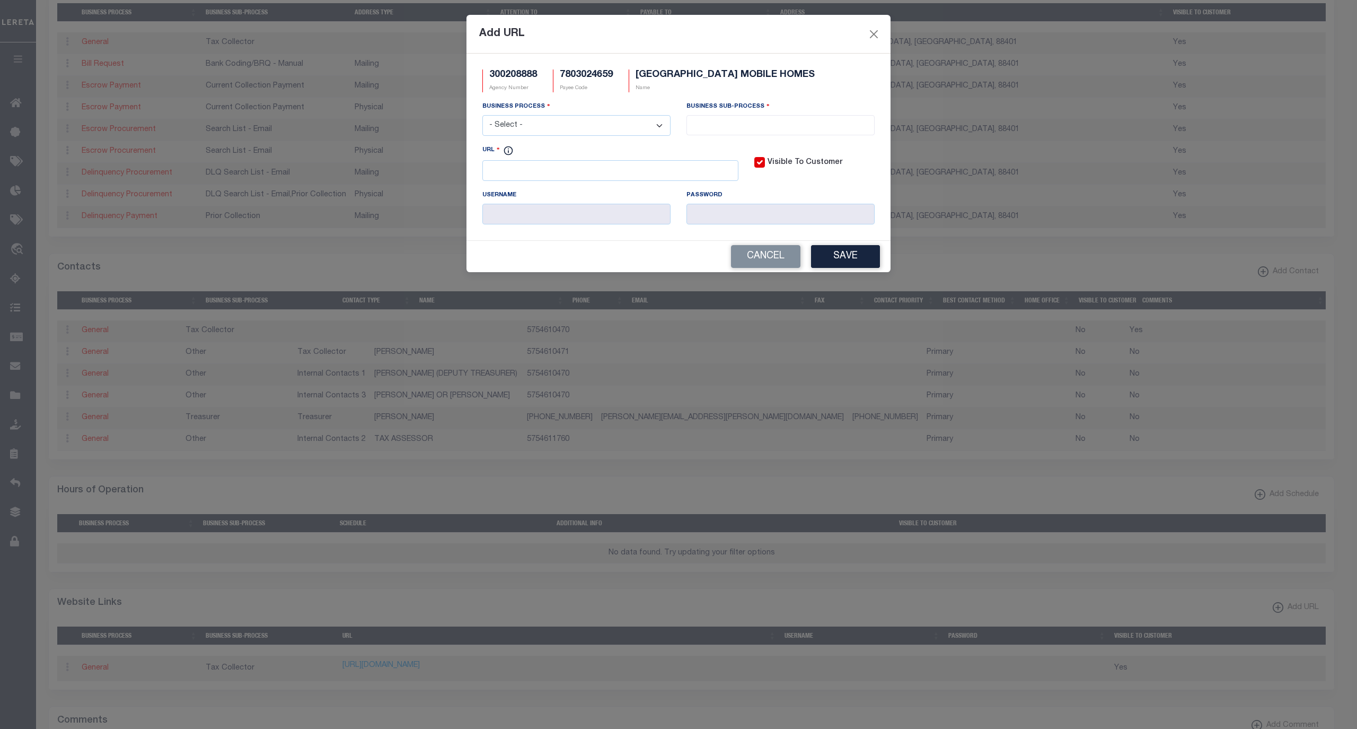
scroll to position [0, 0]
click at [546, 122] on select "- Select - All Automation Bill Request Delinquency Payment Delinquency Procurem…" at bounding box center [577, 125] width 188 height 21
select select "2"
click at [483, 117] on select "- Select - All Automation Bill Request Delinquency Payment Delinquency Procurem…" at bounding box center [577, 125] width 188 height 21
click at [736, 126] on input "search" at bounding box center [780, 124] width 181 height 12
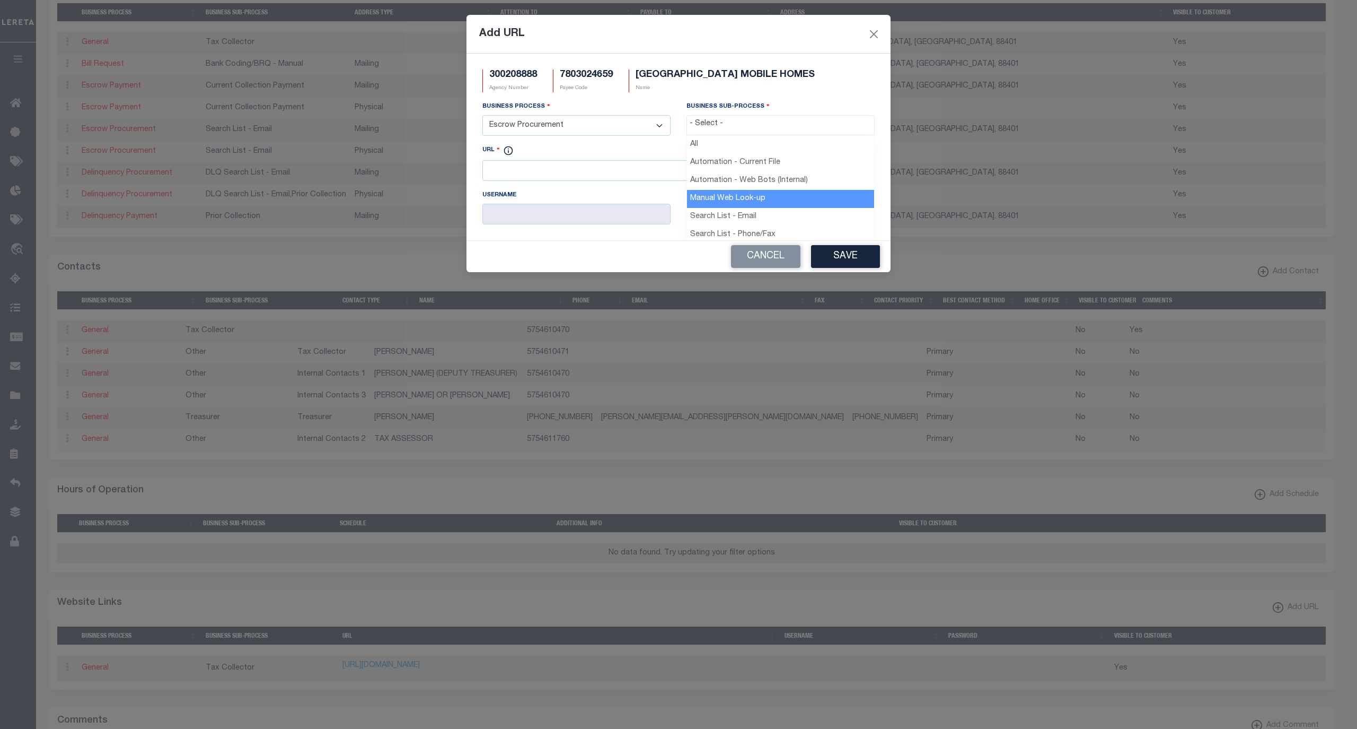
drag, startPoint x: 747, startPoint y: 195, endPoint x: 825, endPoint y: 242, distance: 91.1
select select "4"
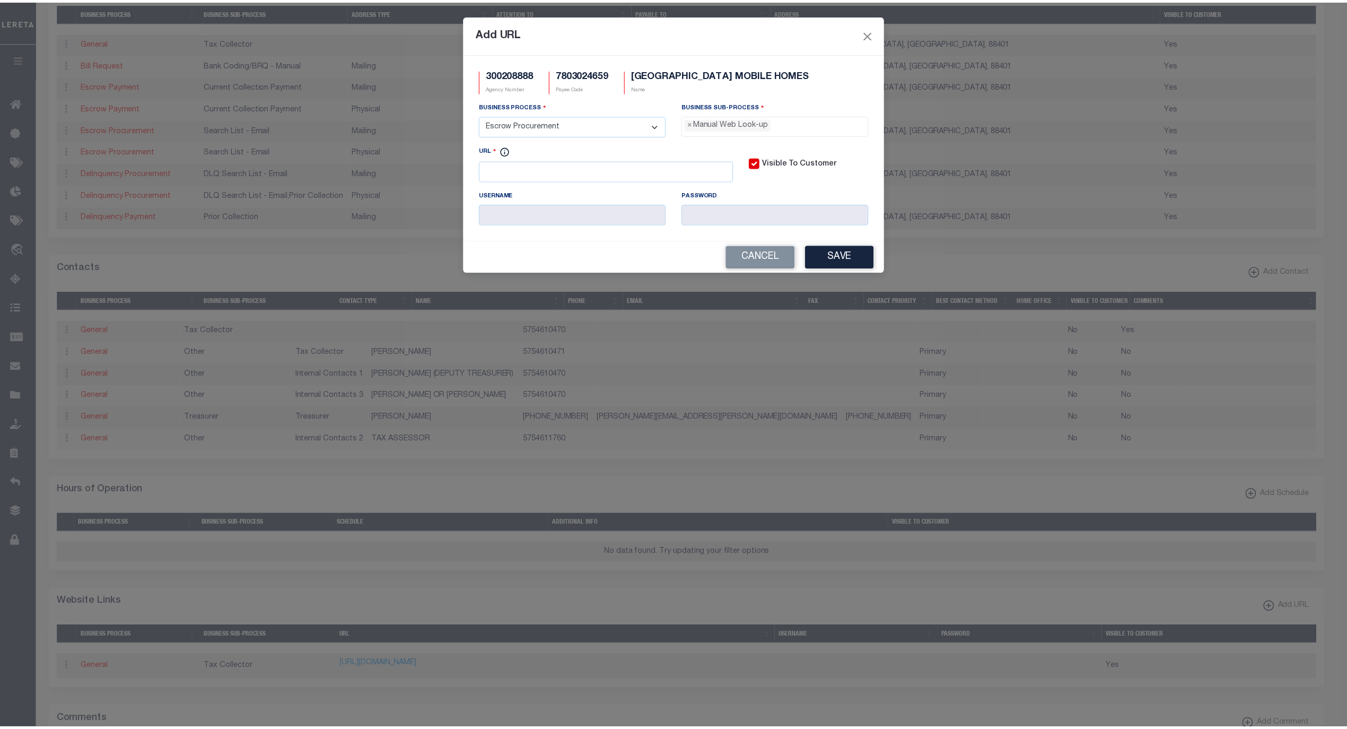
scroll to position [28, 0]
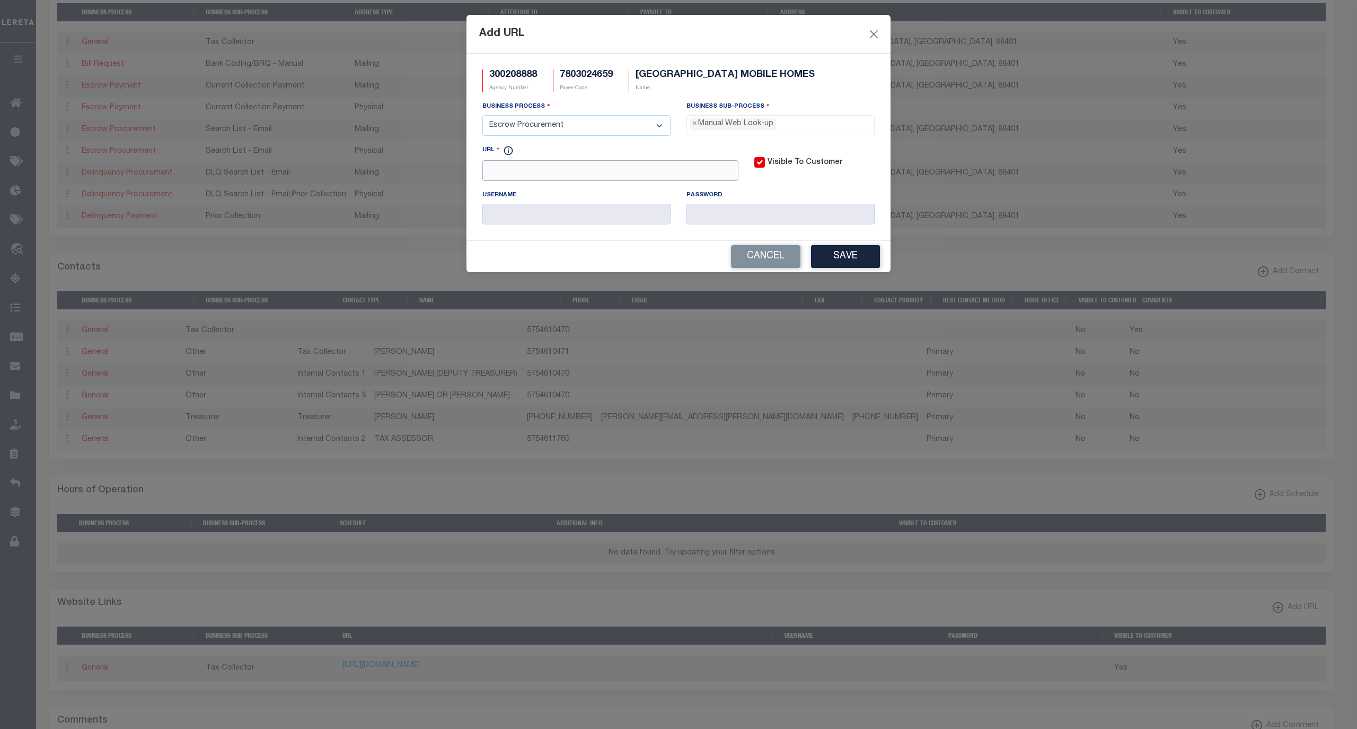
click at [549, 175] on input "URL" at bounding box center [611, 170] width 256 height 21
paste input "https://qctpayments.quaycounty-nm.gov/treasurer/web/login.jsp"
type input "https://qctpayments.quaycounty-nm.gov/treasurer/web/login.jsp"
click at [855, 257] on button "Save" at bounding box center [845, 256] width 69 height 23
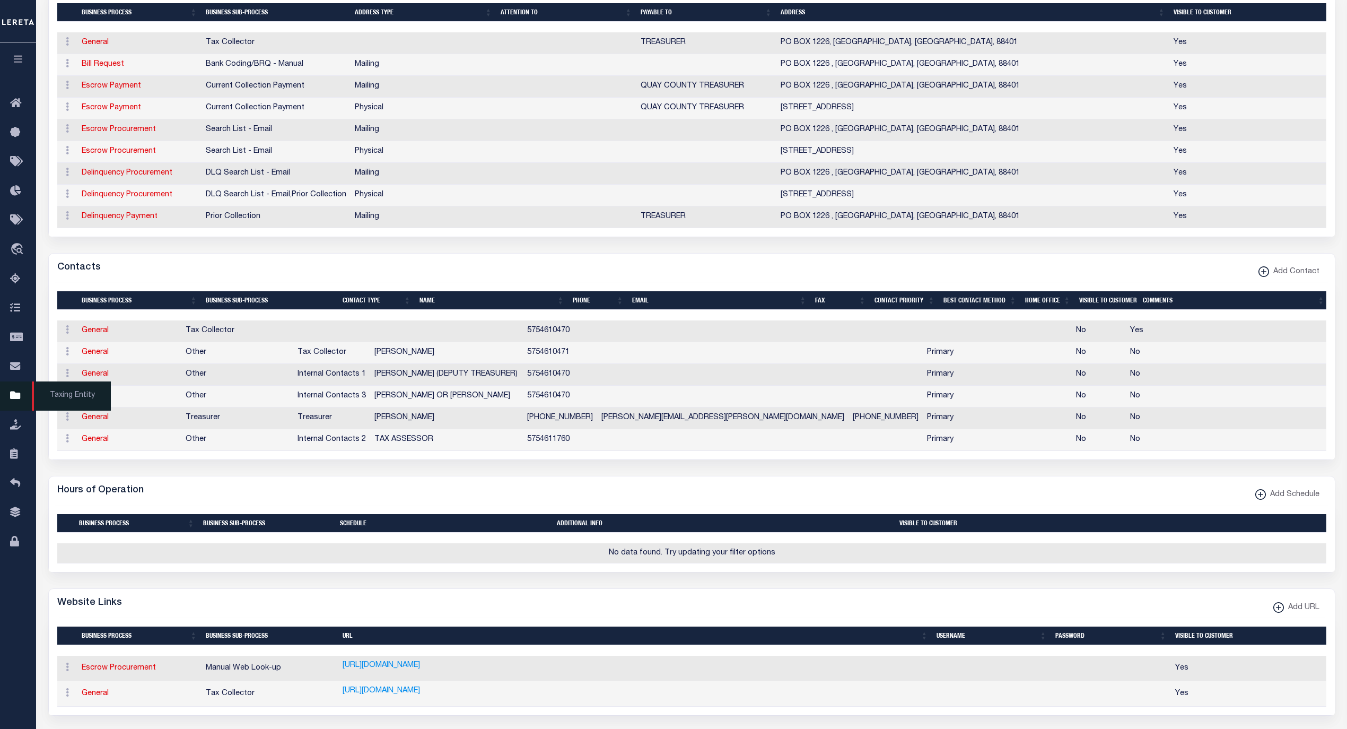
click at [60, 400] on span "Taxing Entity" at bounding box center [71, 395] width 79 height 29
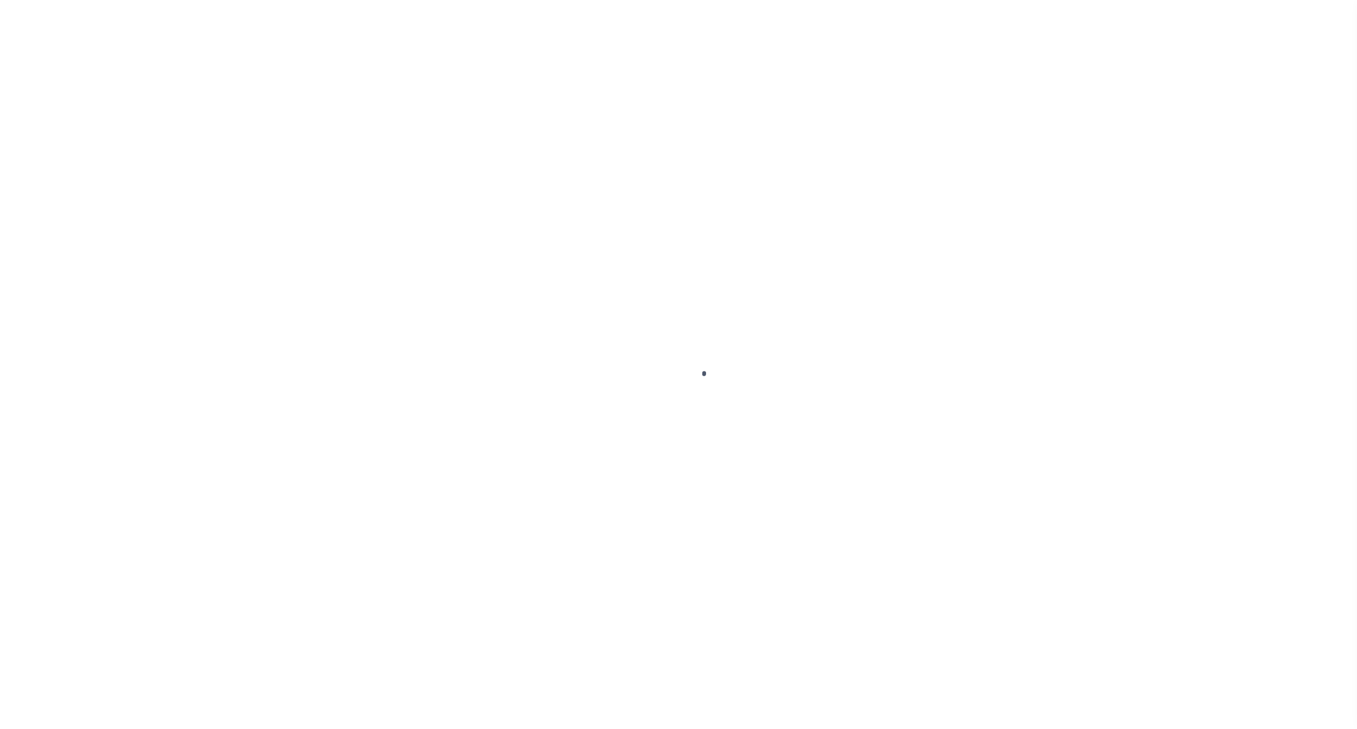
select select
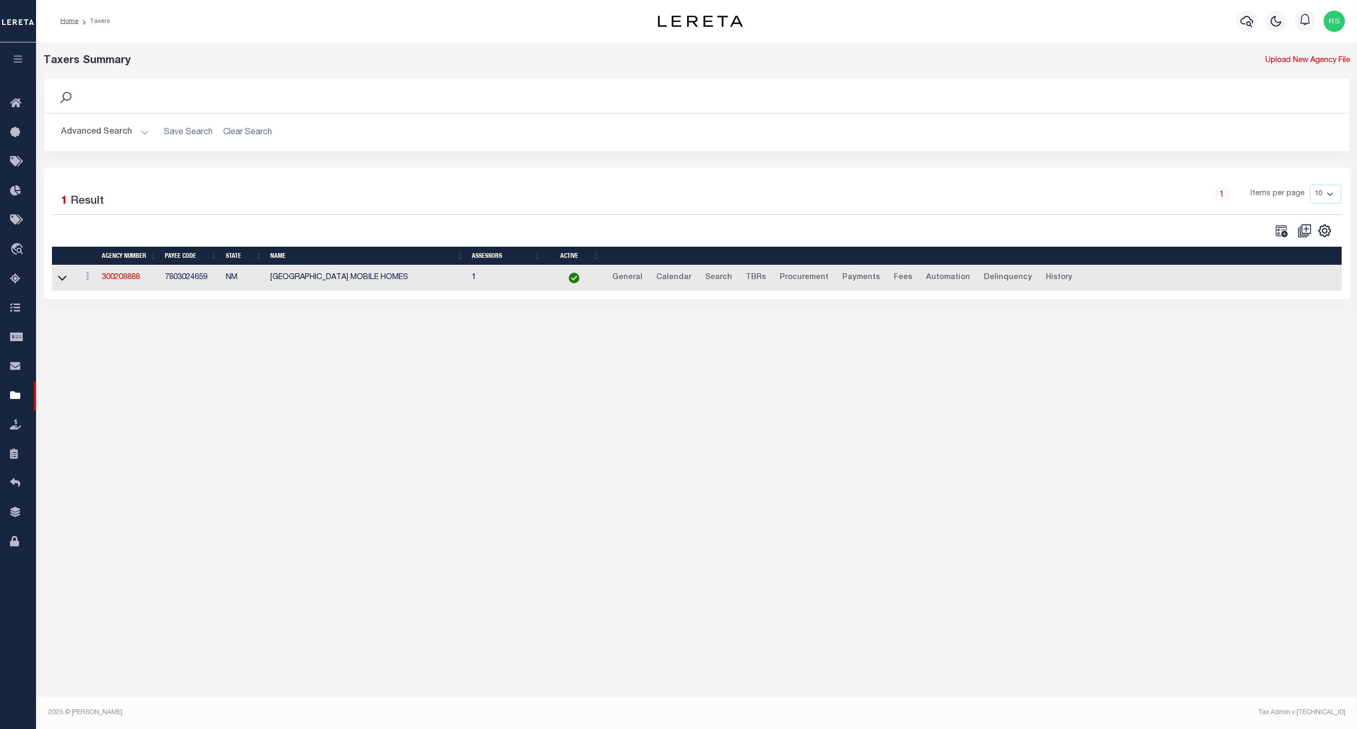
click at [95, 134] on button "Advanced Search" at bounding box center [105, 132] width 88 height 21
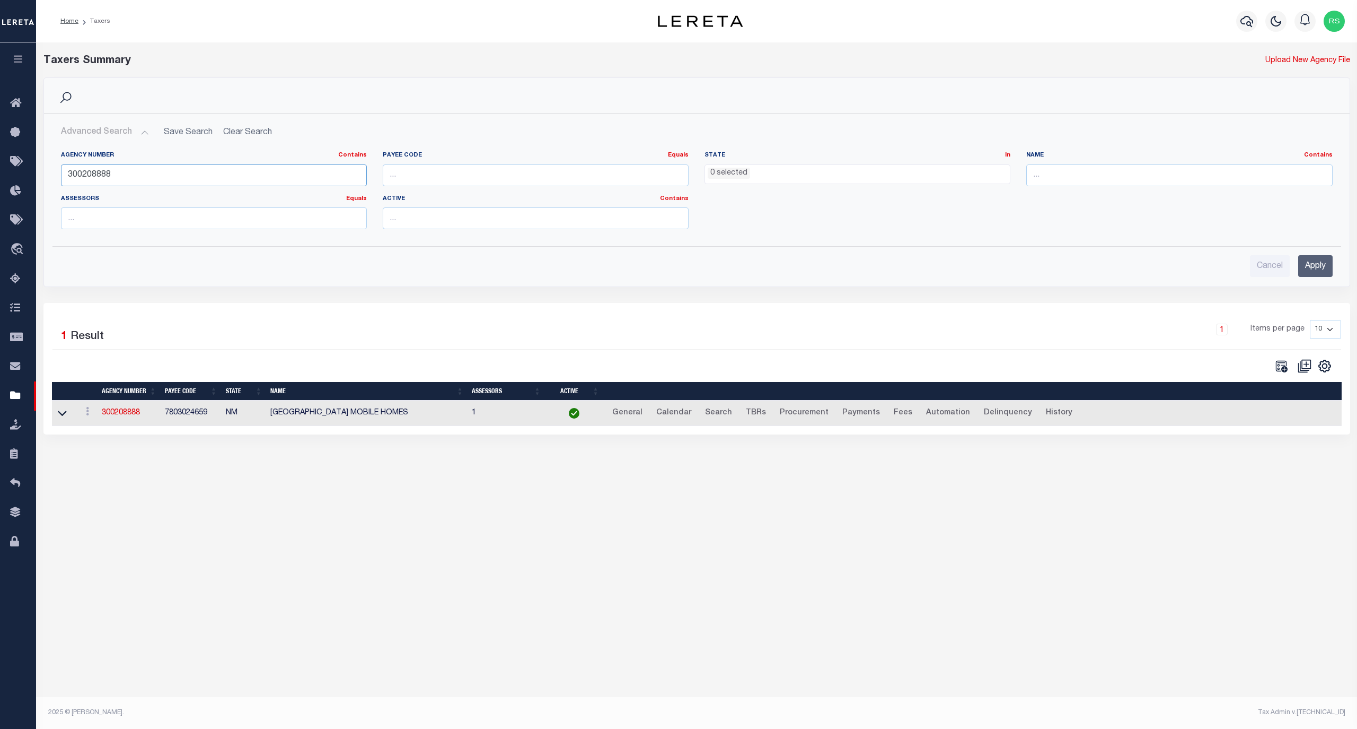
click at [112, 172] on input "300208888" at bounding box center [214, 175] width 306 height 22
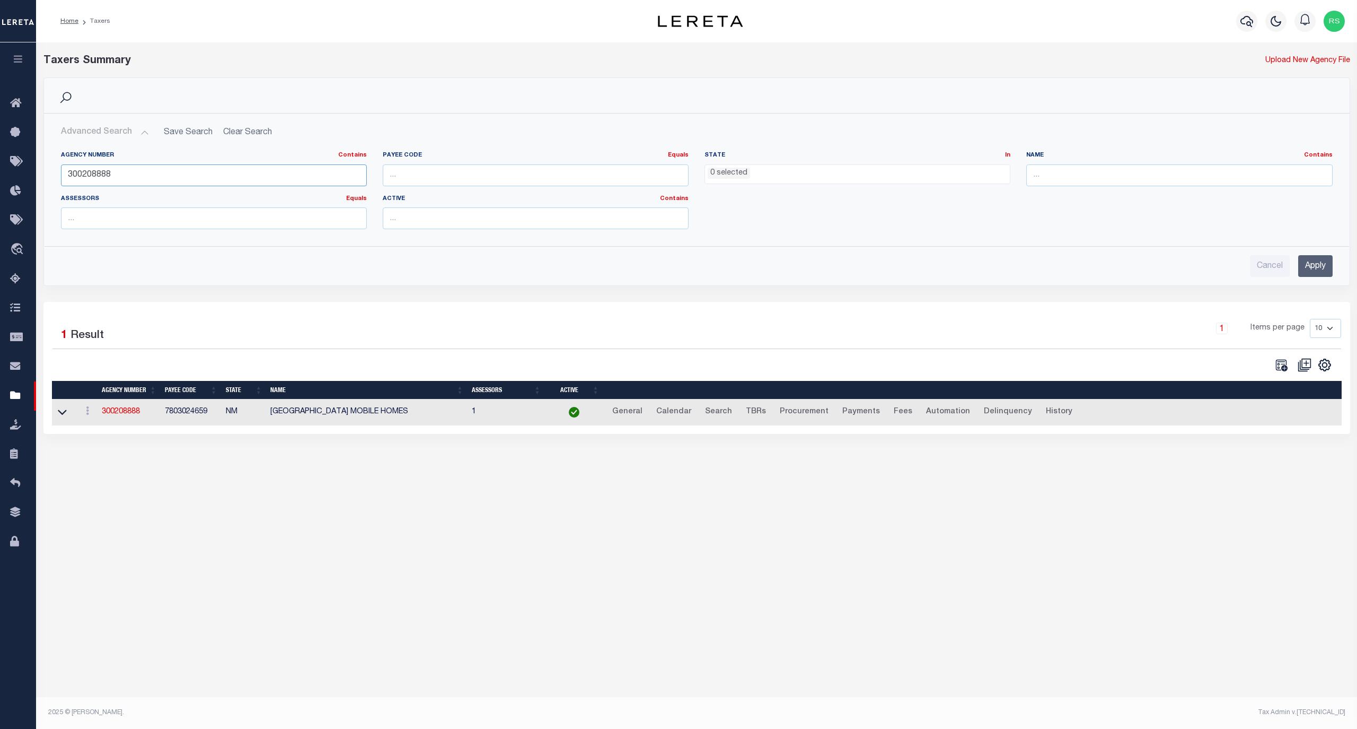
paste input "480680256"
click at [1314, 266] on input "Apply" at bounding box center [1316, 266] width 34 height 22
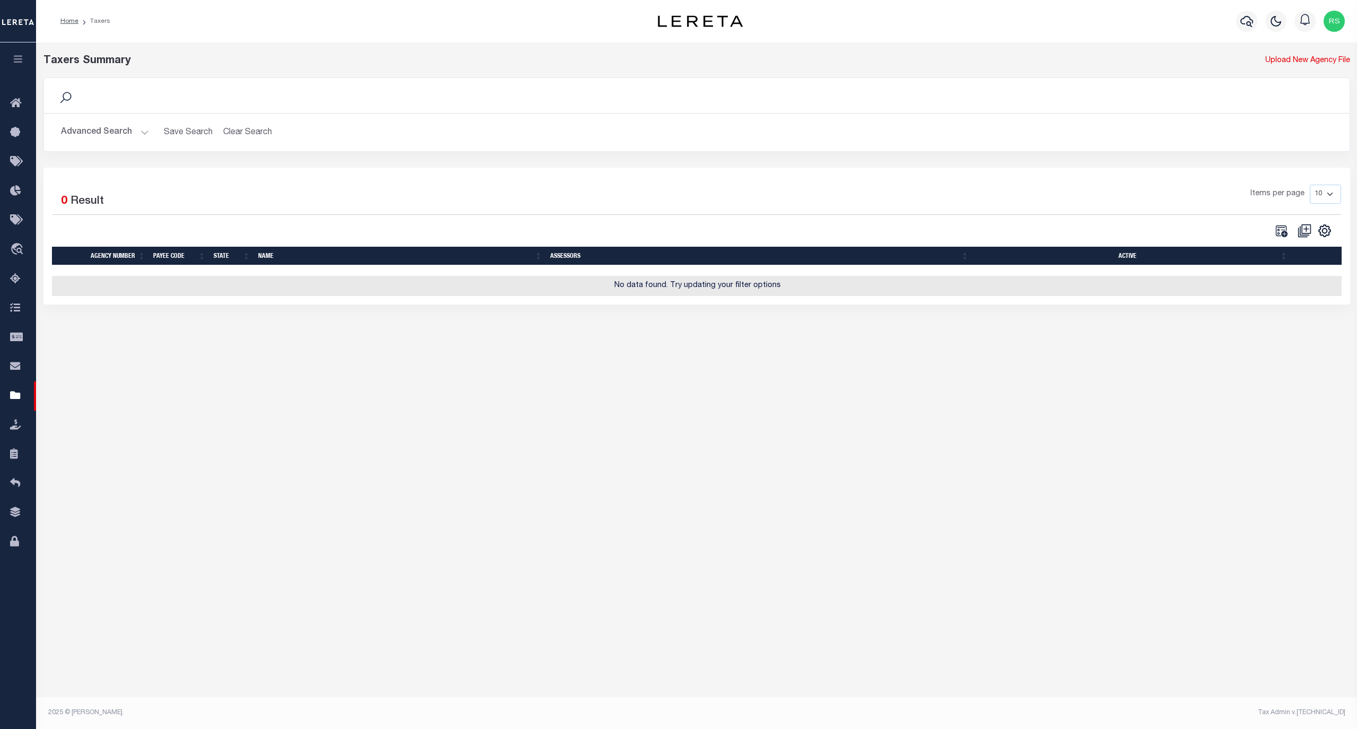
click at [106, 128] on button "Advanced Search" at bounding box center [105, 132] width 88 height 21
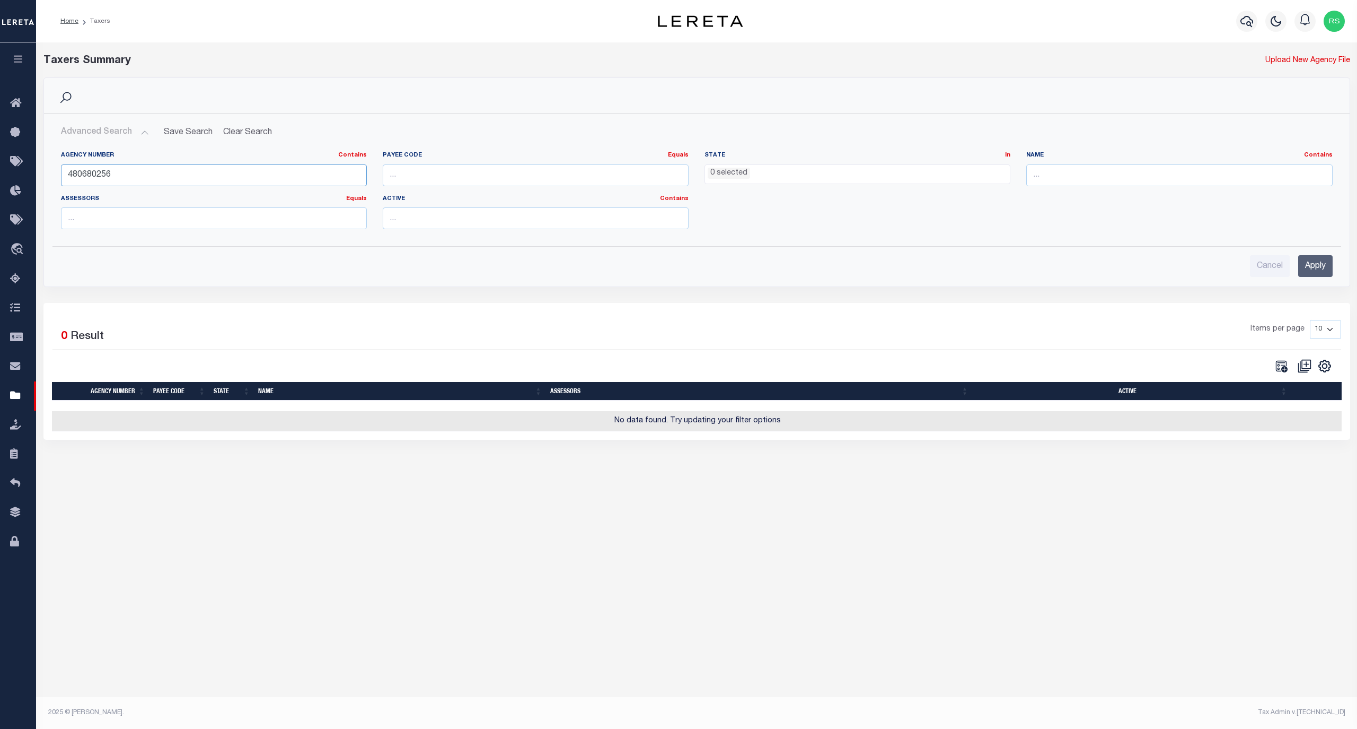
click at [108, 170] on input "480680256" at bounding box center [214, 175] width 306 height 22
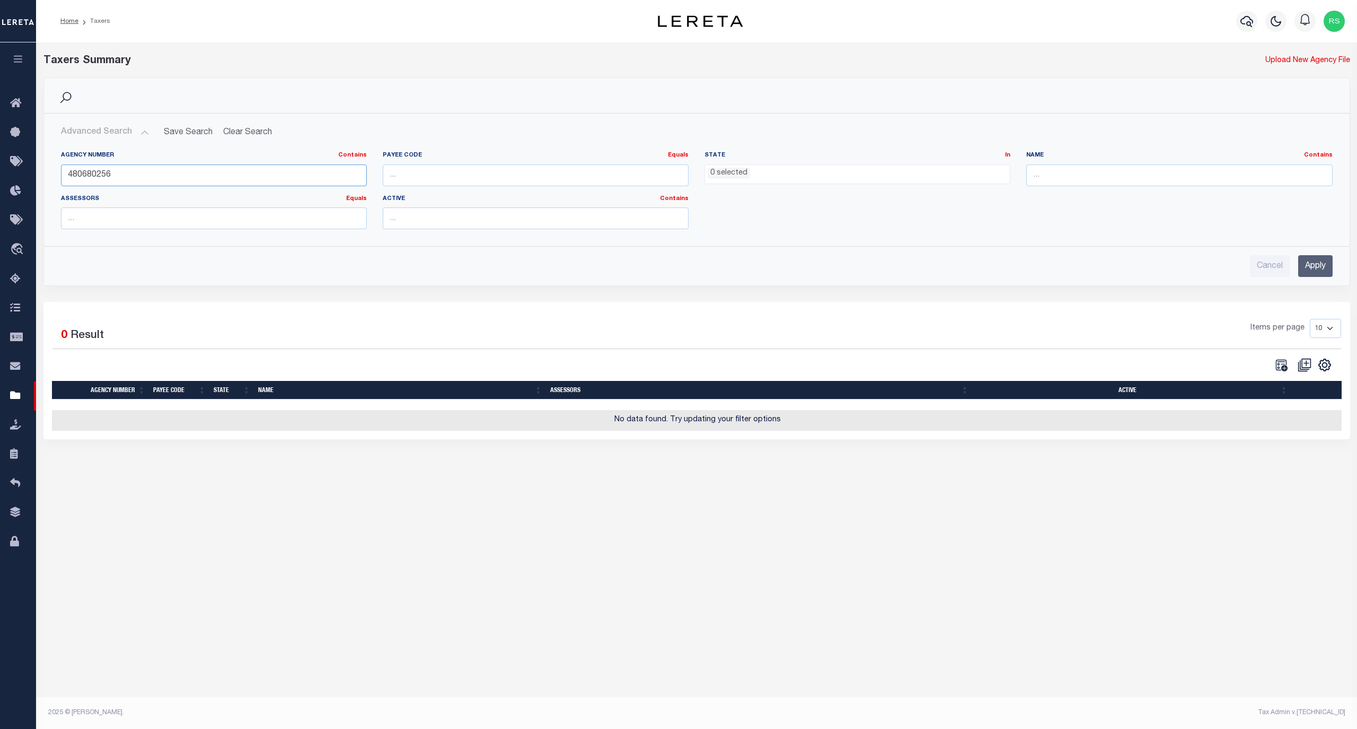
paste input "920"
click at [1315, 270] on input "Apply" at bounding box center [1316, 266] width 34 height 22
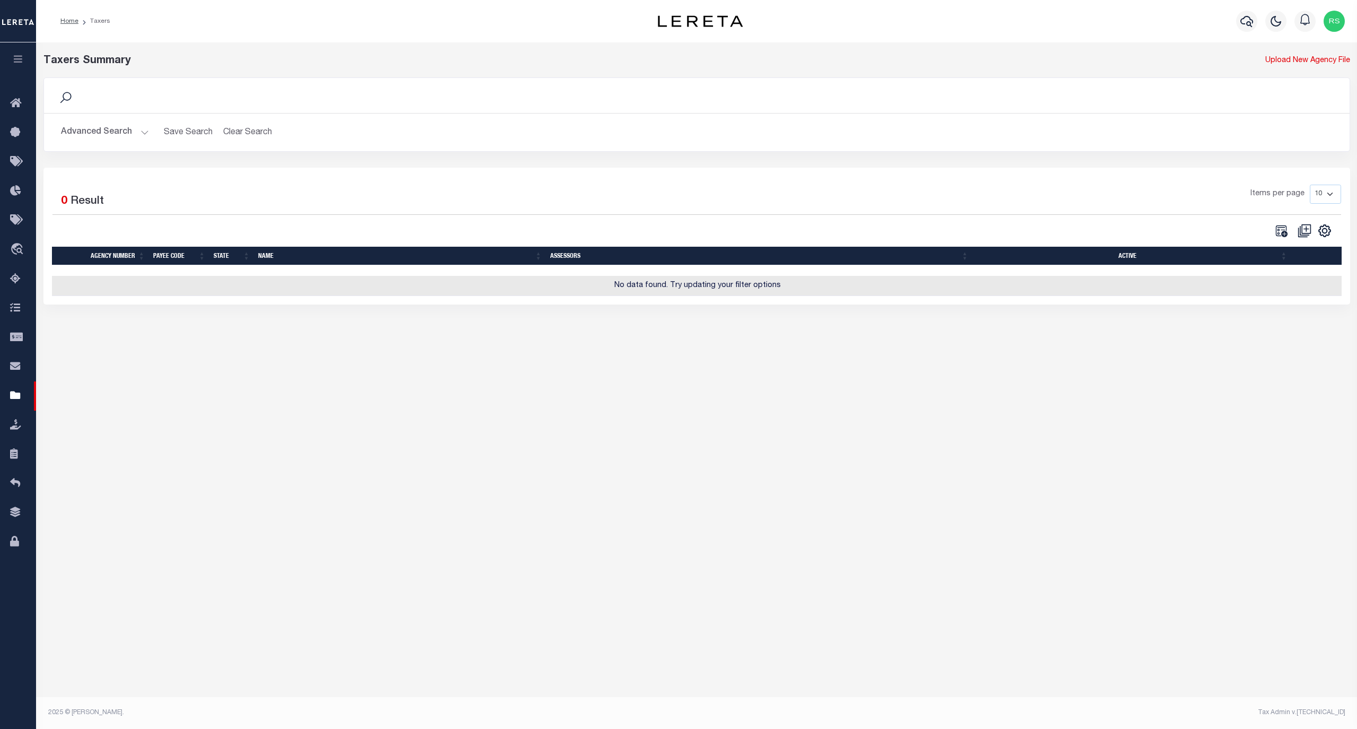
click at [100, 126] on button "Advanced Search" at bounding box center [105, 132] width 88 height 21
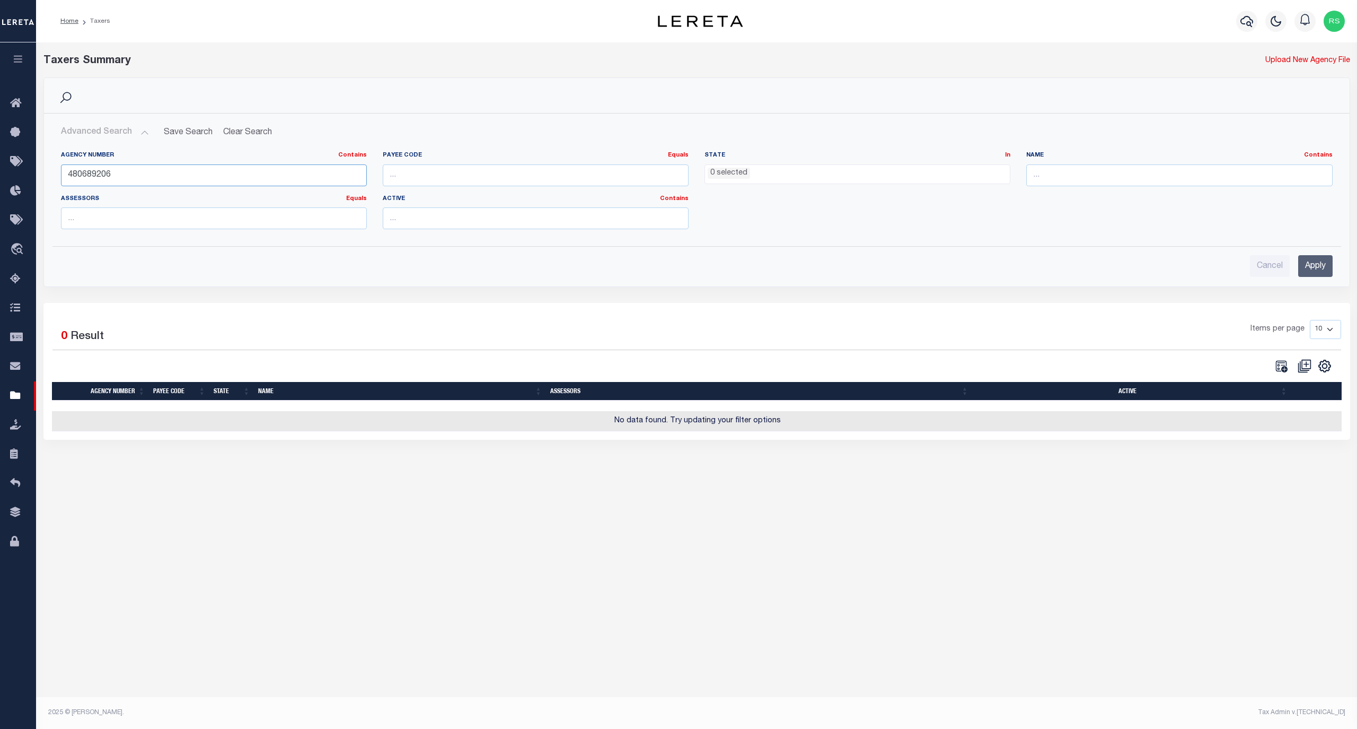
click at [144, 177] on input "480689206" at bounding box center [214, 175] width 306 height 22
click at [143, 177] on input "480689206" at bounding box center [214, 175] width 306 height 22
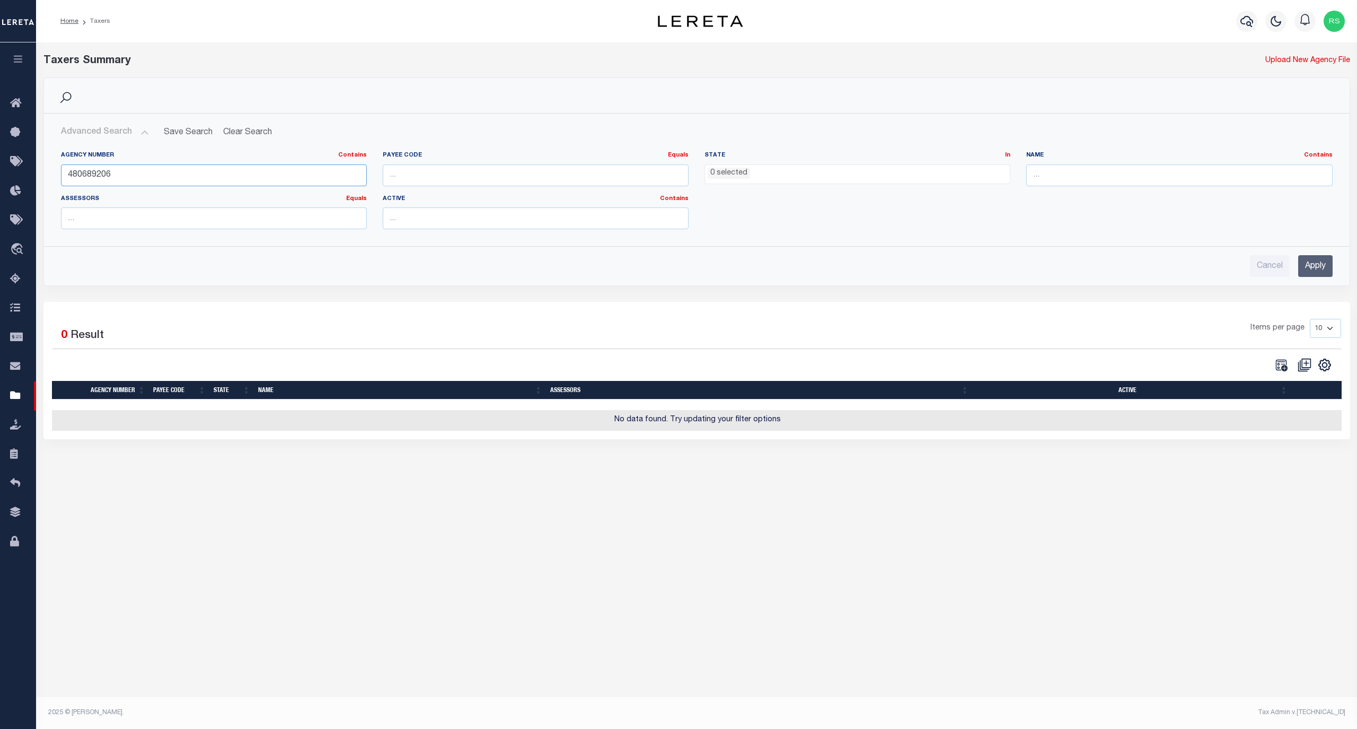
paste input "5"
click at [1312, 265] on input "Apply" at bounding box center [1316, 266] width 34 height 22
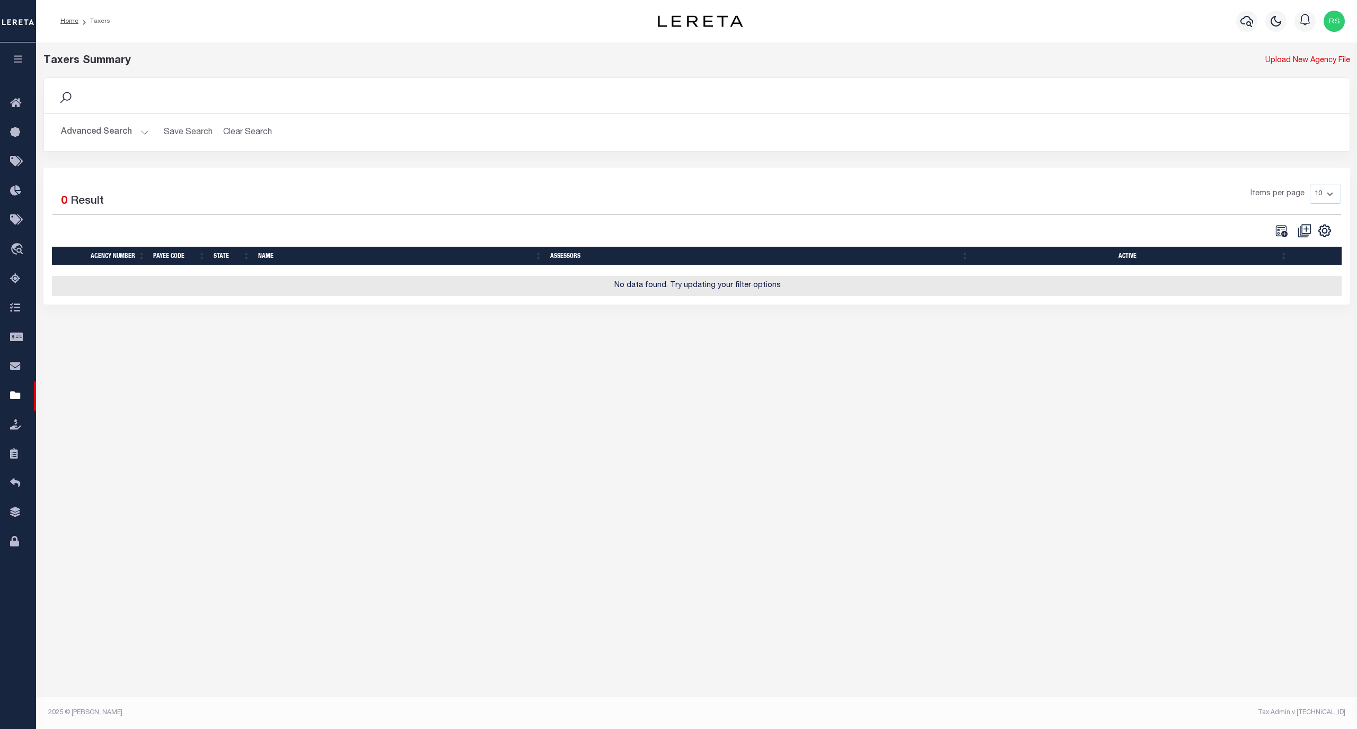
click at [90, 135] on button "Advanced Search" at bounding box center [105, 132] width 88 height 21
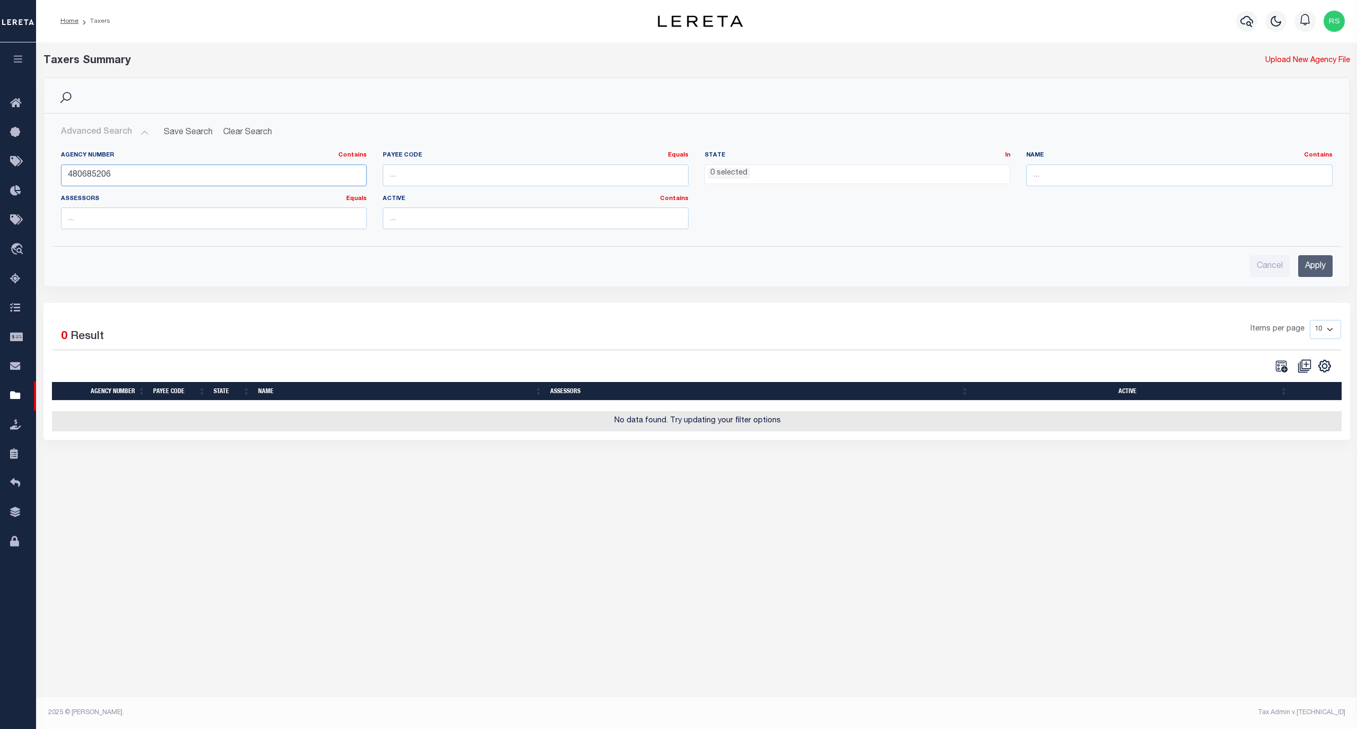
click at [97, 174] on input "480685206" at bounding box center [214, 175] width 306 height 22
paste input "030152"
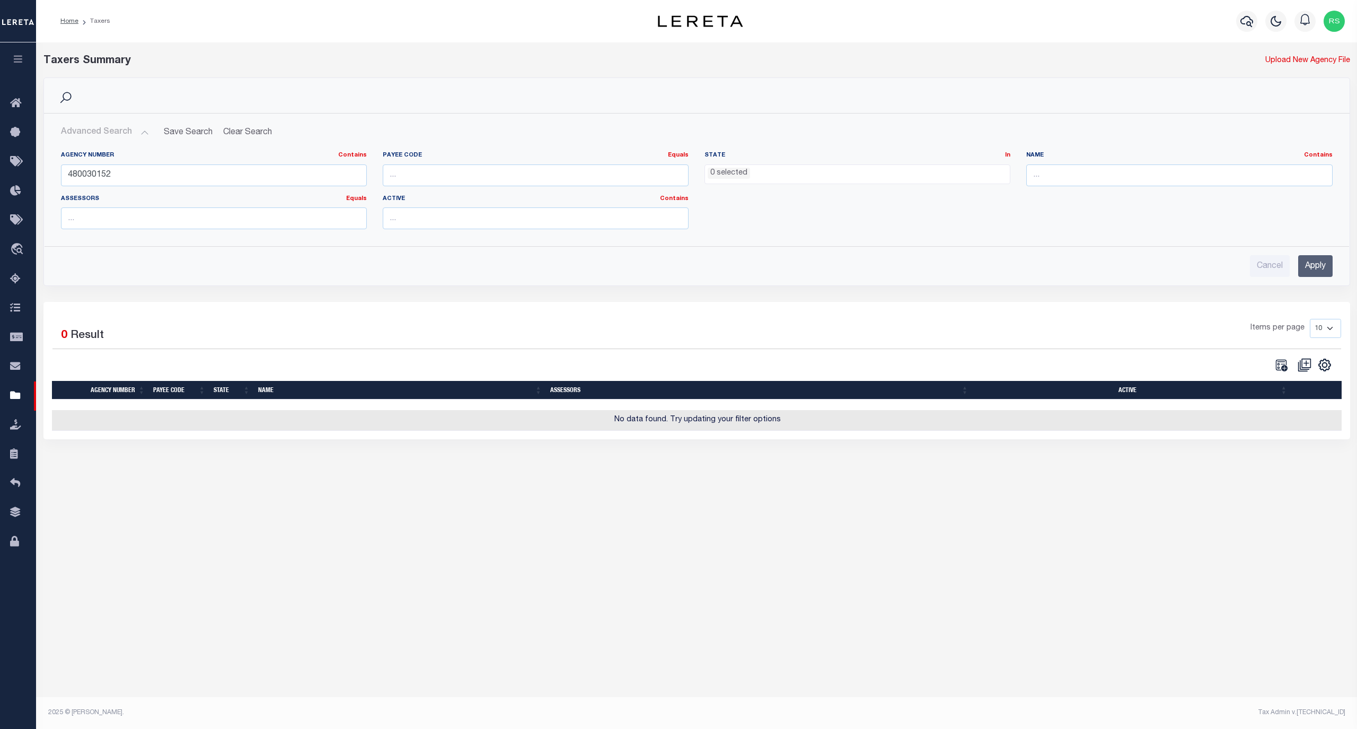
click at [1319, 261] on input "Apply" at bounding box center [1316, 266] width 34 height 22
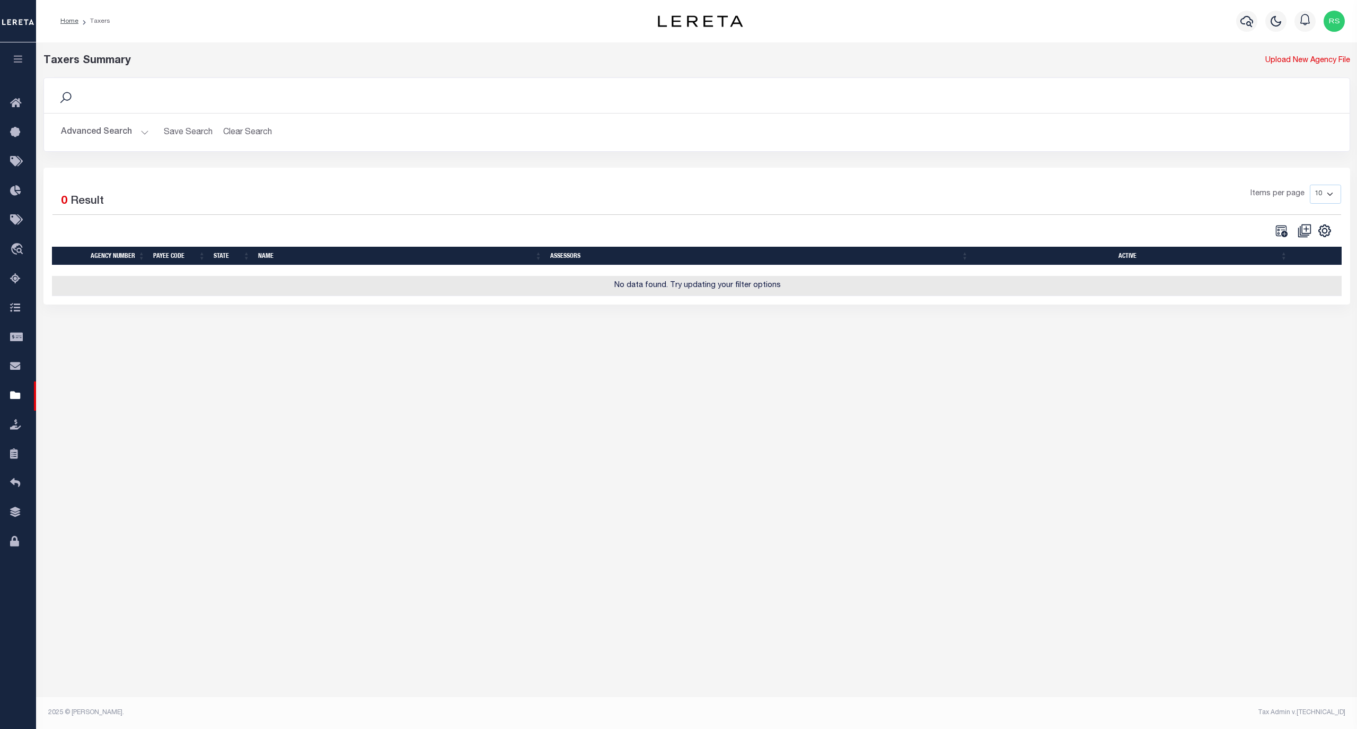
click at [97, 123] on button "Advanced Search" at bounding box center [105, 132] width 88 height 21
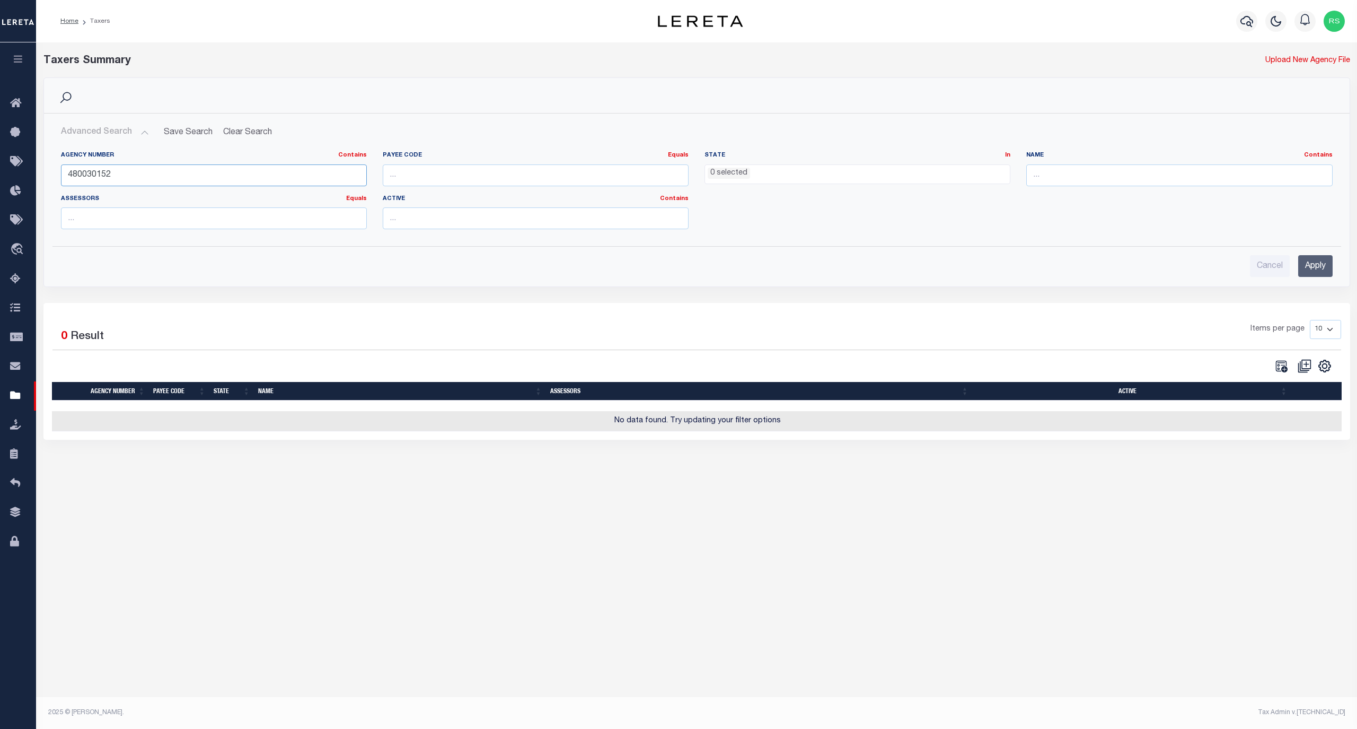
click at [111, 173] on input "480030152" at bounding box center [214, 175] width 306 height 22
drag, startPoint x: 111, startPoint y: 173, endPoint x: 106, endPoint y: 171, distance: 5.7
click at [110, 172] on input "480030152" at bounding box center [214, 175] width 306 height 22
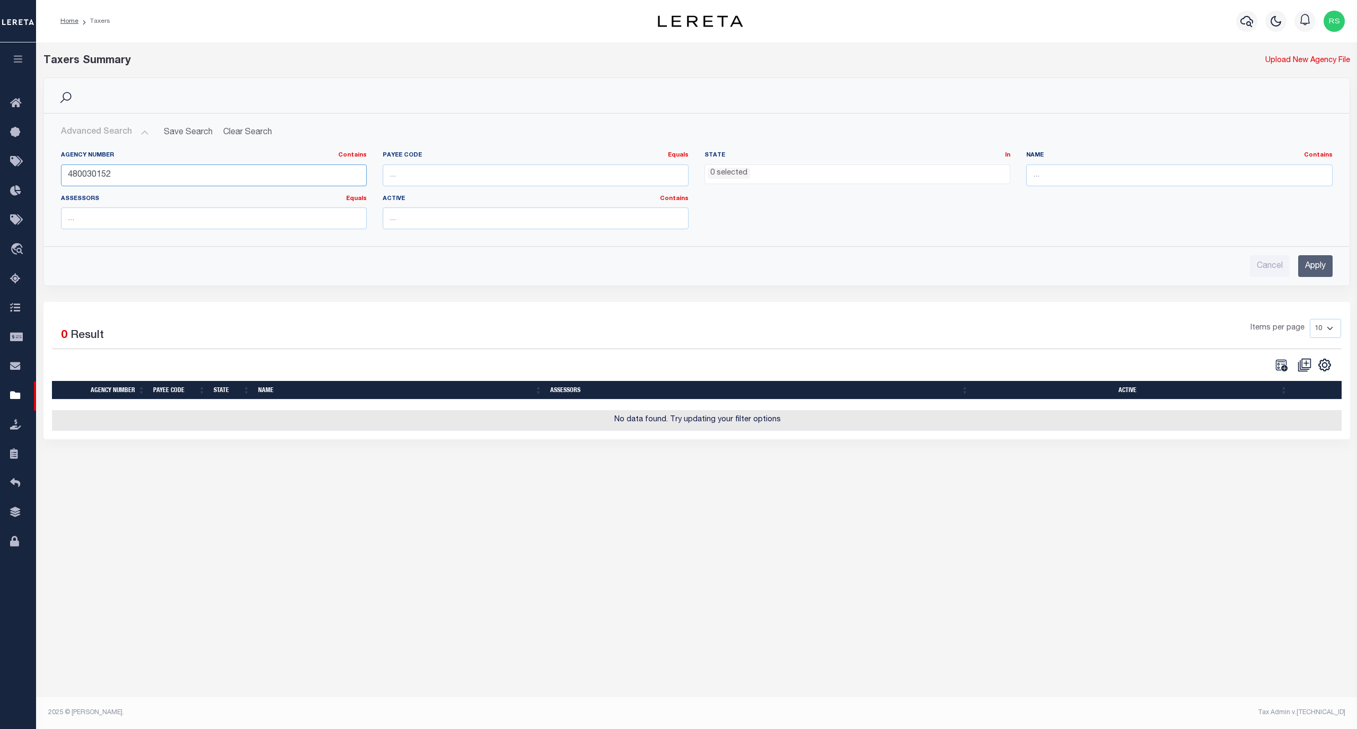
paste input "910"
click at [1309, 264] on input "Apply" at bounding box center [1316, 266] width 34 height 22
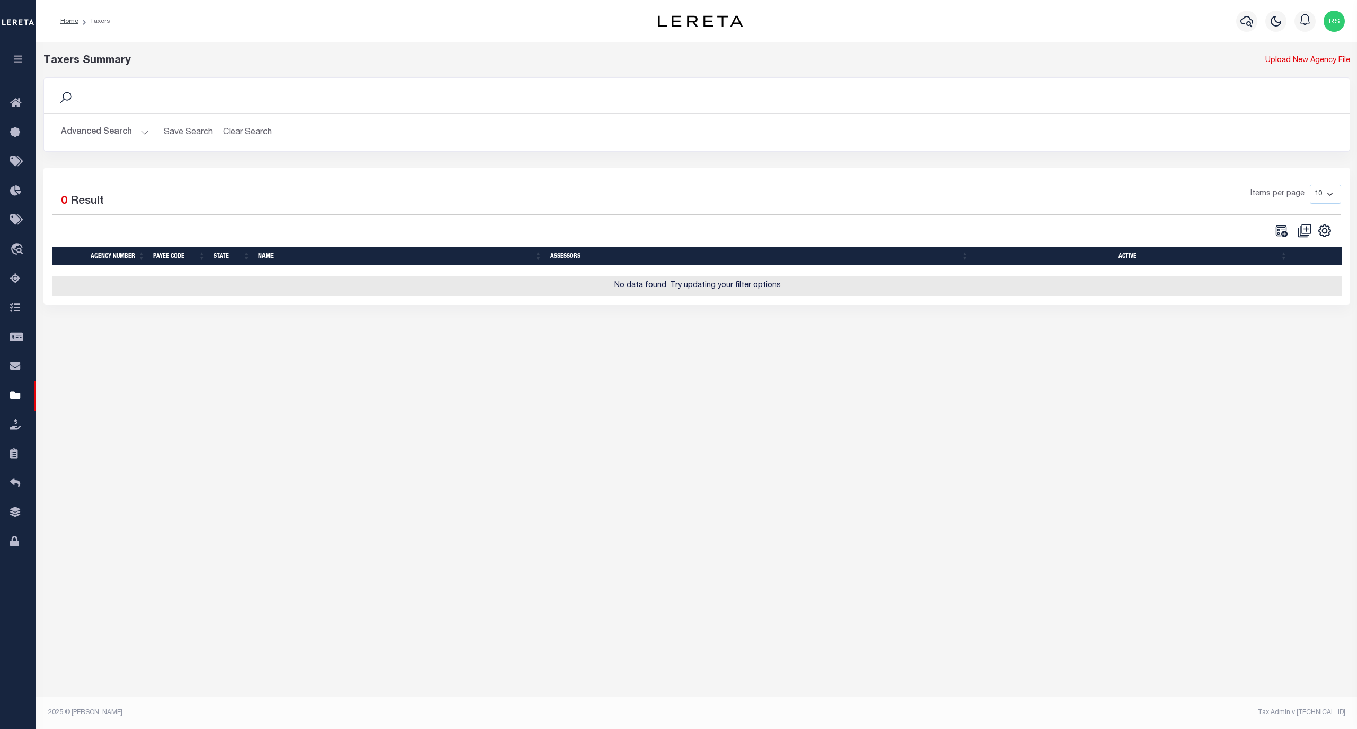
click at [110, 135] on button "Advanced Search" at bounding box center [105, 132] width 88 height 21
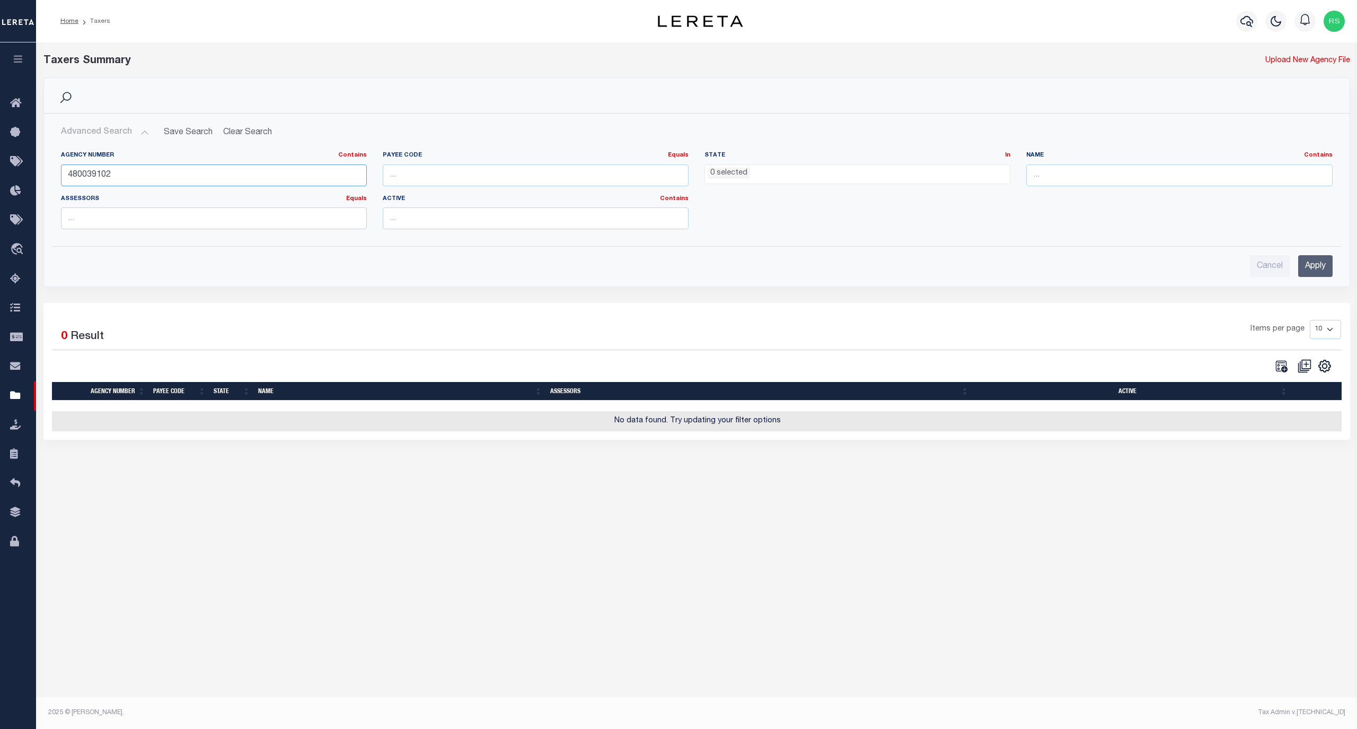
click at [111, 174] on input "480039102" at bounding box center [214, 175] width 306 height 22
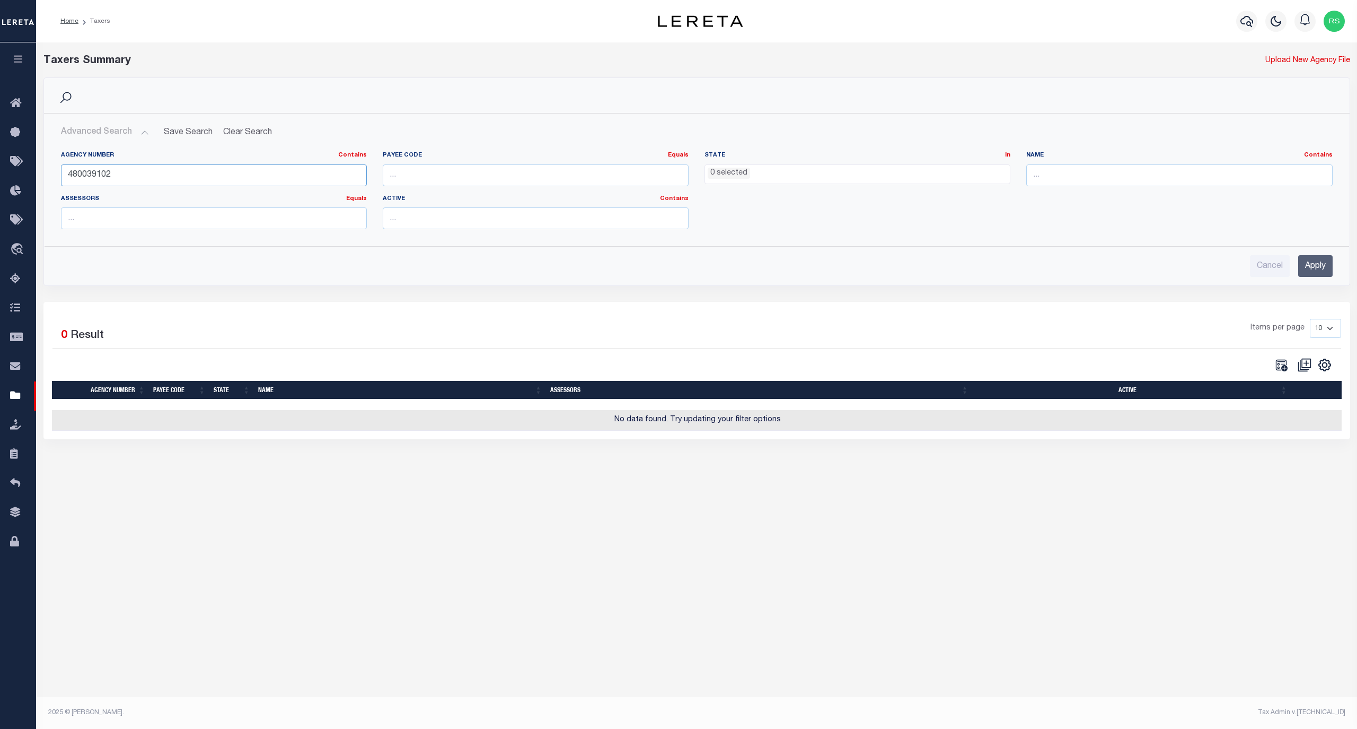
paste input "5"
click at [1303, 274] on input "Apply" at bounding box center [1316, 266] width 34 height 22
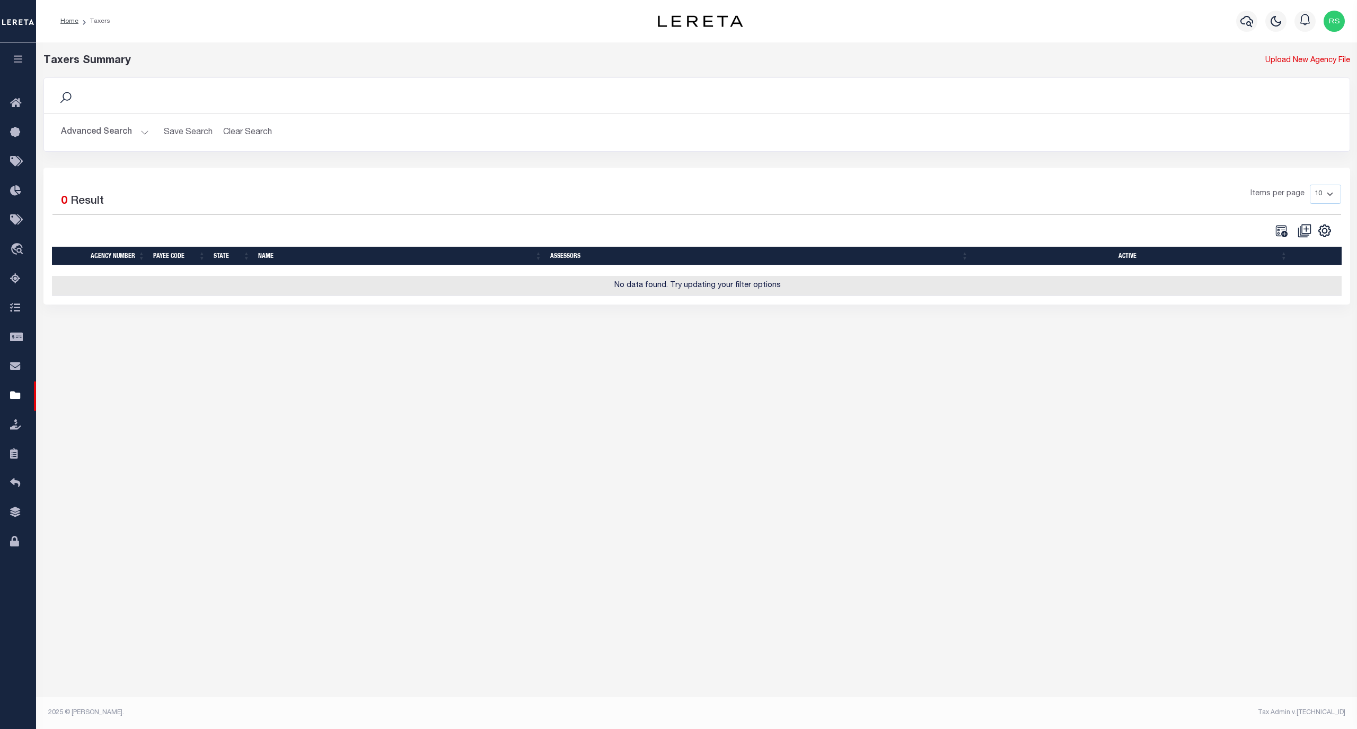
click at [109, 136] on button "Advanced Search" at bounding box center [105, 132] width 88 height 21
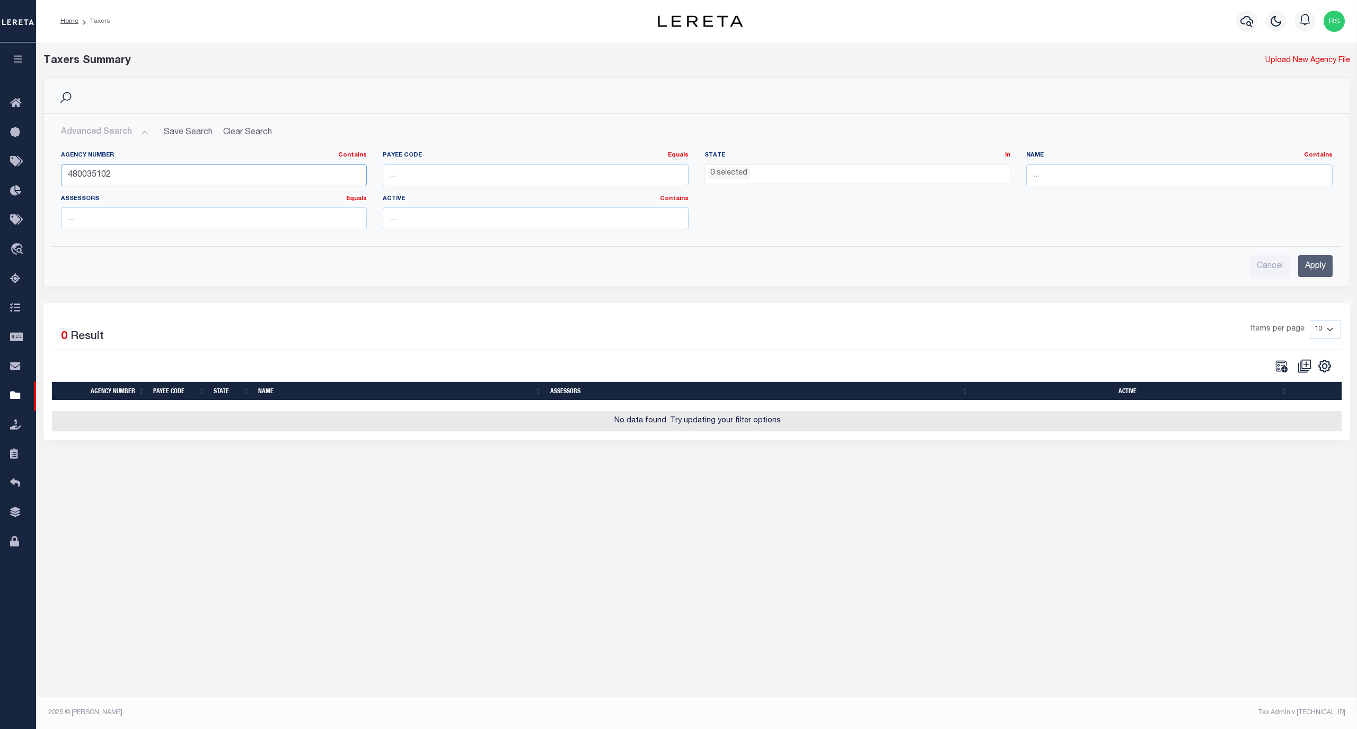
click at [140, 181] on input "480035102" at bounding box center [214, 175] width 306 height 22
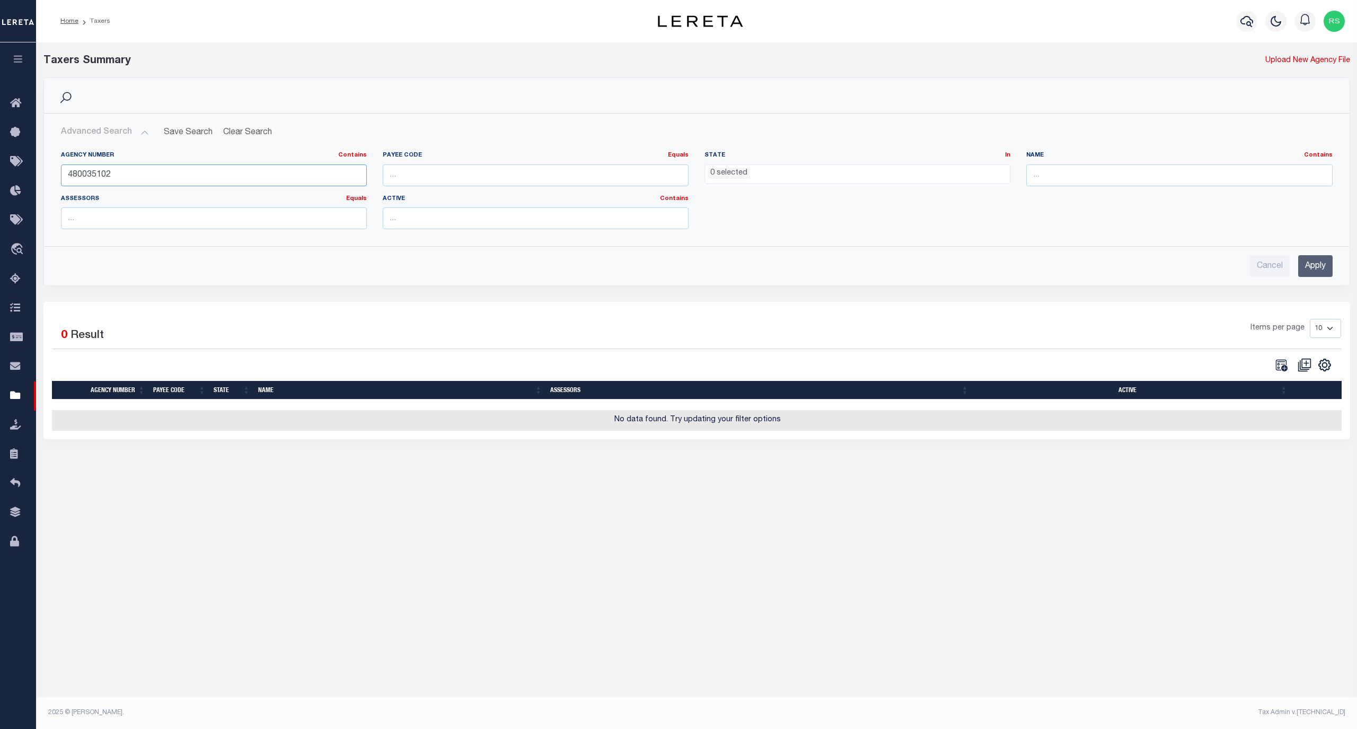
paste input "70267"
click at [1309, 267] on input "Apply" at bounding box center [1316, 266] width 34 height 22
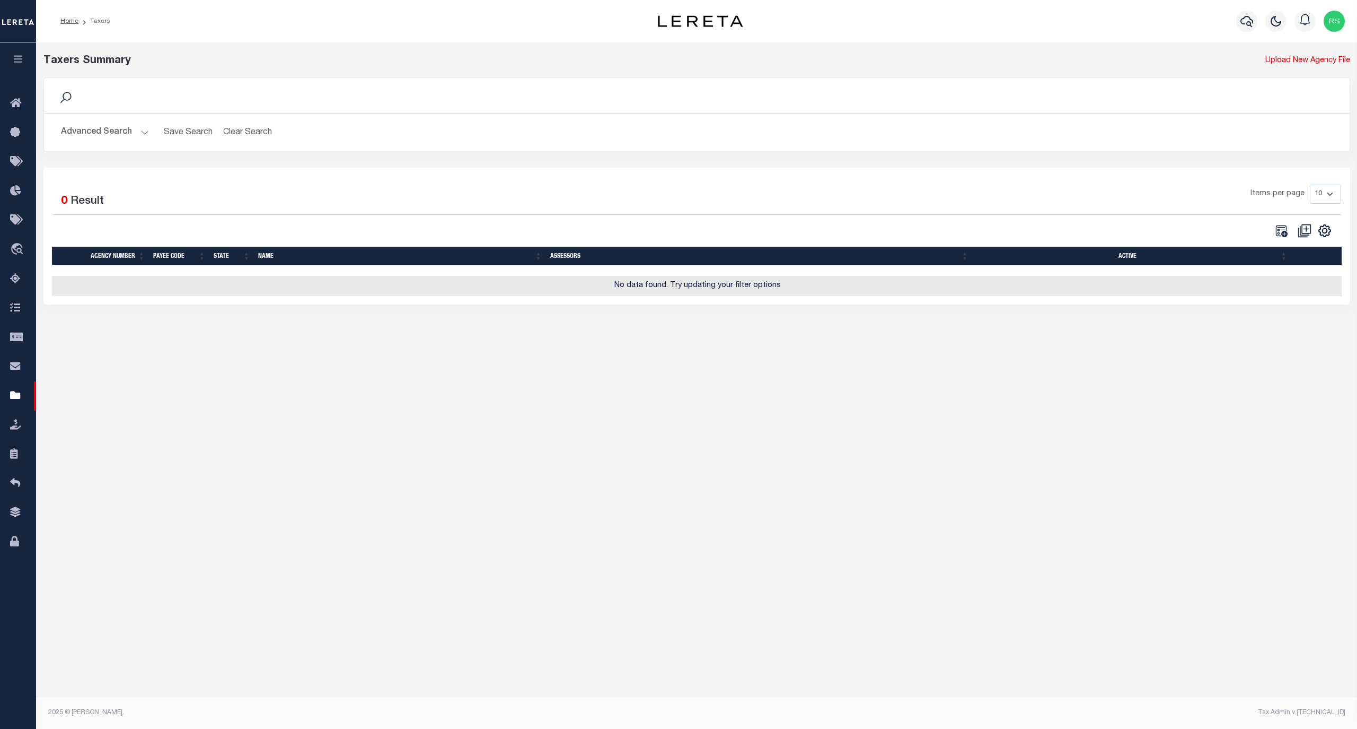
click at [106, 132] on button "Advanced Search" at bounding box center [105, 132] width 88 height 21
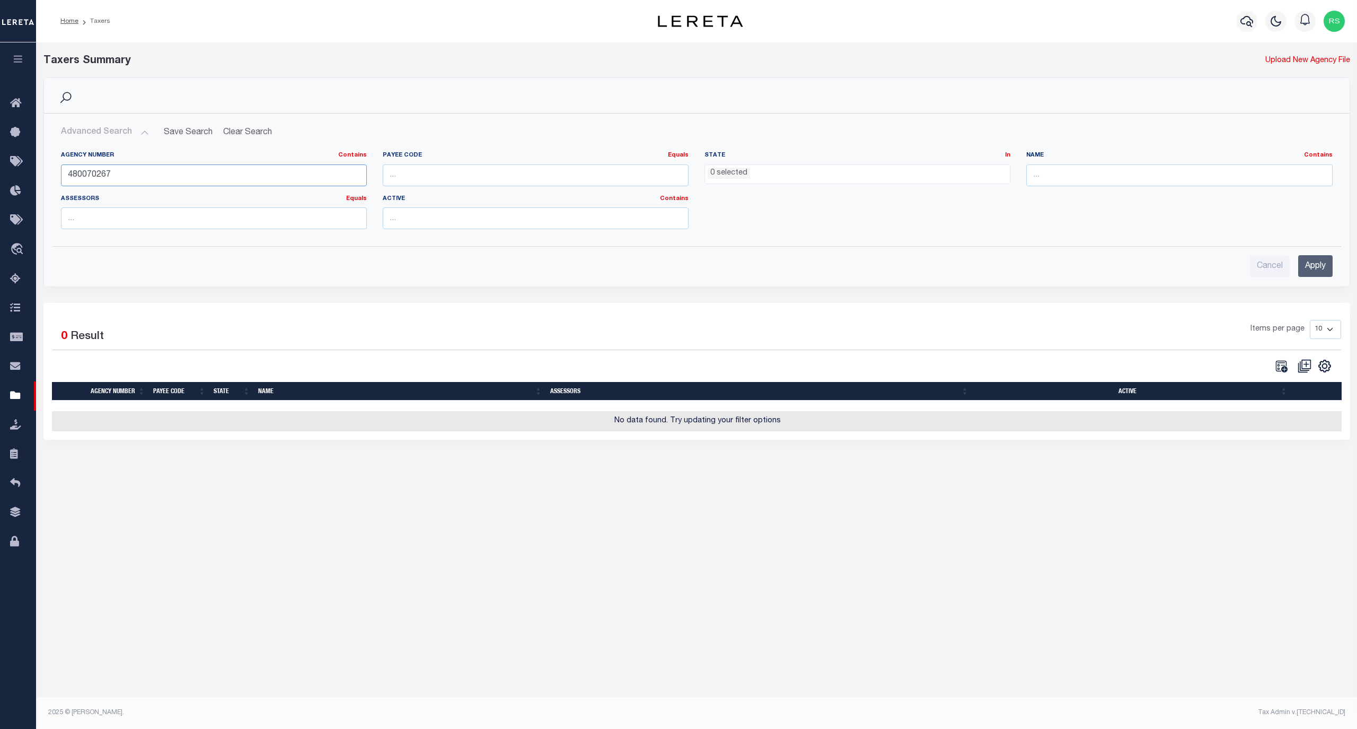
click at [116, 181] on input "480070267" at bounding box center [214, 175] width 306 height 22
paste input "921"
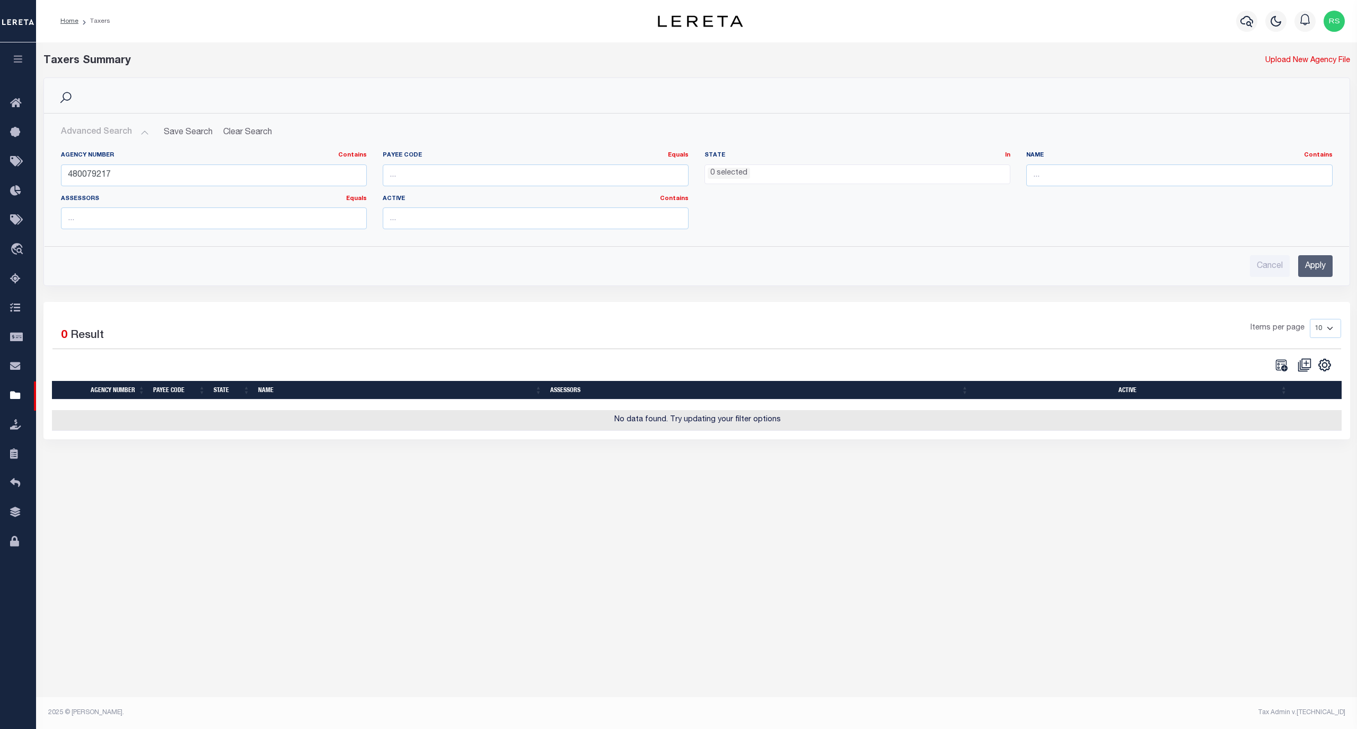
click at [1314, 264] on input "Apply" at bounding box center [1316, 266] width 34 height 22
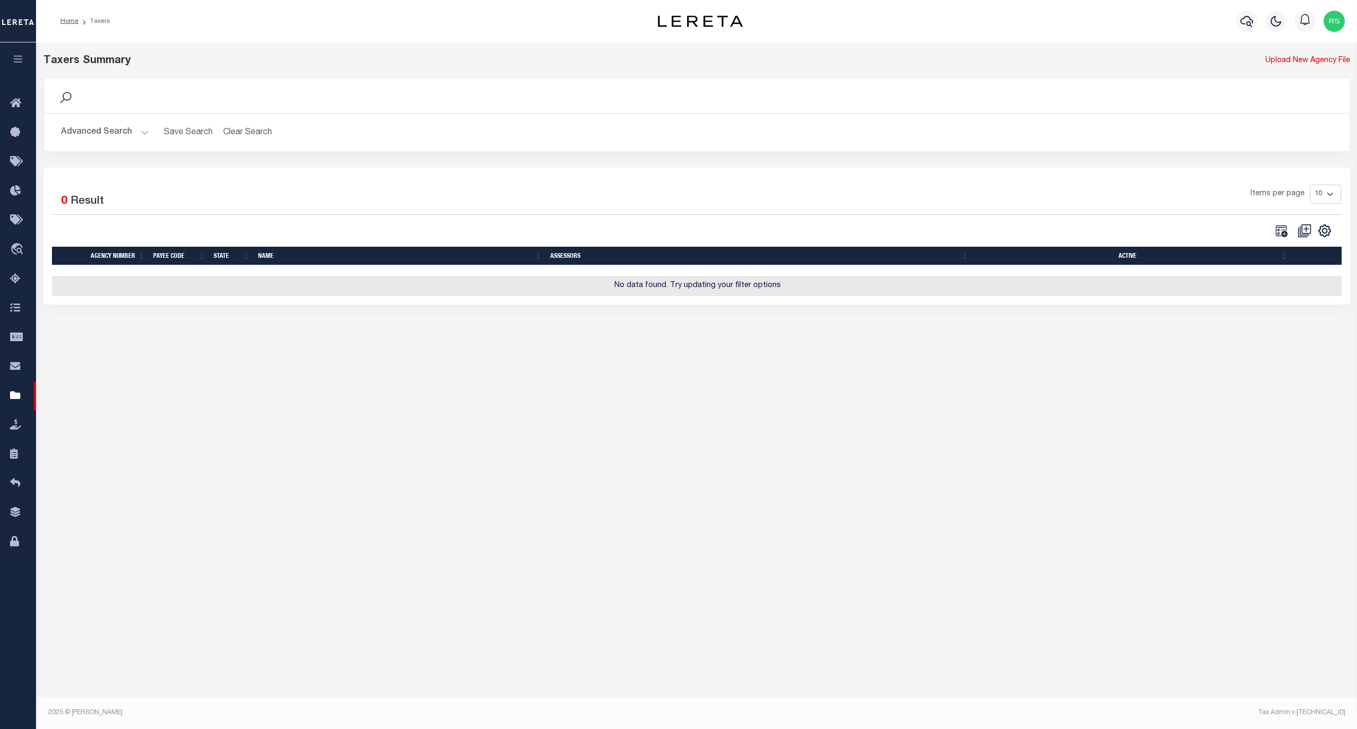
click at [94, 126] on button "Advanced Search" at bounding box center [105, 132] width 88 height 21
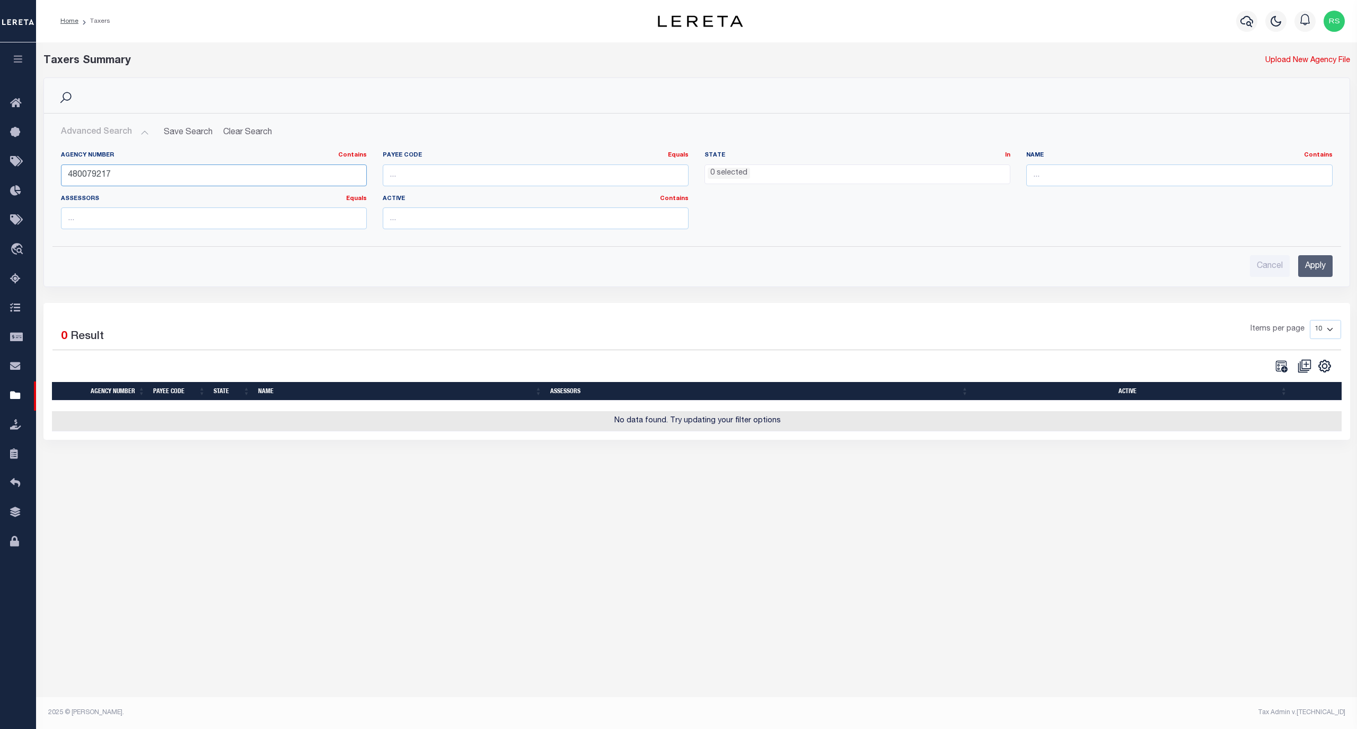
click at [106, 173] on input "480079217" at bounding box center [214, 175] width 306 height 22
paste input "5"
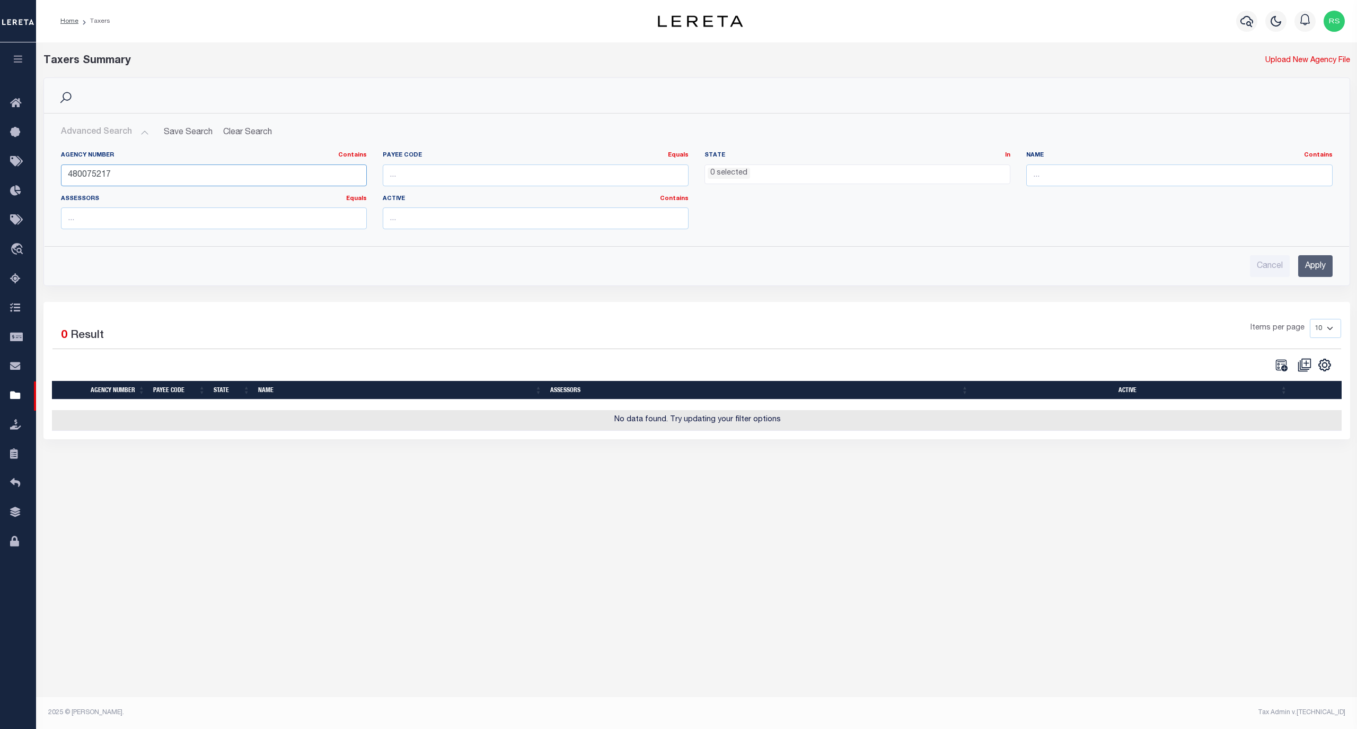
type input "480075217"
click at [1309, 271] on input "Apply" at bounding box center [1316, 266] width 34 height 22
